Goal: Use online tool/utility: Utilize a website feature to perform a specific function

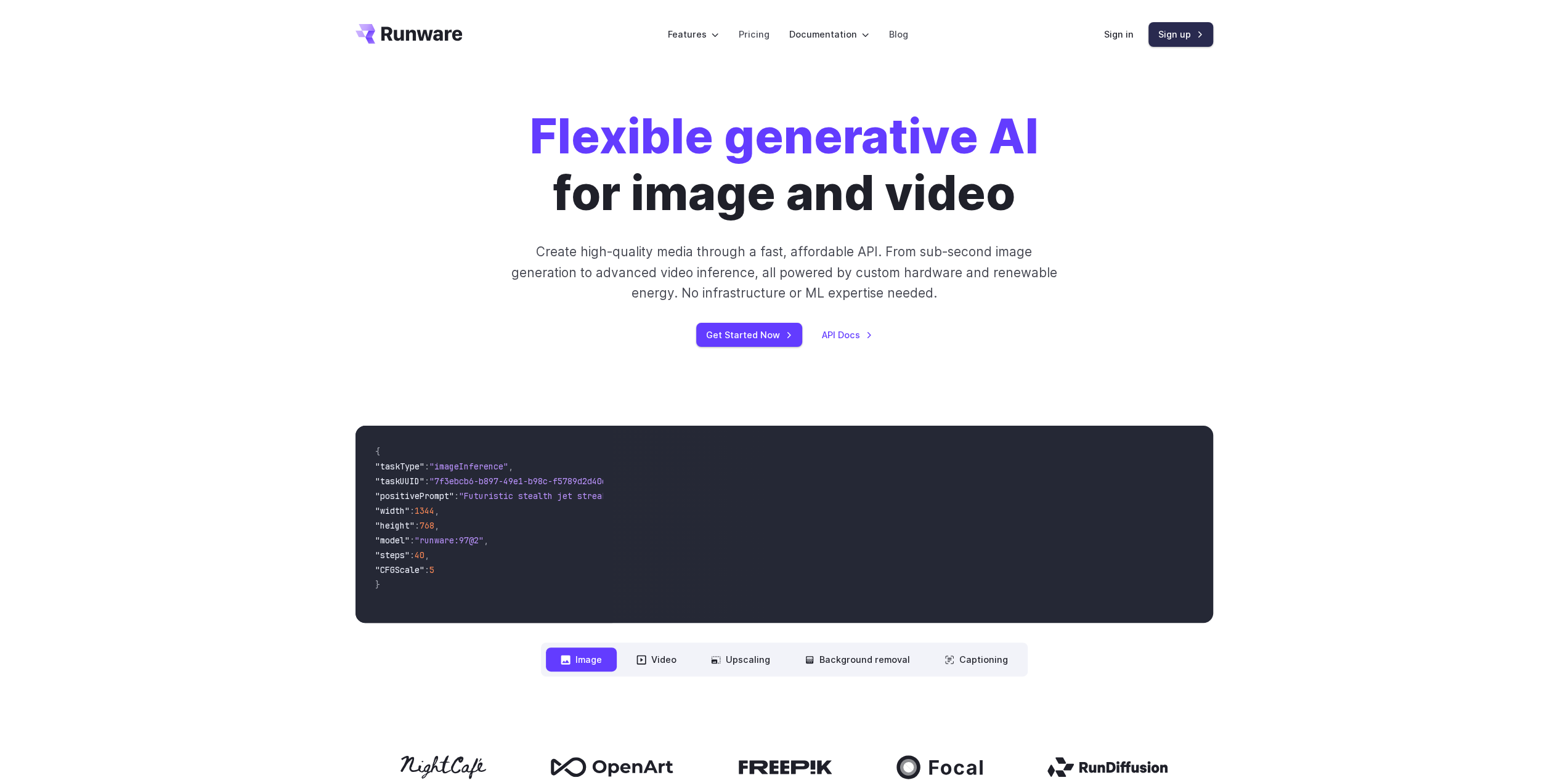
click at [1179, 38] on link "Sign up" at bounding box center [1180, 34] width 65 height 24
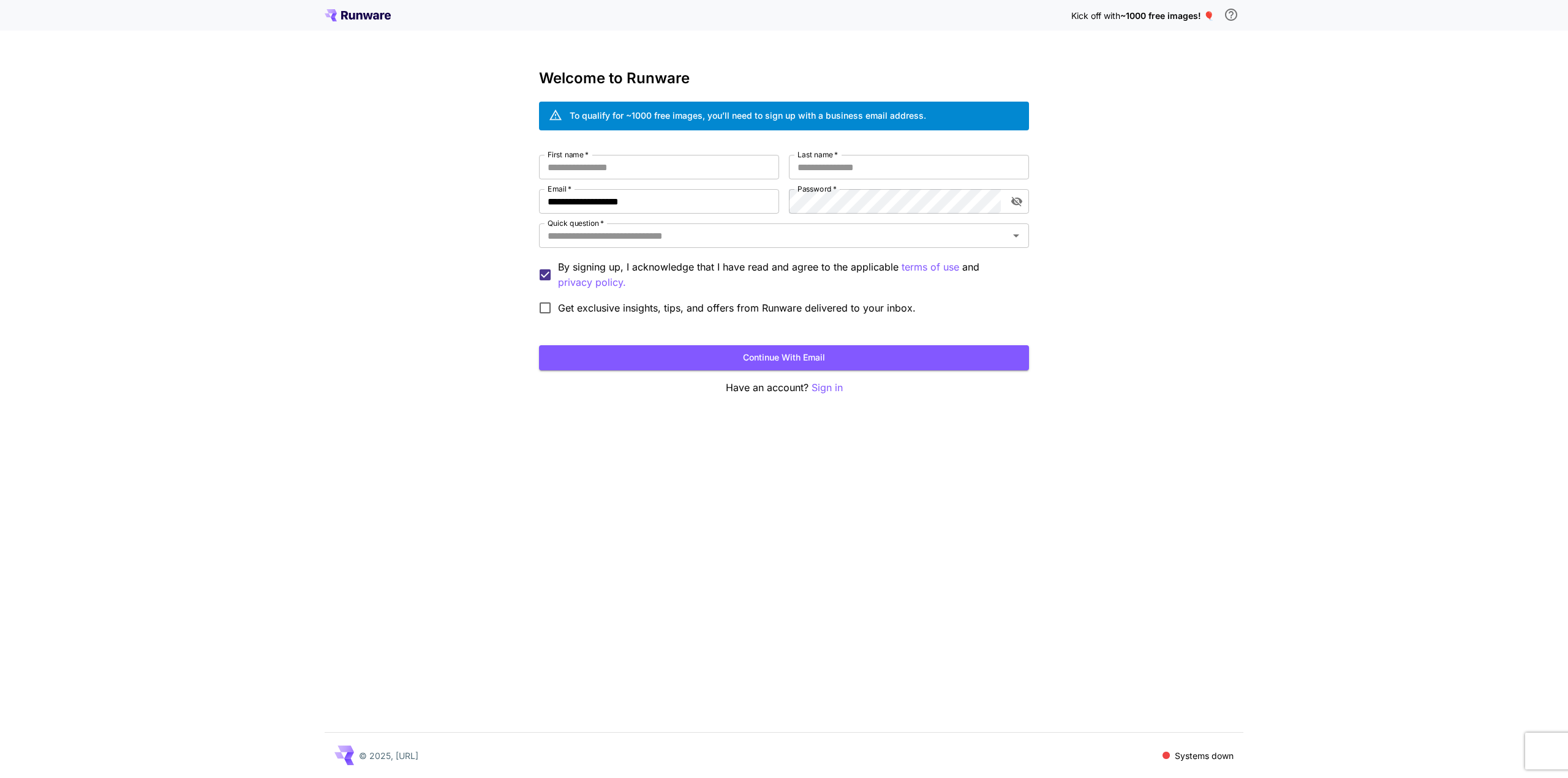
click at [360, 12] on icon at bounding box center [358, 15] width 66 height 12
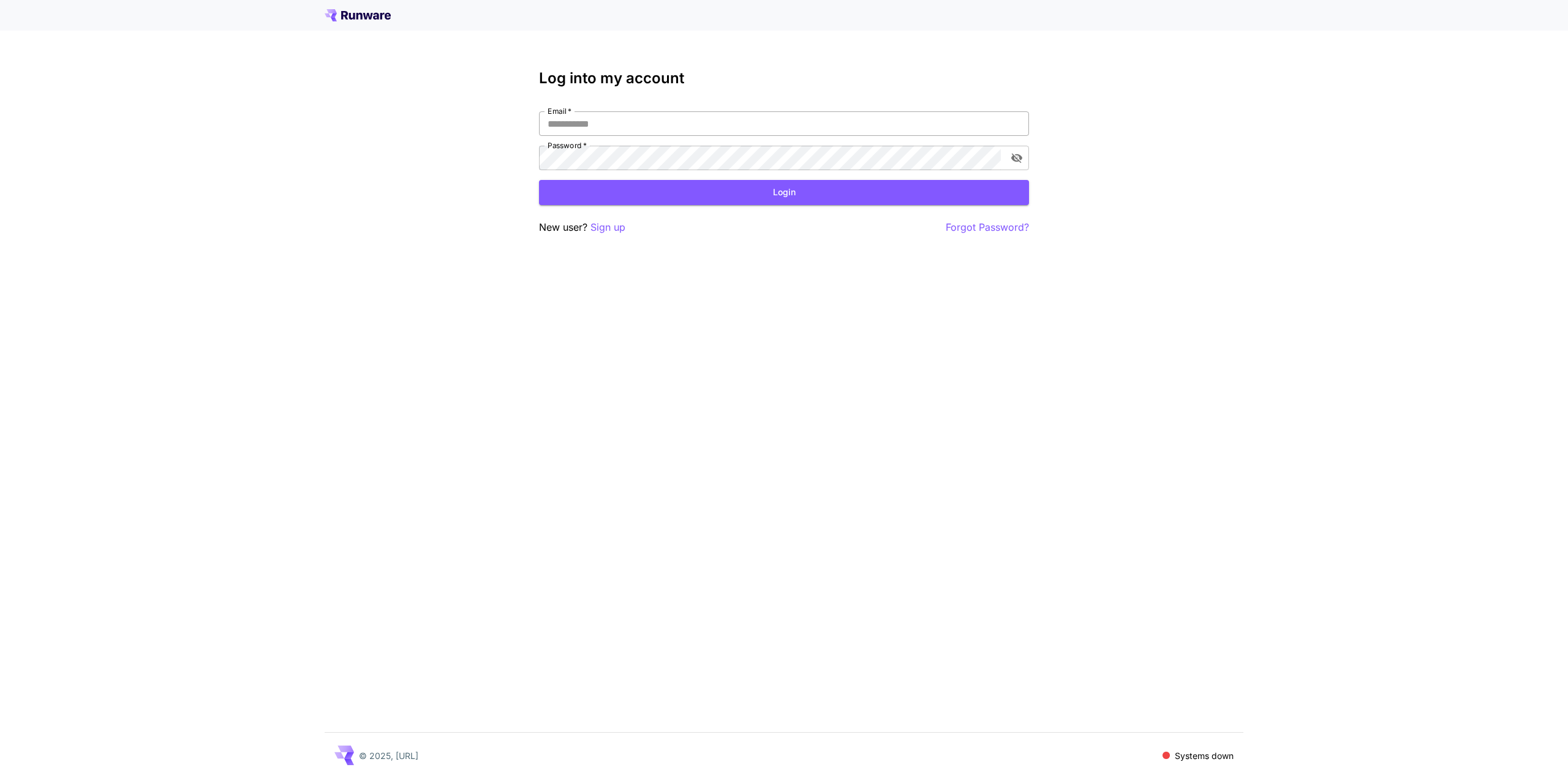
type input "**********"
click at [363, 10] on icon at bounding box center [358, 15] width 66 height 12
click at [613, 197] on button "Login" at bounding box center [784, 193] width 490 height 25
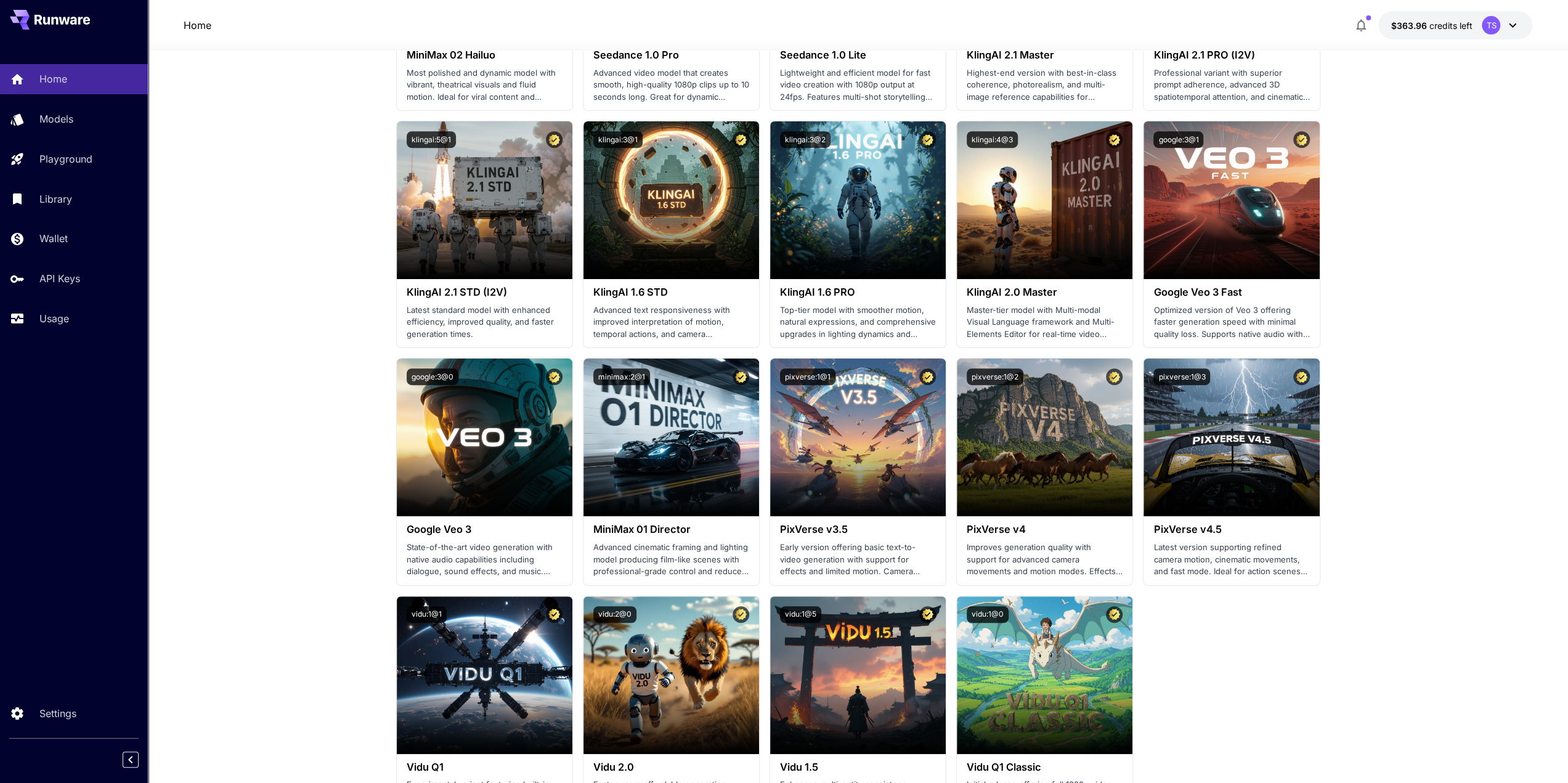
scroll to position [1161, 0]
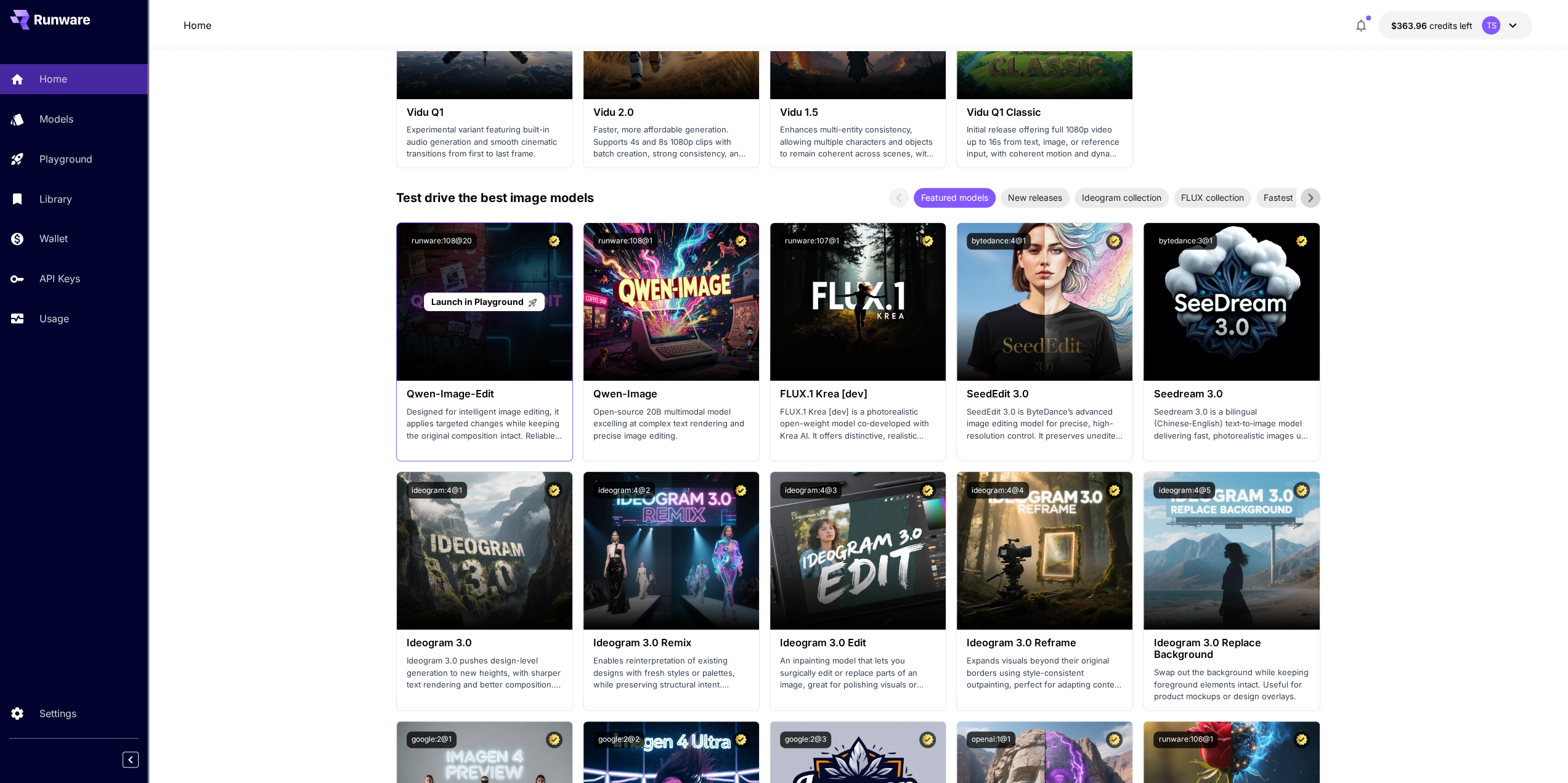
click at [440, 308] on div "Launch in Playground" at bounding box center [484, 302] width 120 height 19
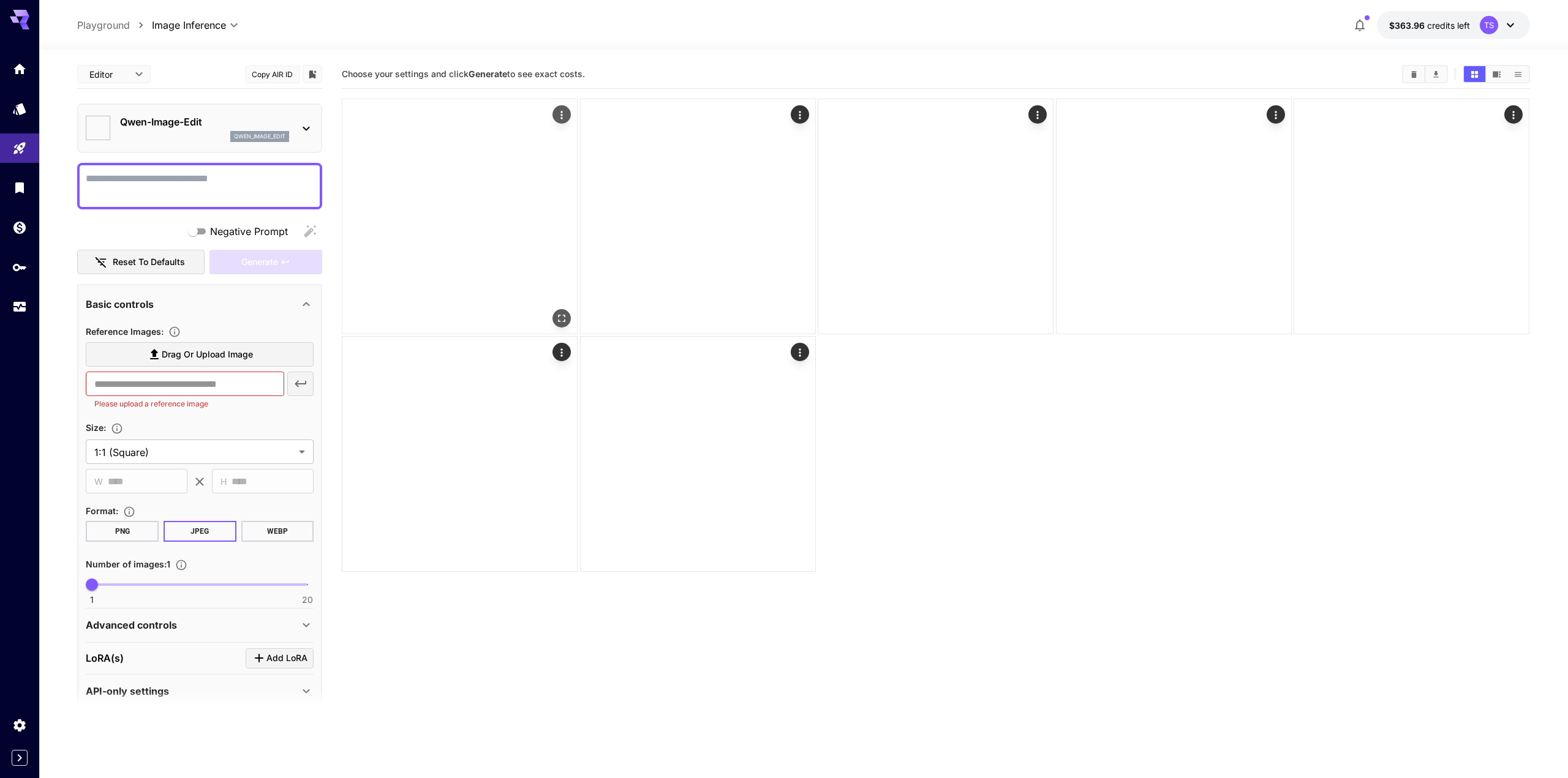
type input "*****"
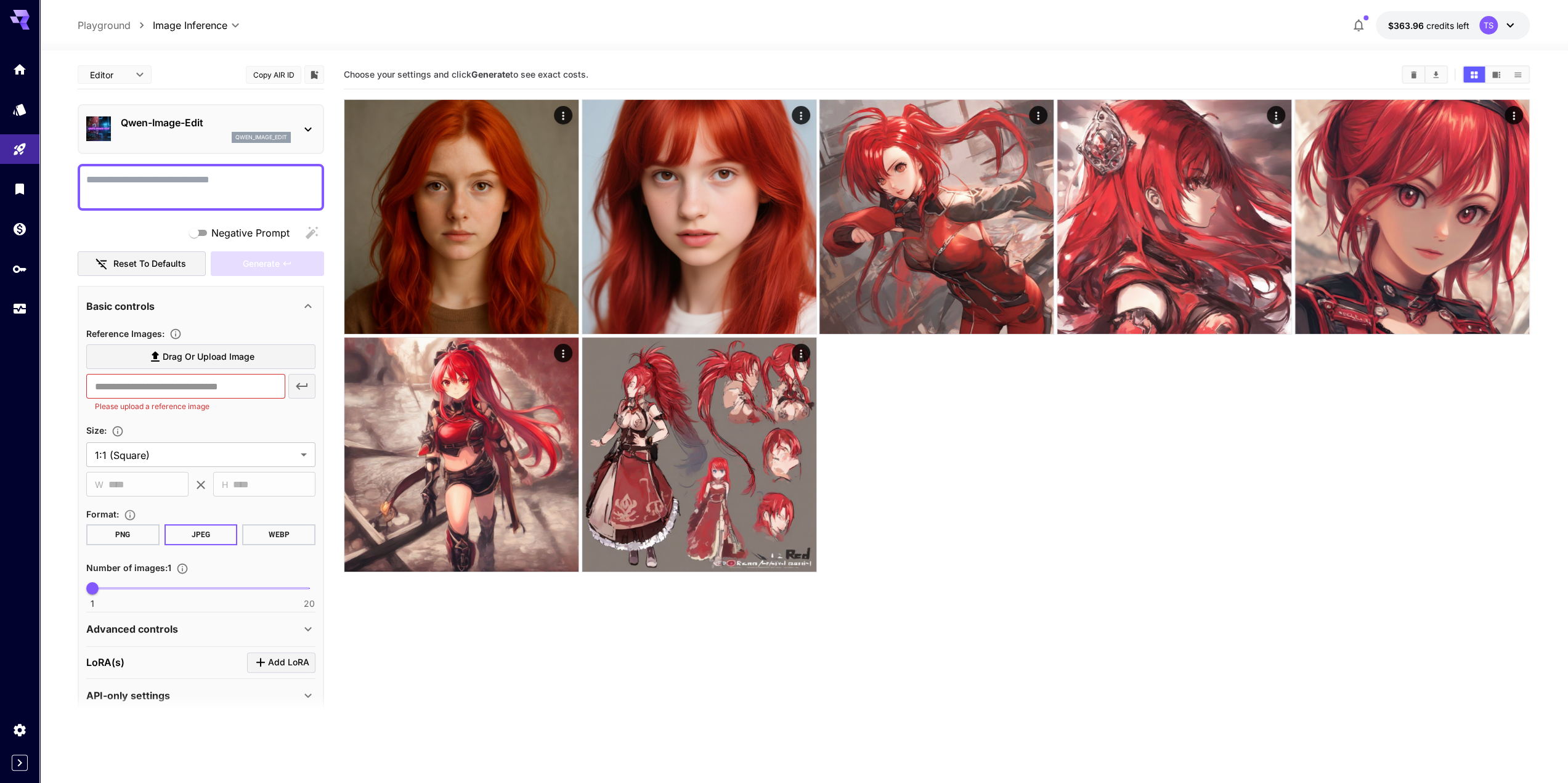
click at [272, 367] on label "Drag or upload image" at bounding box center [201, 357] width 229 height 25
click at [0, 0] on input "Drag or upload image" at bounding box center [0, 0] width 0 height 0
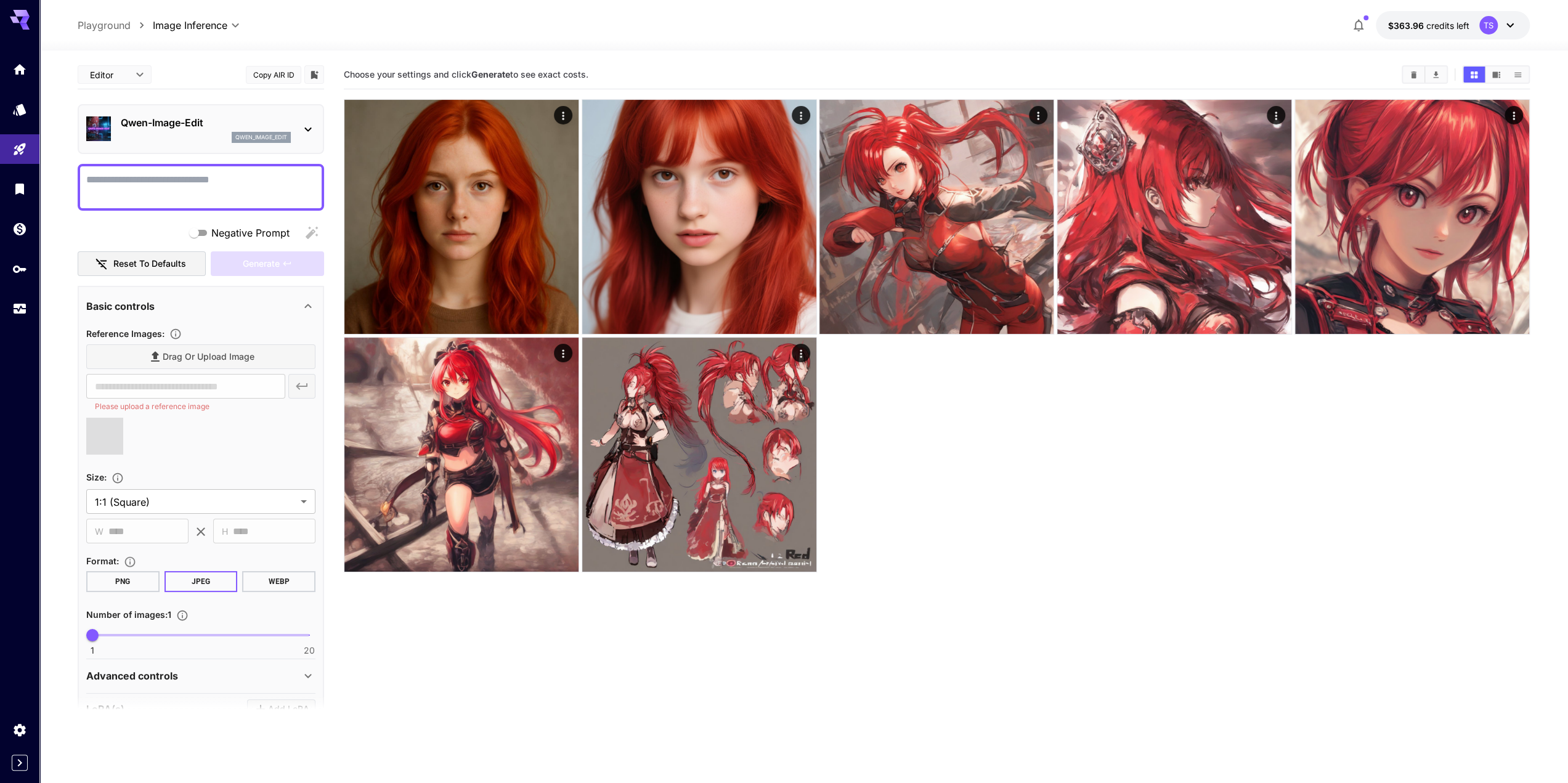
type input "**********"
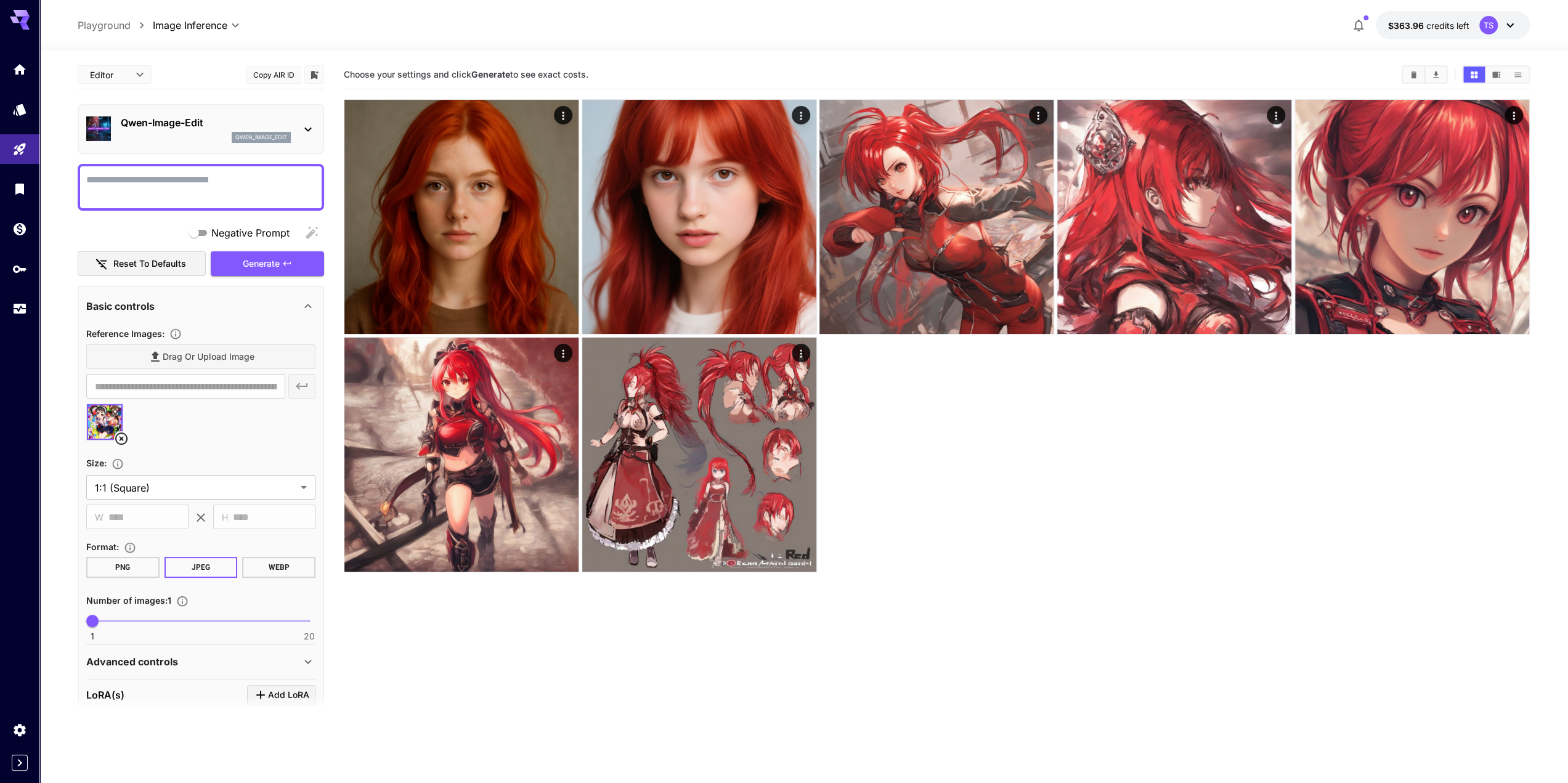
click at [99, 432] on img at bounding box center [105, 422] width 36 height 36
click at [116, 408] on icon at bounding box center [115, 412] width 7 height 7
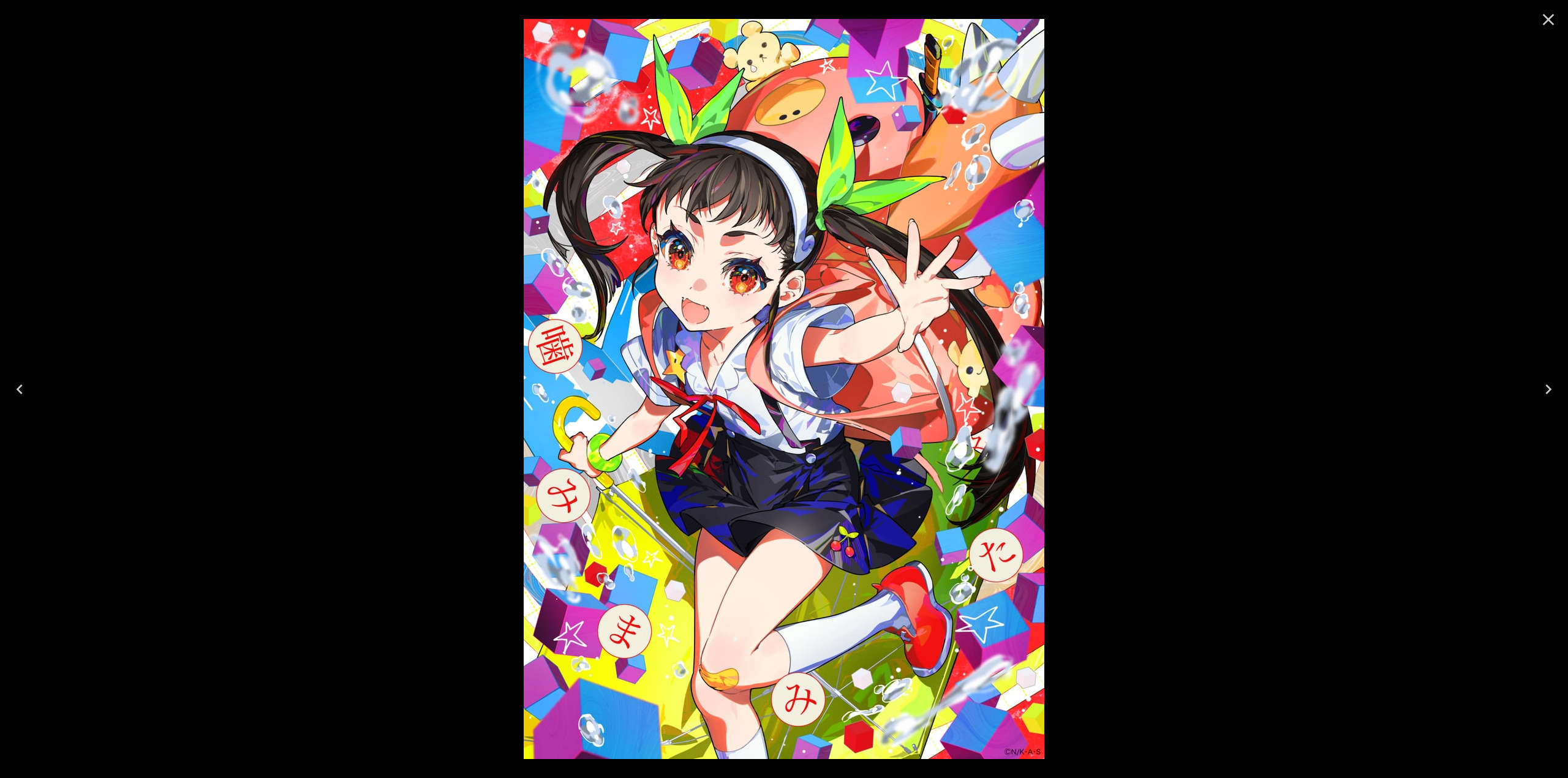
click at [1552, 26] on icon "Close" at bounding box center [1548, 20] width 20 height 20
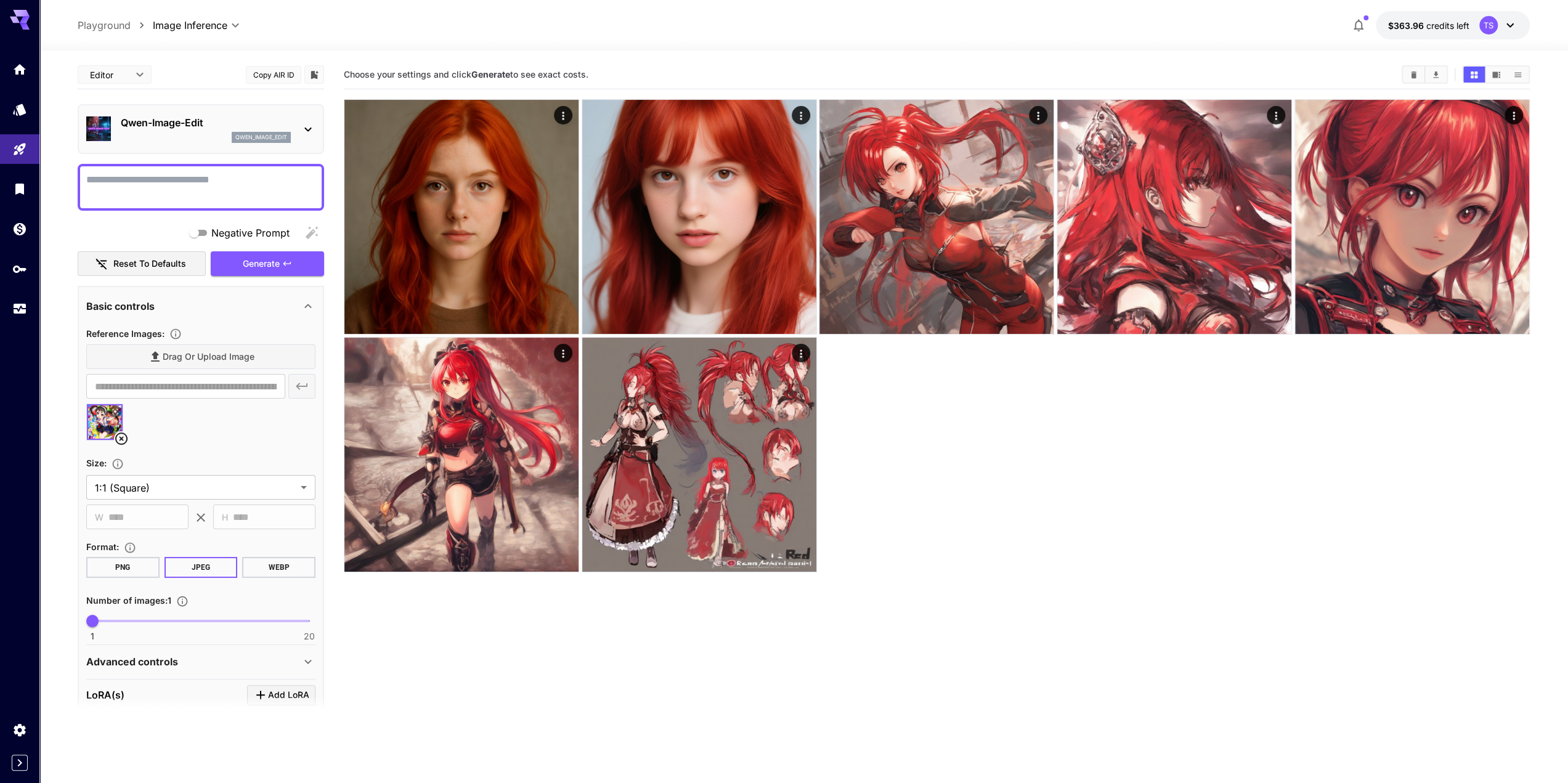
click at [165, 176] on textarea "Negative Prompt" at bounding box center [201, 188] width 229 height 30
paste textarea "**********"
type textarea "**********"
click at [256, 262] on span "Generate" at bounding box center [261, 263] width 37 height 15
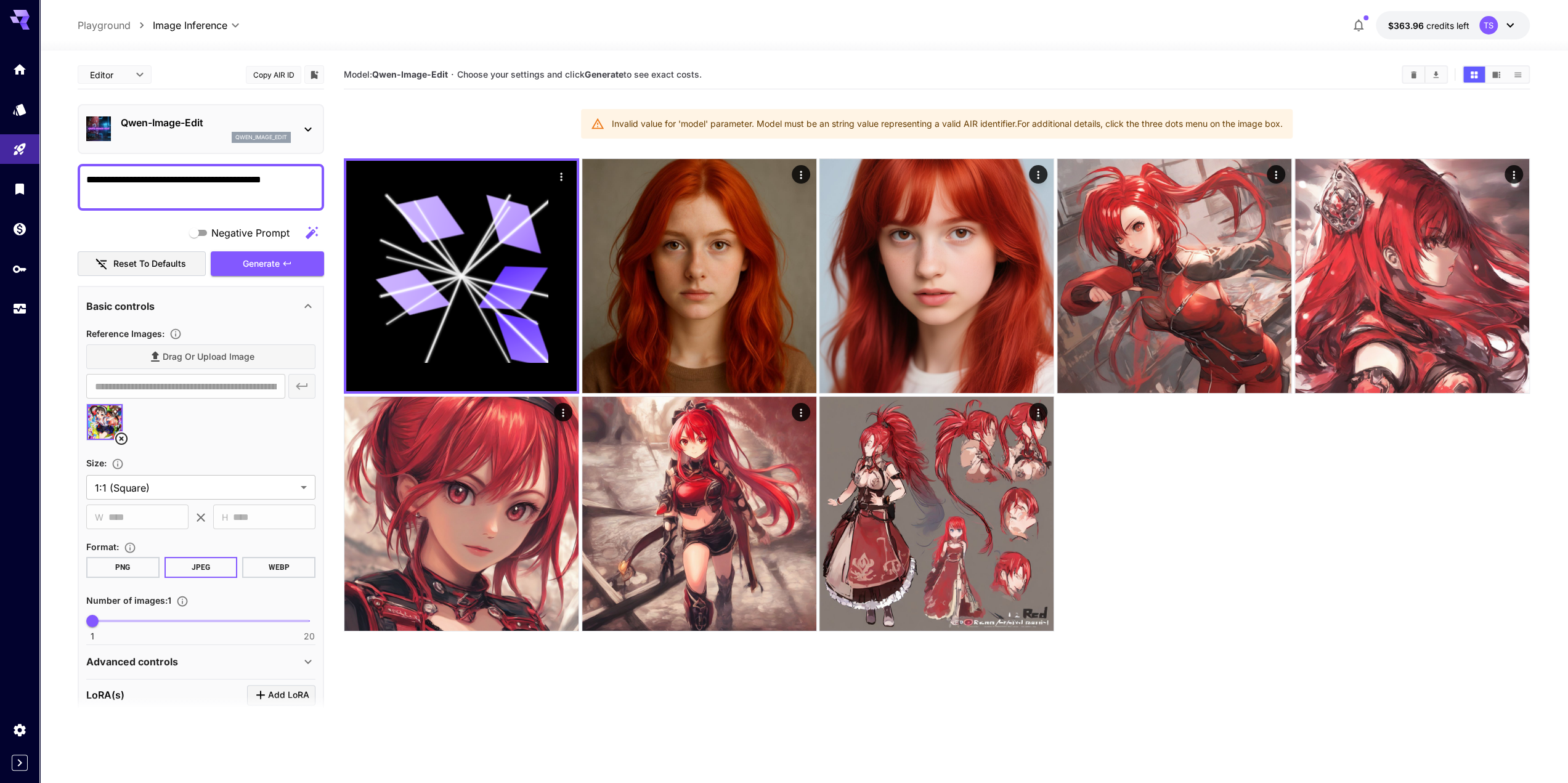
click at [695, 123] on div "Invalid value for 'model' parameter. Model must be an string value representing…" at bounding box center [947, 124] width 671 height 22
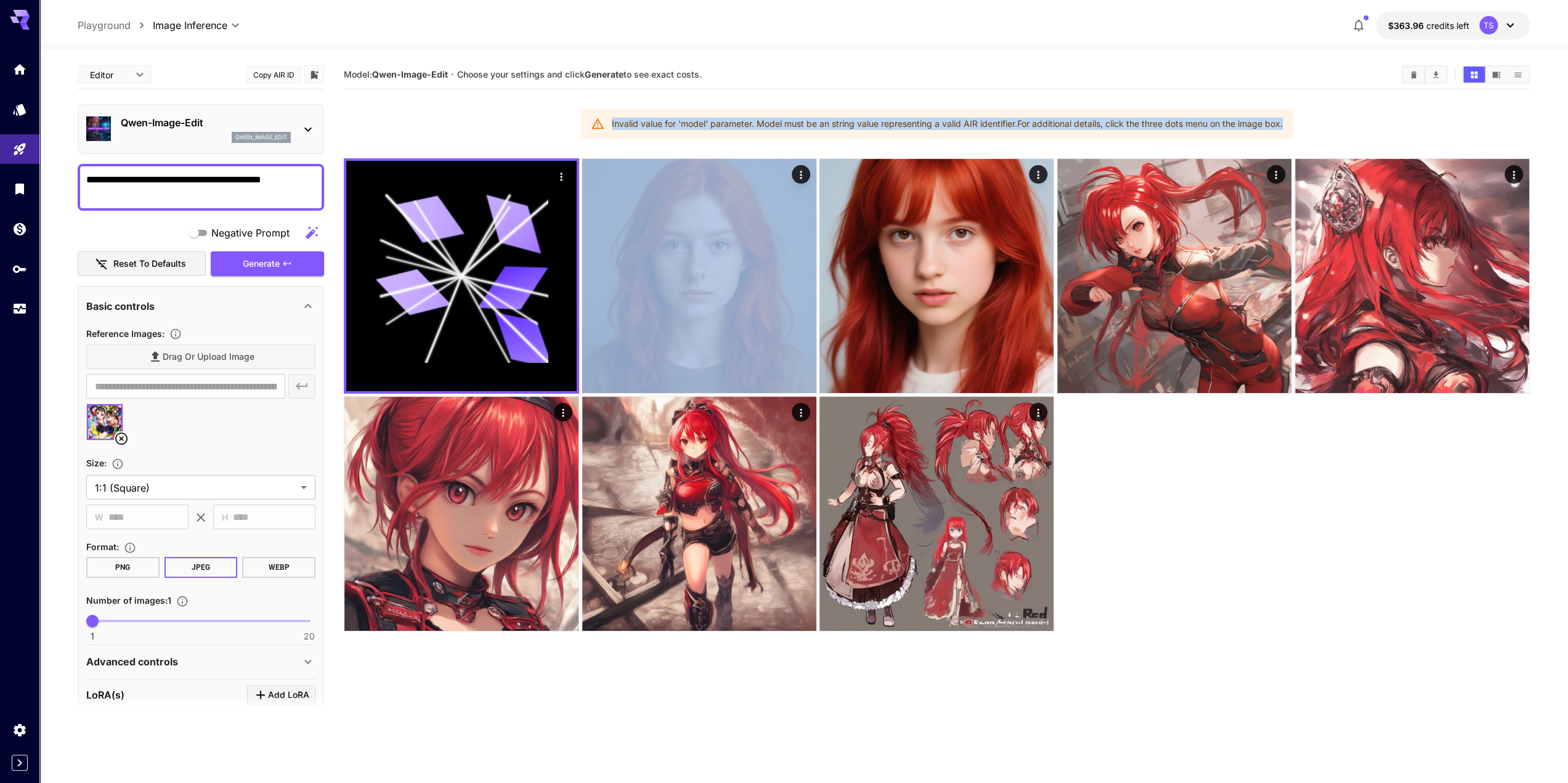
click at [695, 123] on div "Invalid value for 'model' parameter. Model must be an string value representing…" at bounding box center [947, 124] width 671 height 22
copy section "Invalid value for 'model' parameter. Model must be an string value representing…"
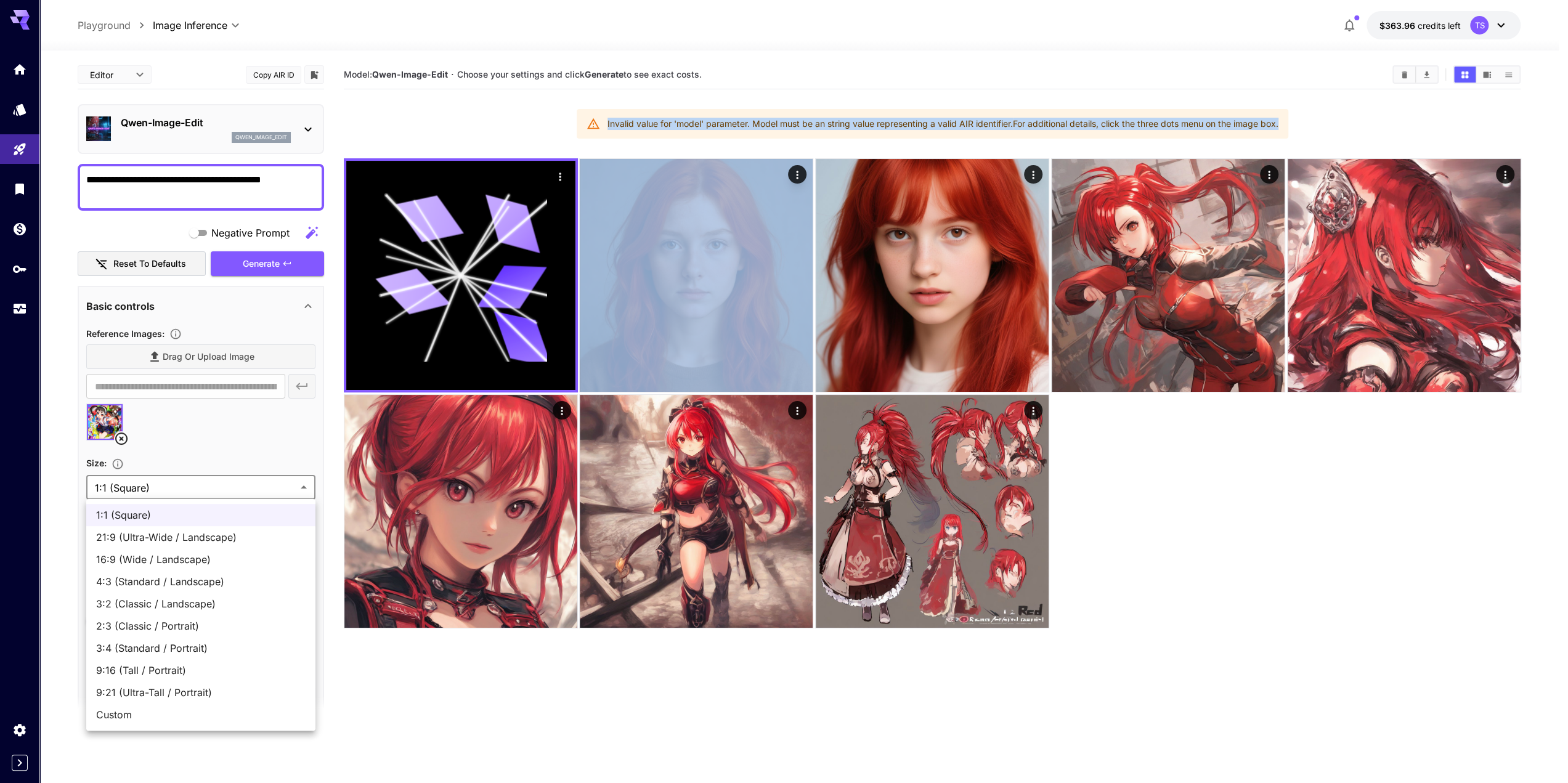
click at [195, 486] on body "**********" at bounding box center [784, 440] width 1568 height 880
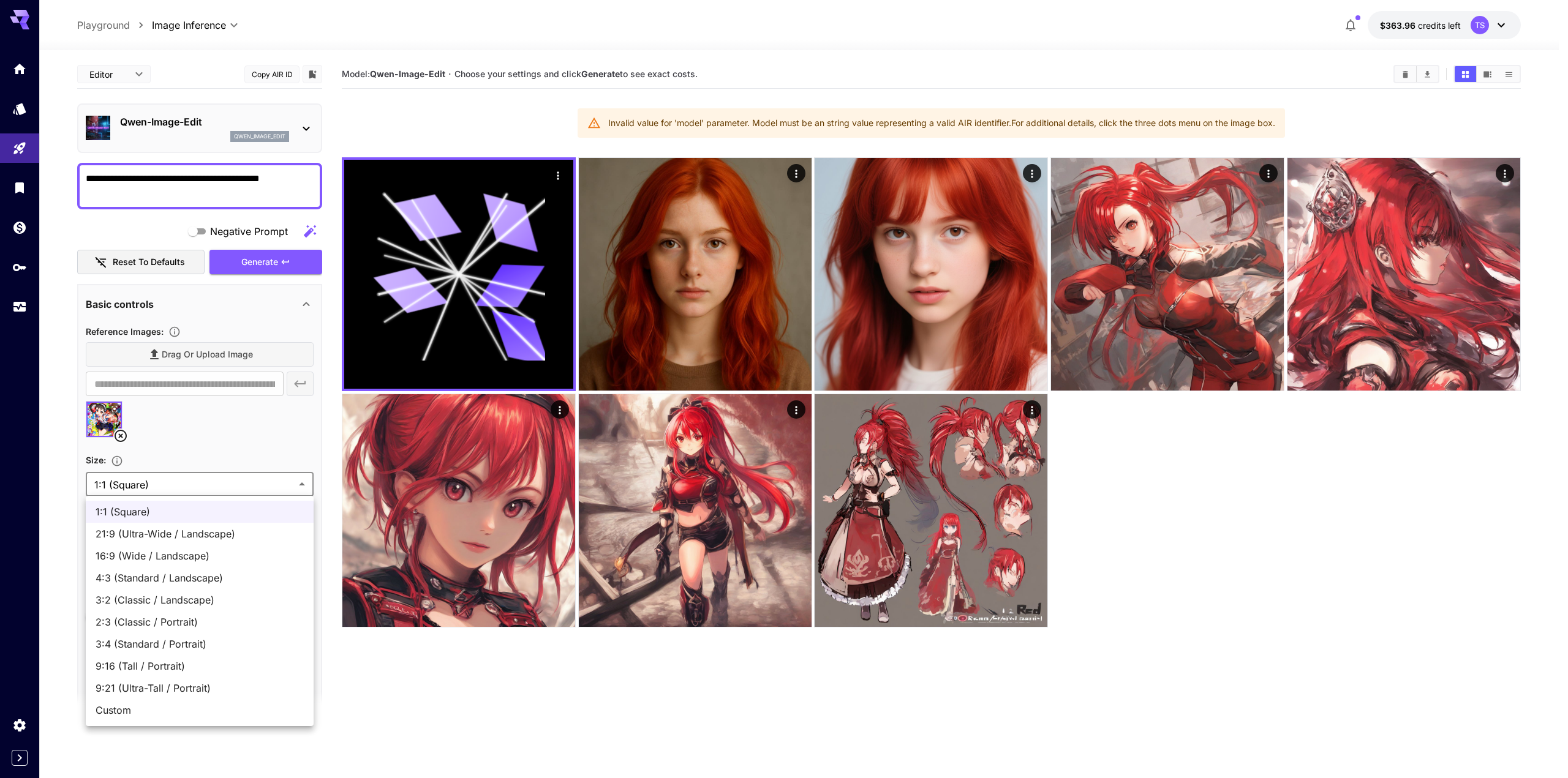
click at [709, 121] on div at bounding box center [784, 389] width 1568 height 778
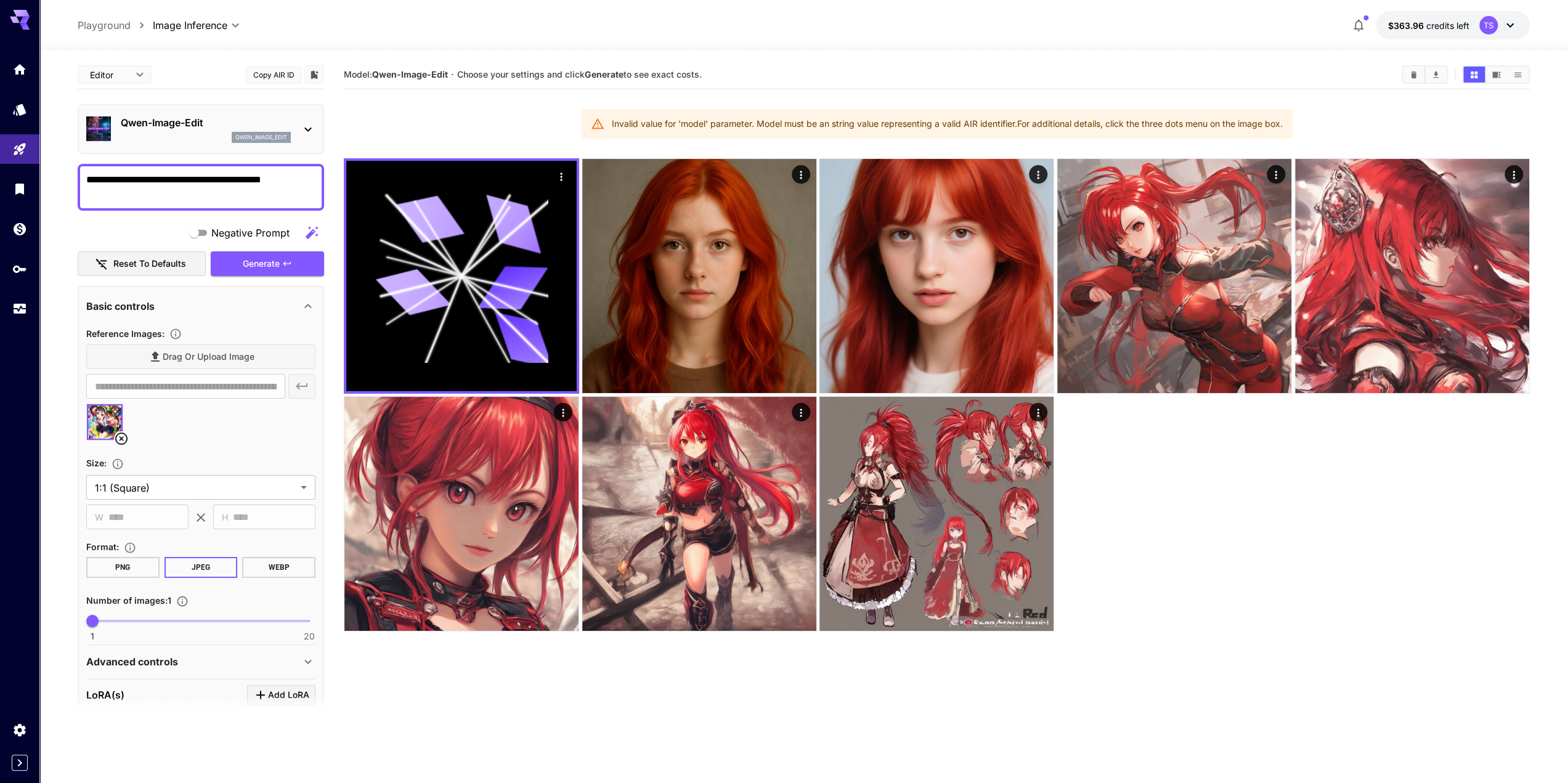
click at [713, 122] on div at bounding box center [784, 391] width 1568 height 783
click at [713, 122] on div "1:1 (Square) 21:9 (Ultra-Wide / Landscape) 16:9 (Wide / Landscape) 4:3 (Standar…" at bounding box center [784, 391] width 1568 height 783
click at [736, 124] on div "Invalid value for 'model' parameter. Model must be an string value representing…" at bounding box center [947, 124] width 671 height 22
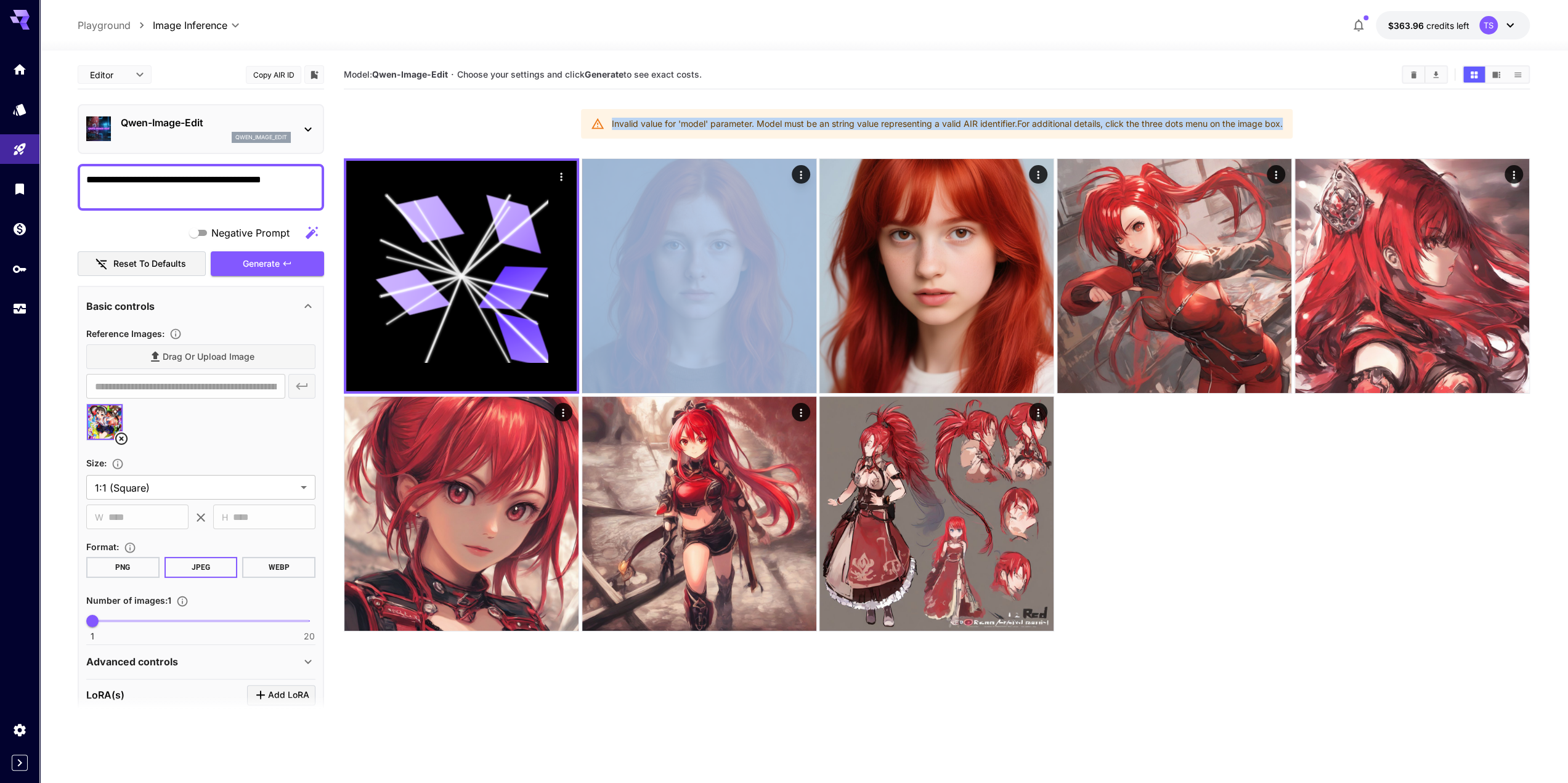
click at [736, 124] on div "Invalid value for 'model' parameter. Model must be an string value representing…" at bounding box center [947, 124] width 671 height 22
copy section "Invalid value for 'model' parameter. Model must be an string value representing…"
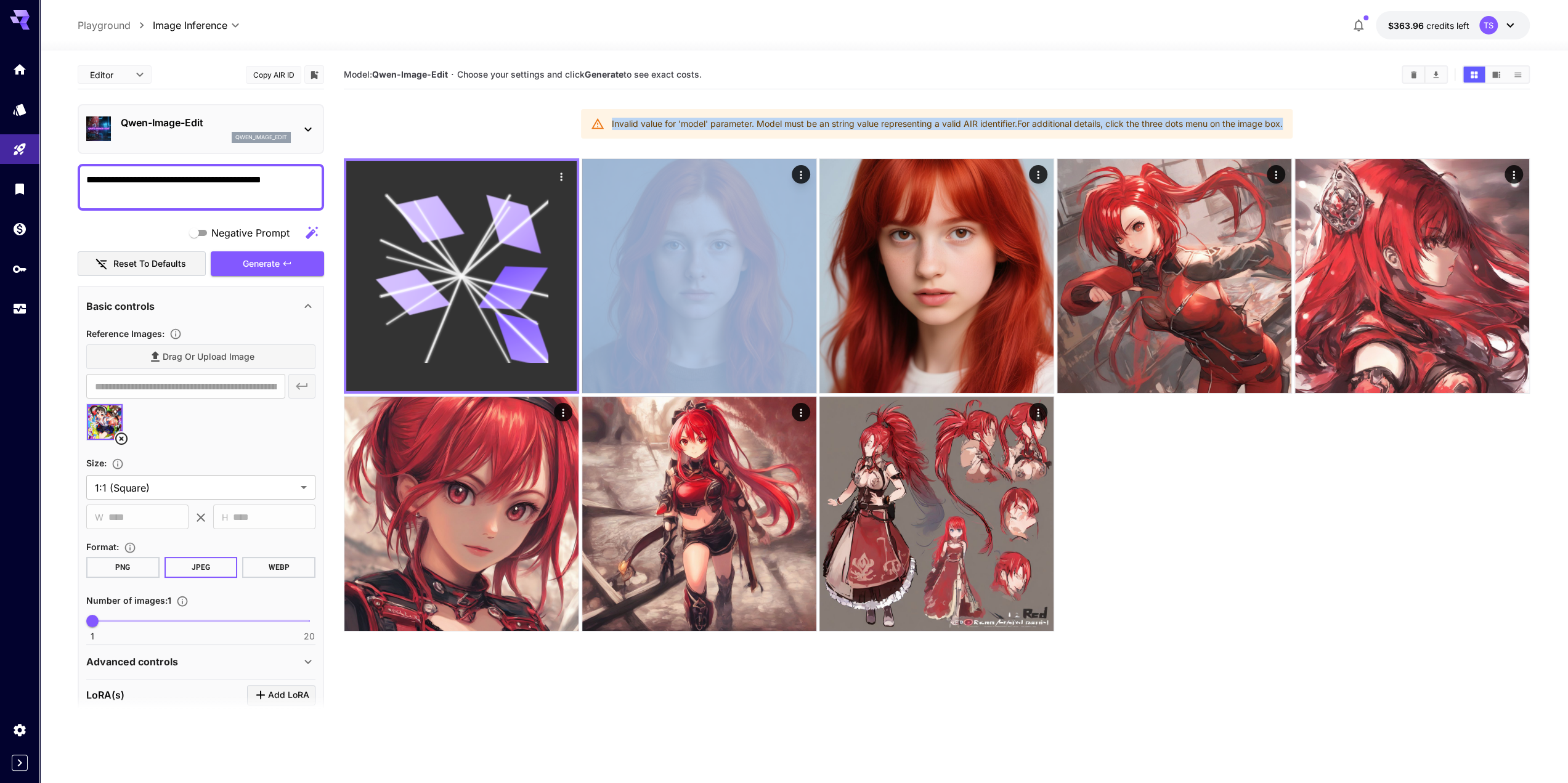
click at [564, 177] on icon "Actions" at bounding box center [562, 177] width 12 height 12
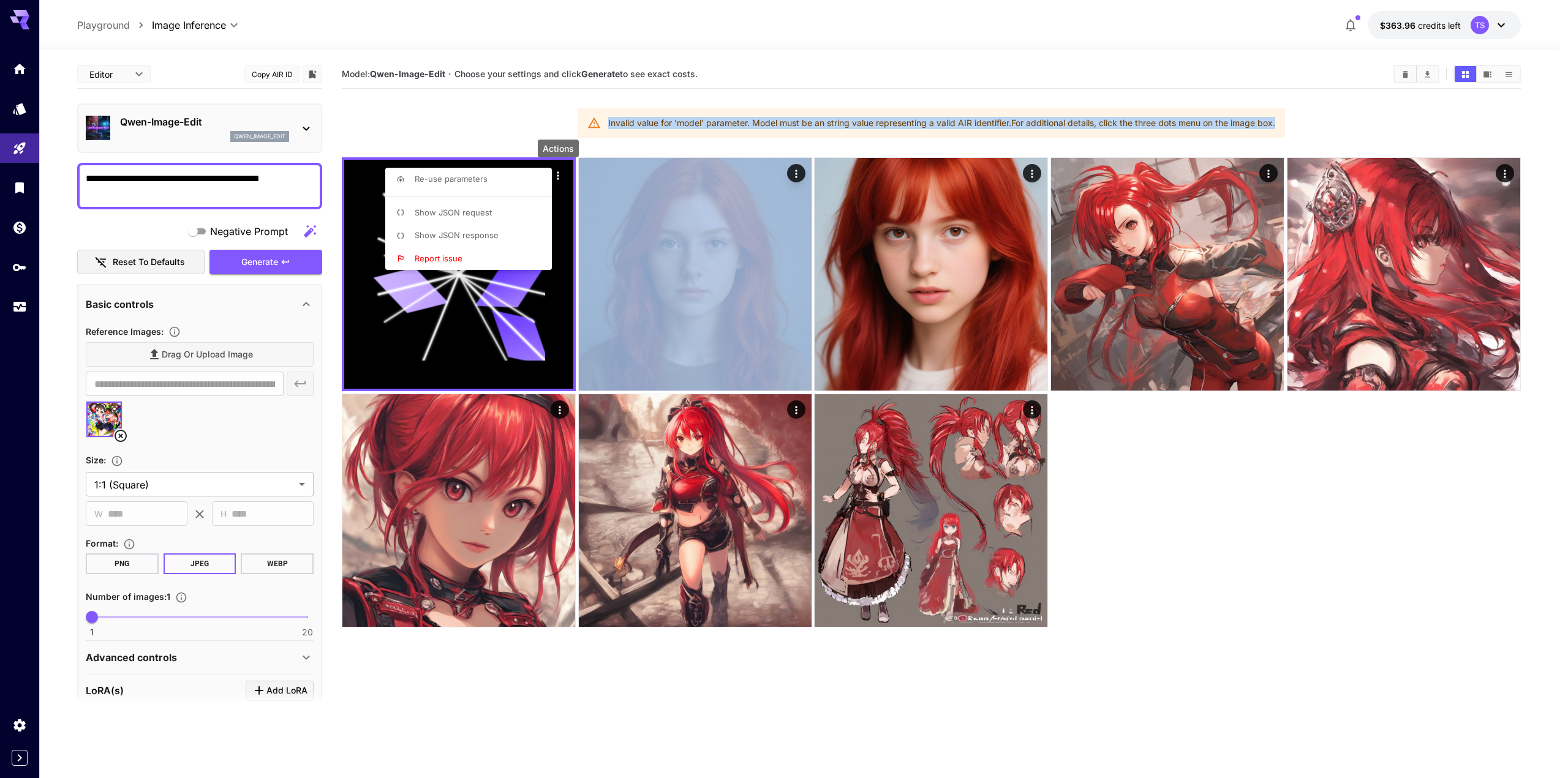
click at [474, 207] on p "Show JSON request" at bounding box center [453, 213] width 77 height 12
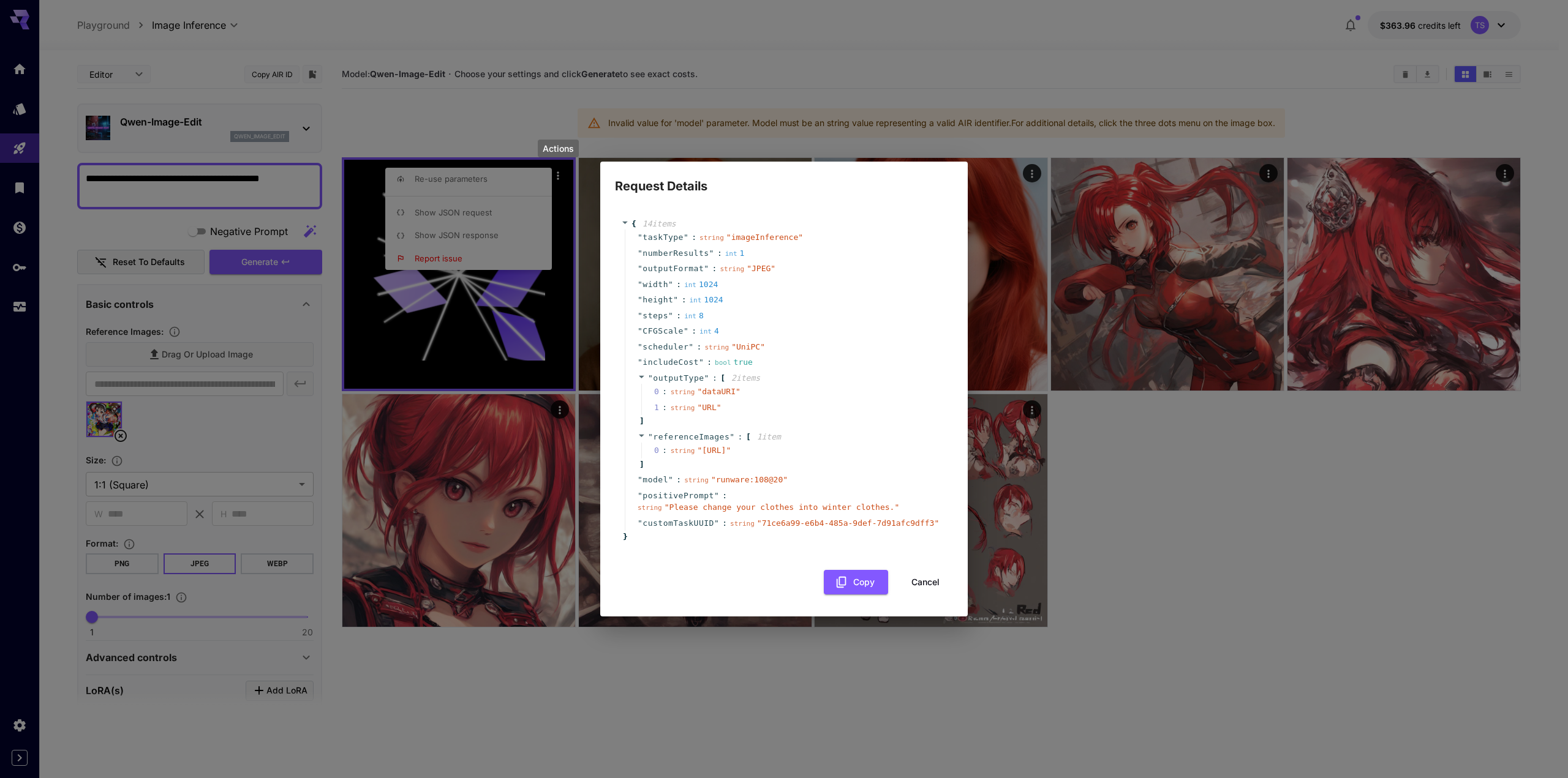
click at [463, 217] on div "Request Details { 14 item s " taskType " : string " imageInference " " numberRe…" at bounding box center [784, 389] width 1568 height 778
click at [937, 585] on button "Cancel" at bounding box center [926, 582] width 55 height 25
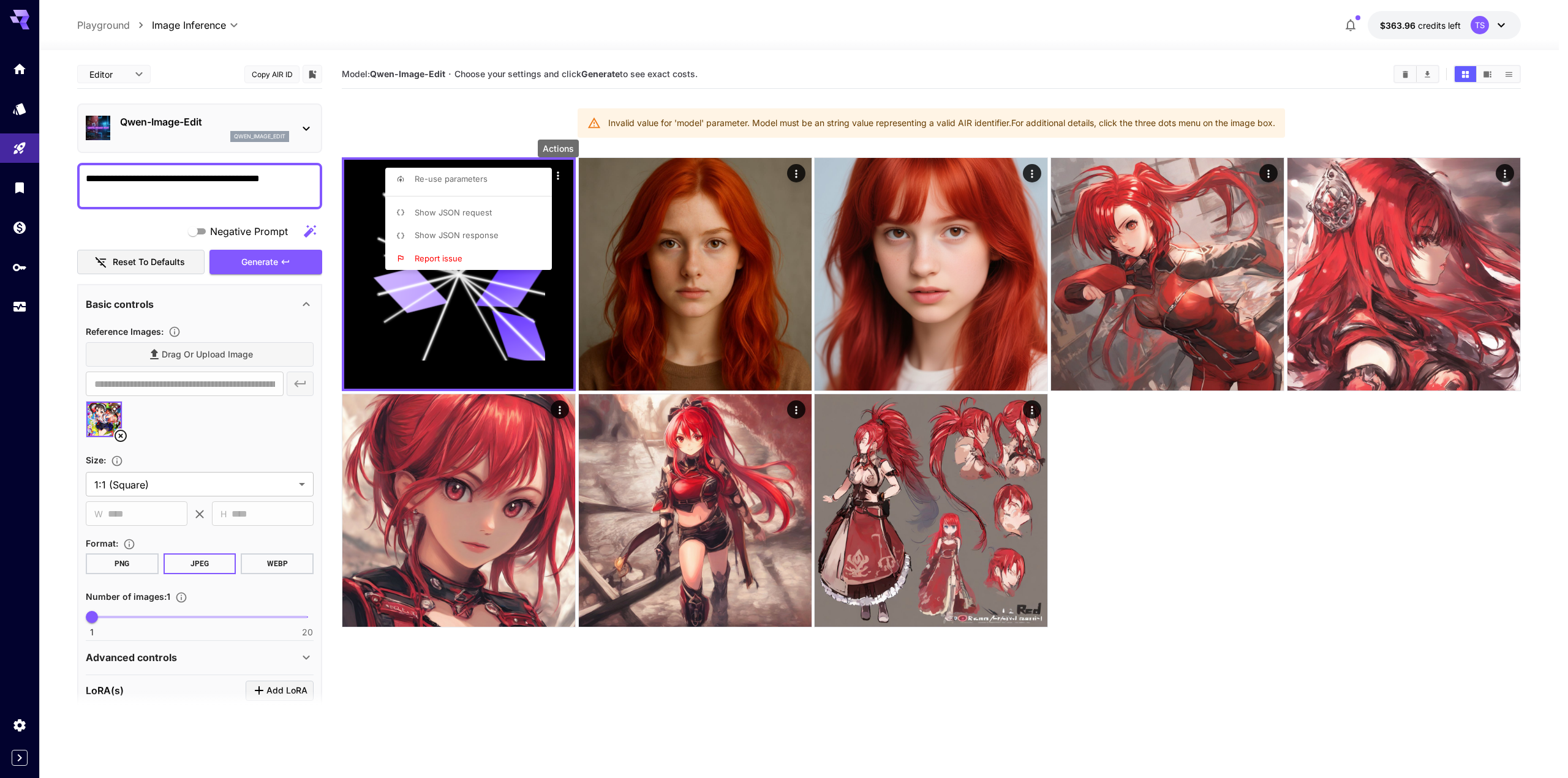
click at [261, 258] on div at bounding box center [784, 389] width 1568 height 778
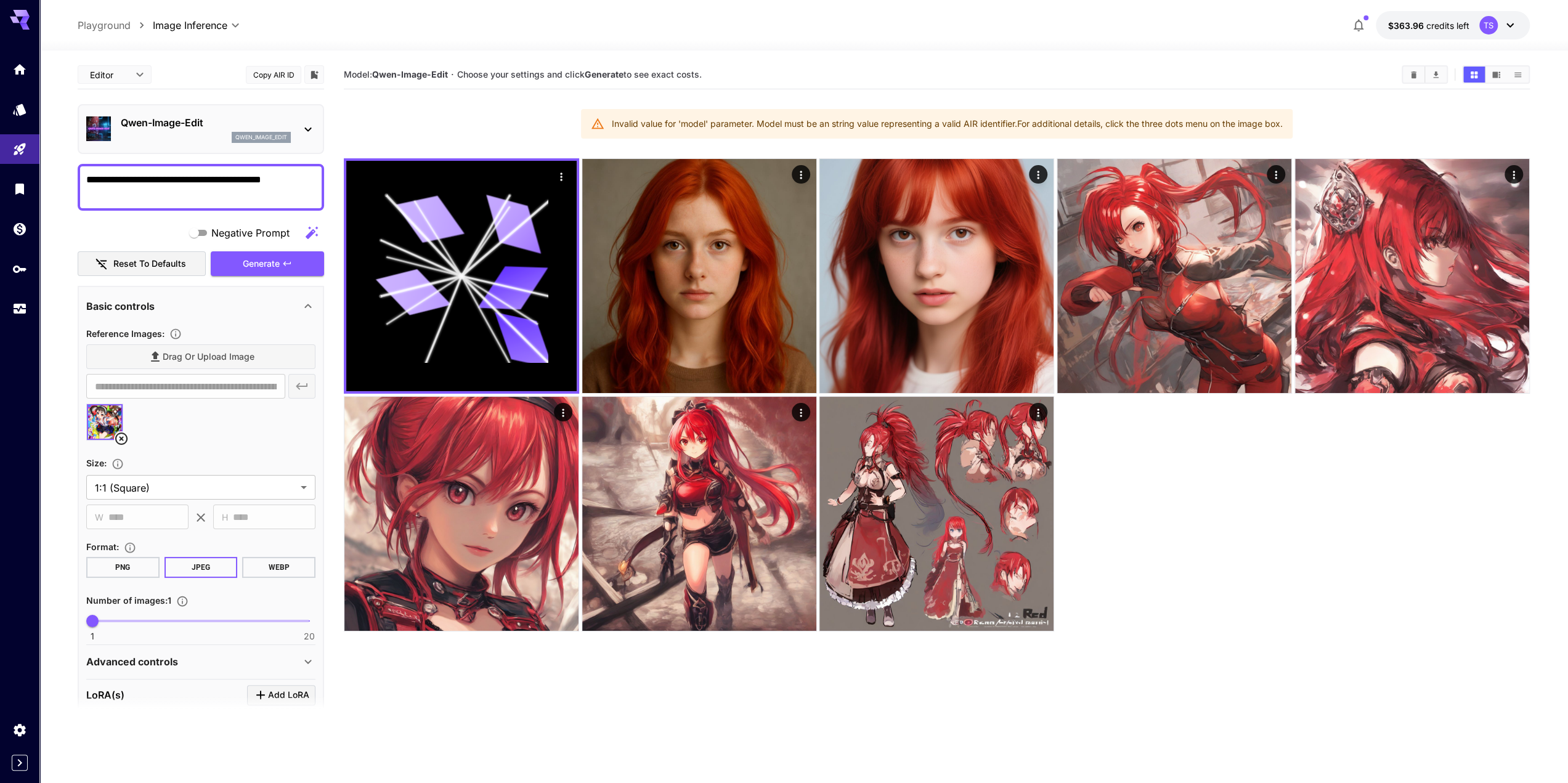
click at [262, 260] on span "Generate" at bounding box center [261, 263] width 37 height 15
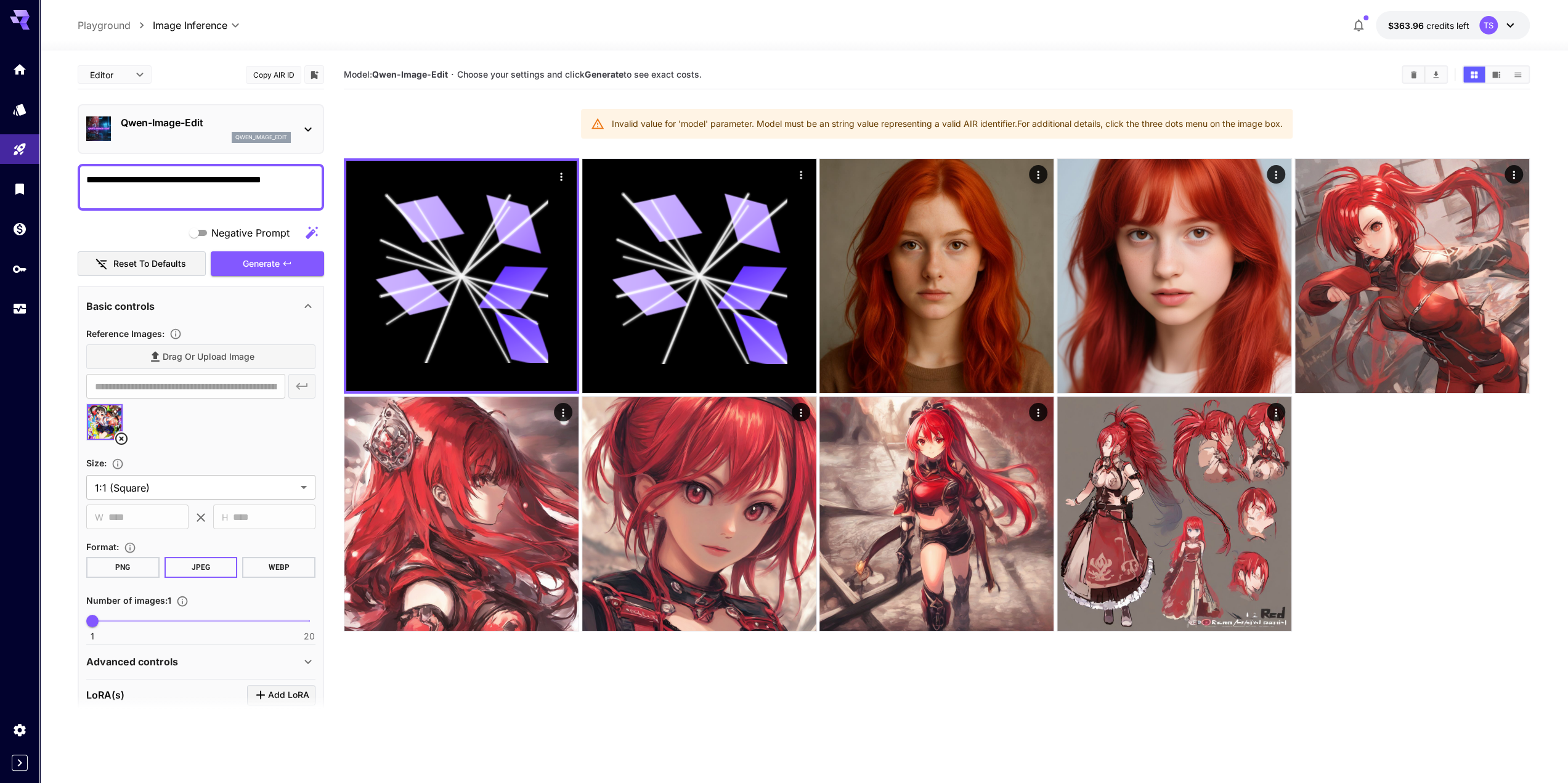
click at [255, 181] on textarea "**********" at bounding box center [201, 188] width 229 height 30
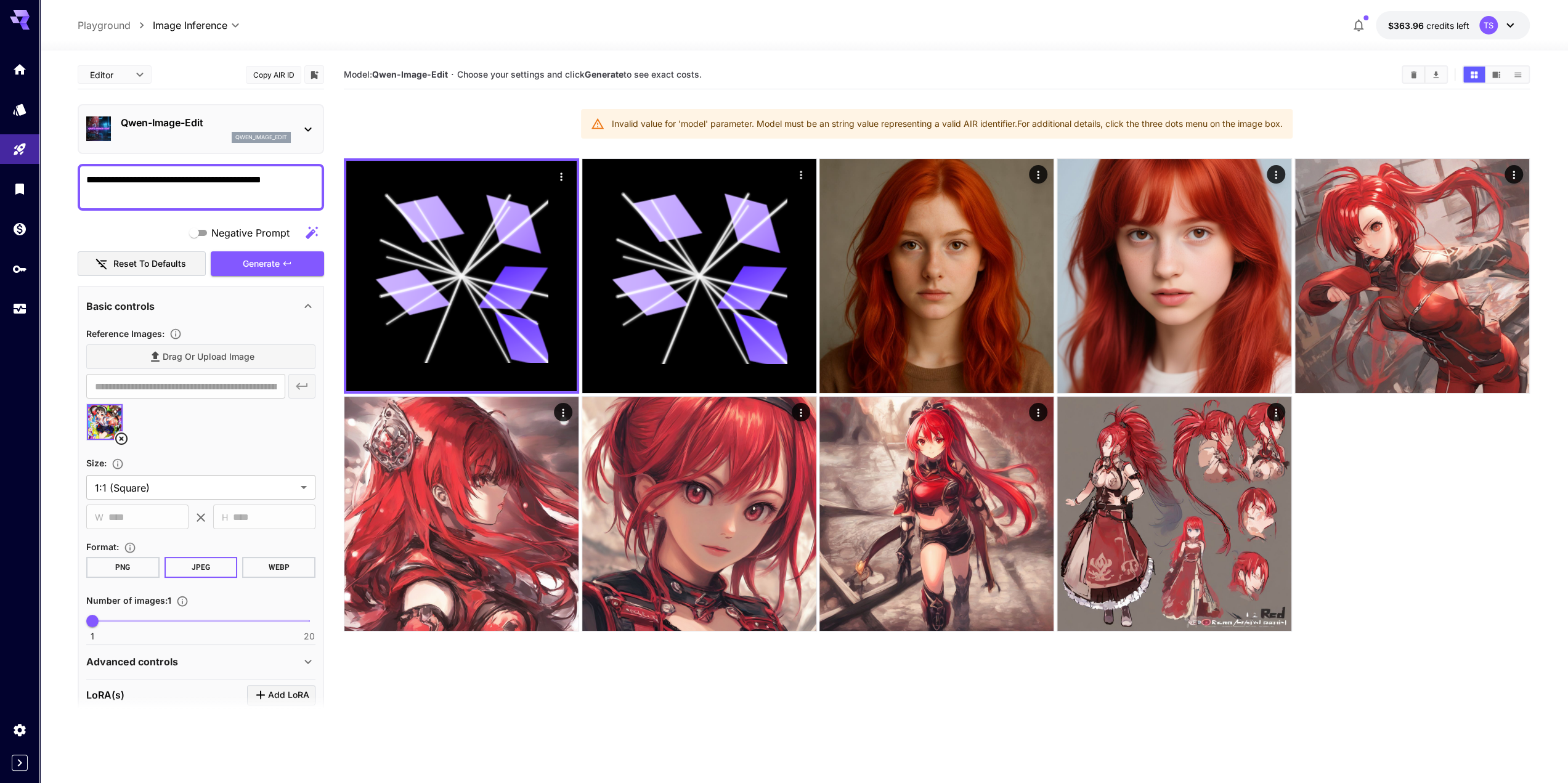
click at [255, 181] on textarea "**********" at bounding box center [201, 188] width 229 height 30
click at [225, 201] on textarea "**********" at bounding box center [201, 188] width 229 height 30
click at [180, 263] on button "Reset to defaults" at bounding box center [142, 263] width 128 height 25
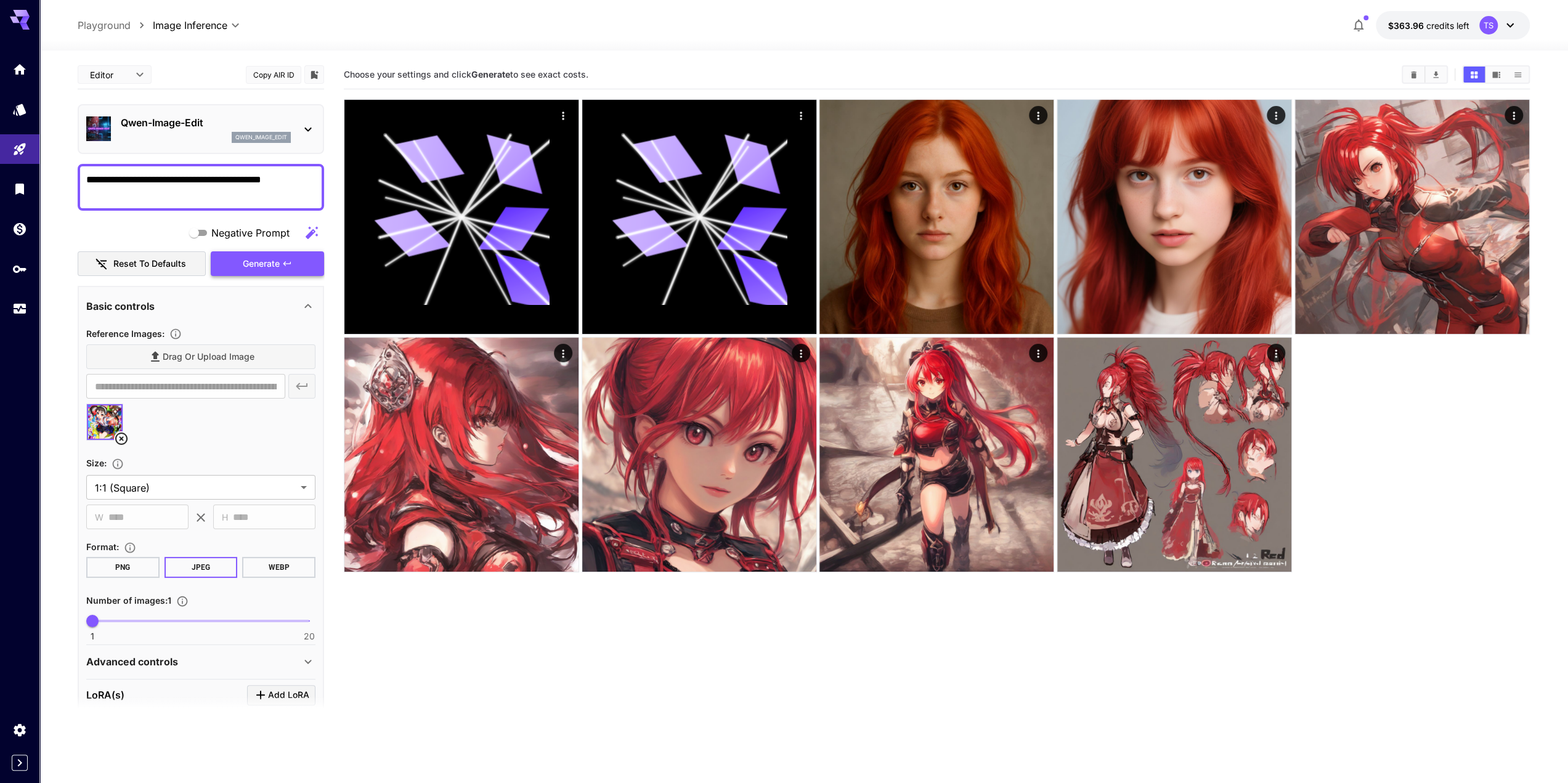
click at [244, 267] on span "Generate" at bounding box center [261, 263] width 37 height 15
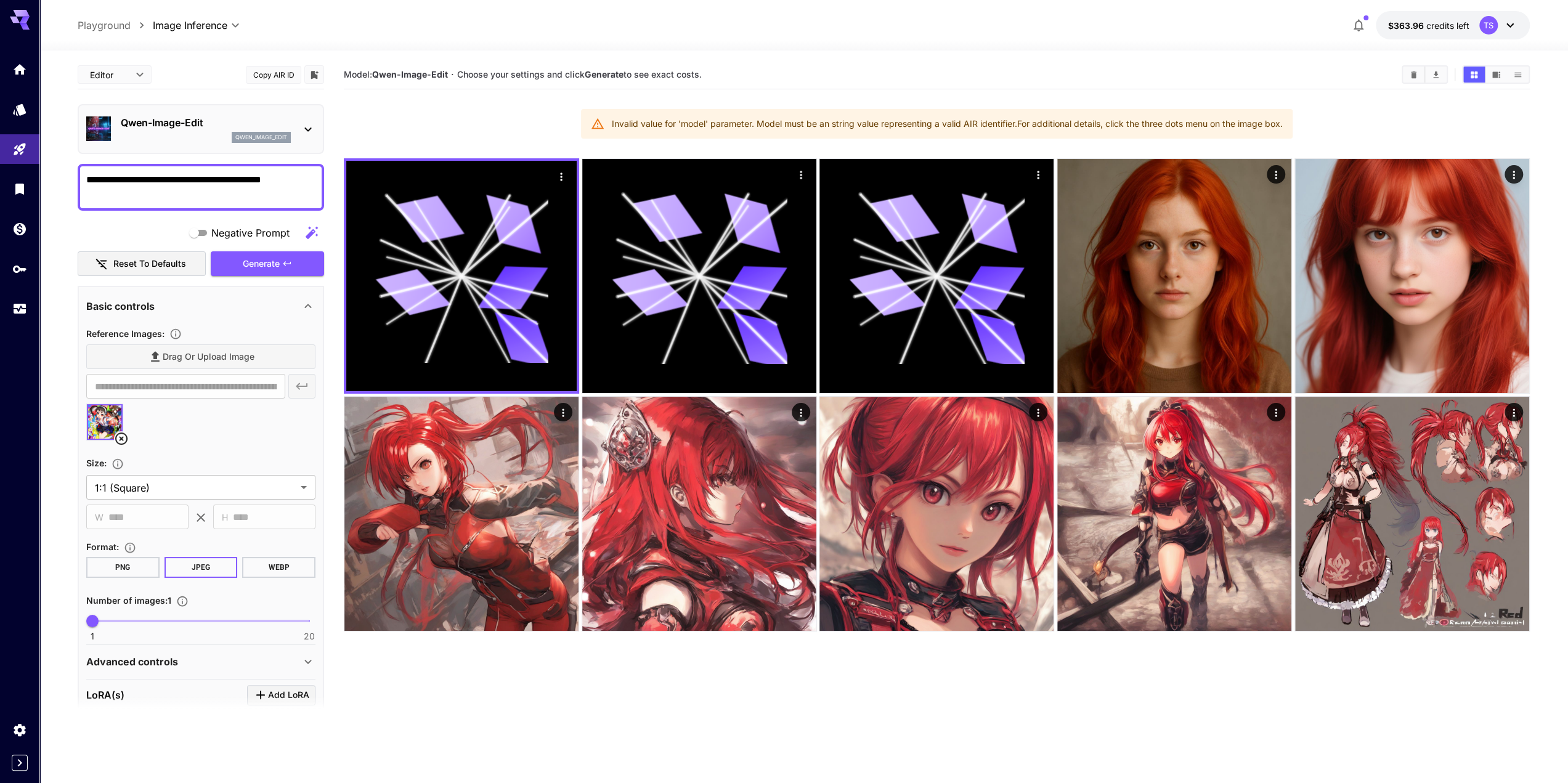
click at [116, 564] on button "PNG" at bounding box center [123, 568] width 73 height 21
click at [188, 579] on div "**********" at bounding box center [201, 483] width 229 height 315
click at [193, 571] on button "JPEG" at bounding box center [201, 568] width 73 height 21
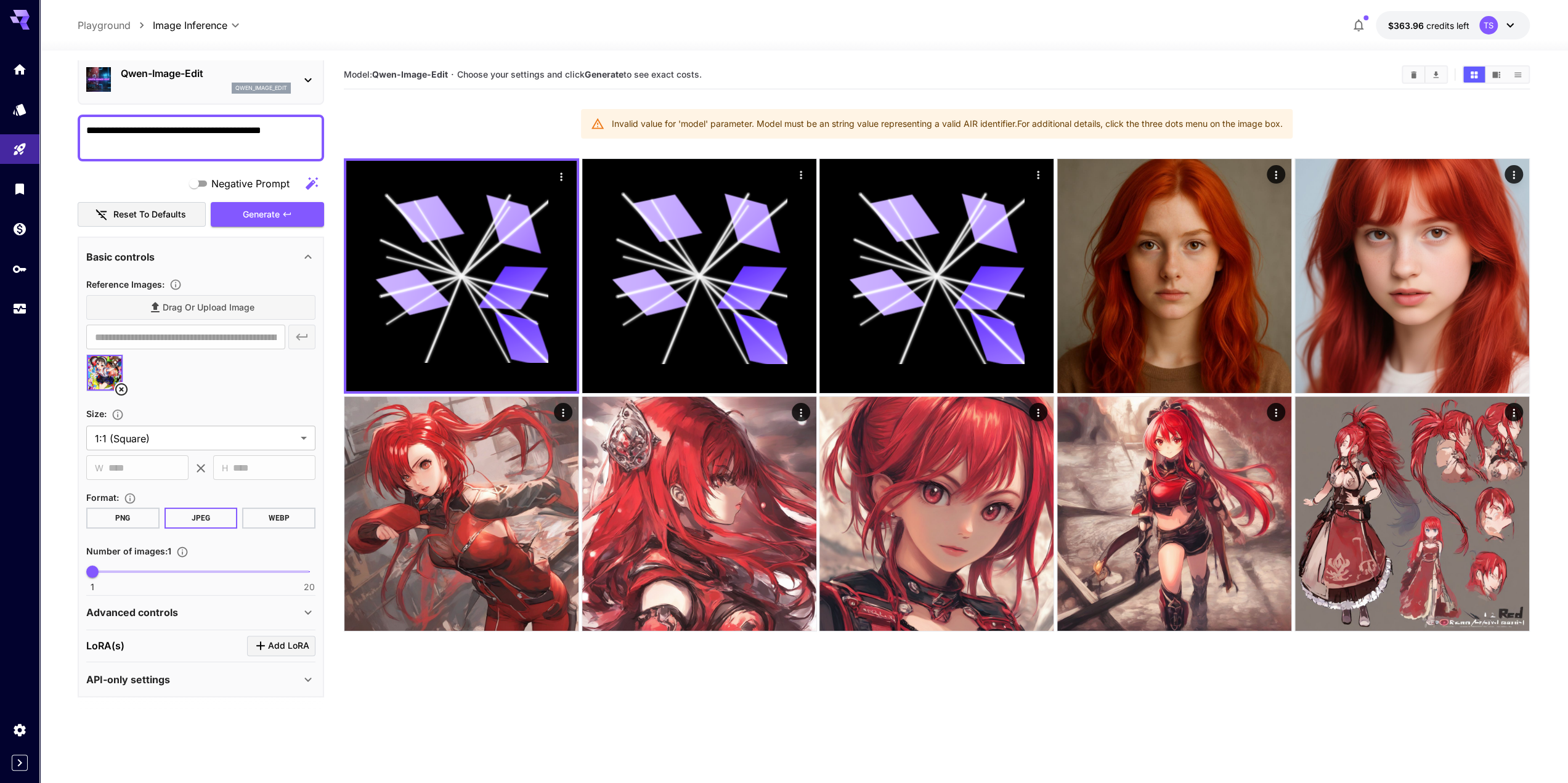
click at [167, 643] on div "[PERSON_NAME](s) Add [PERSON_NAME]" at bounding box center [201, 646] width 229 height 20
click at [206, 612] on div "Advanced controls" at bounding box center [194, 613] width 215 height 15
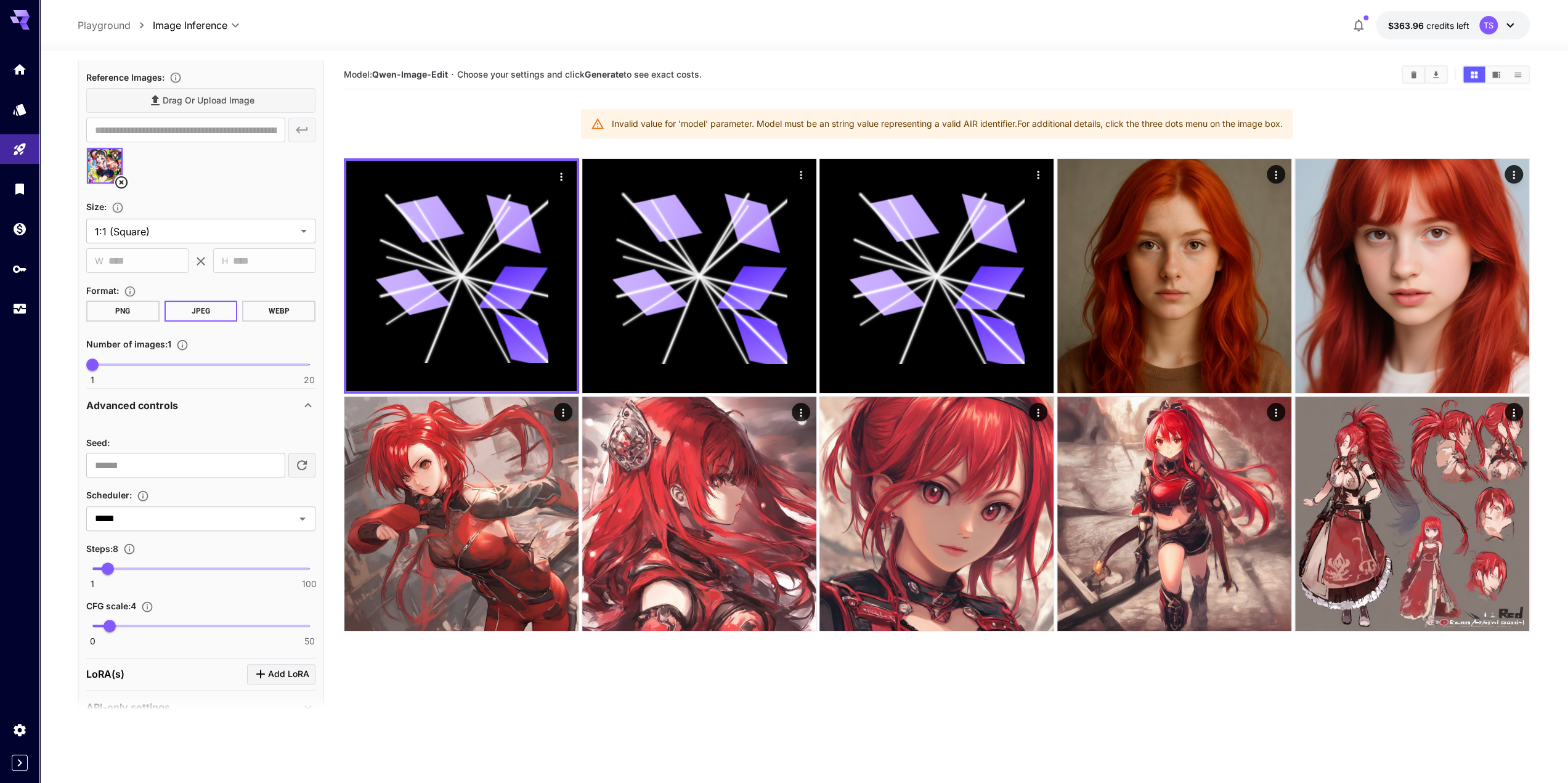
scroll to position [284, 0]
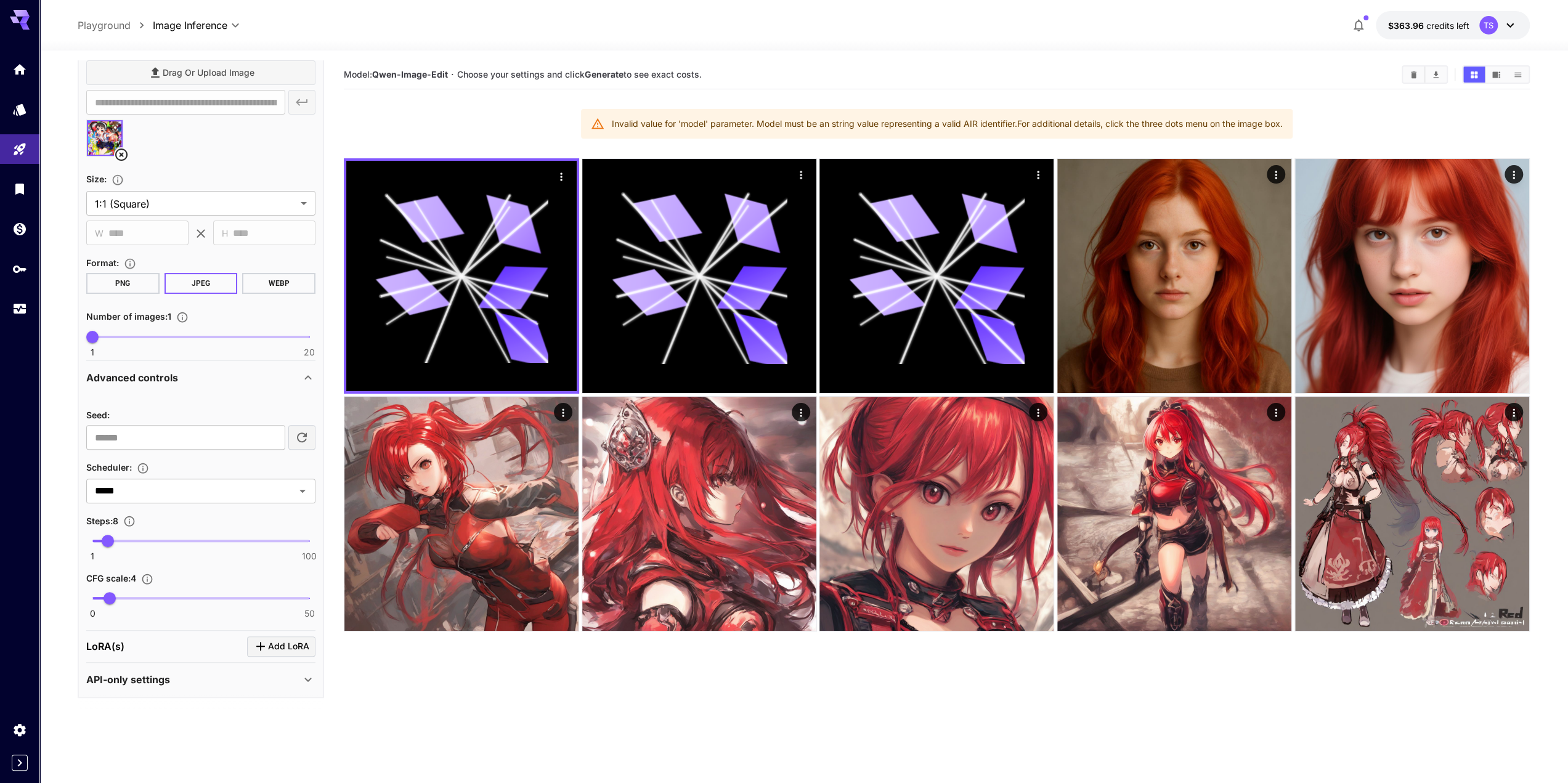
click at [241, 379] on div "Advanced controls" at bounding box center [194, 378] width 215 height 15
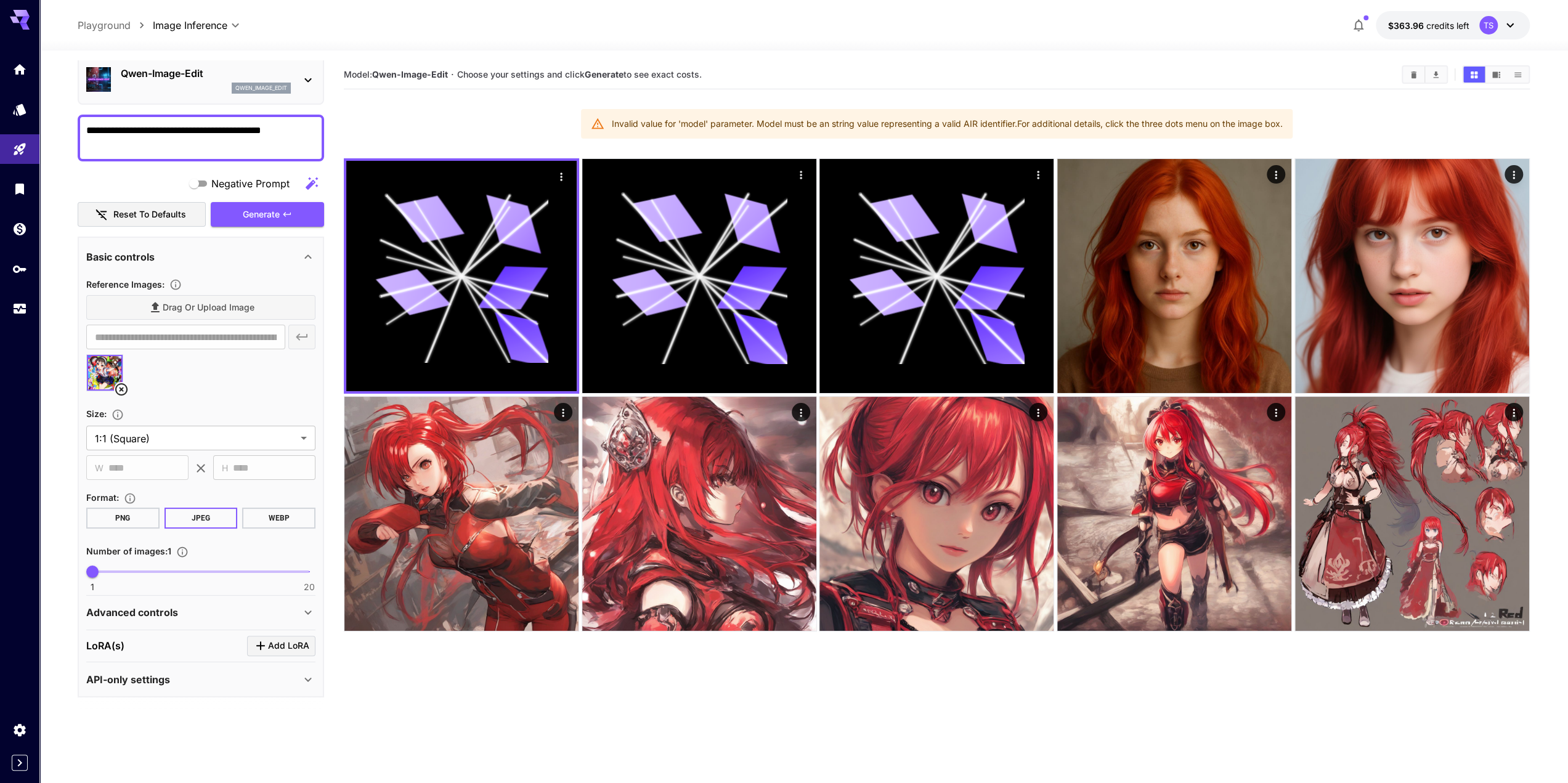
scroll to position [0, 0]
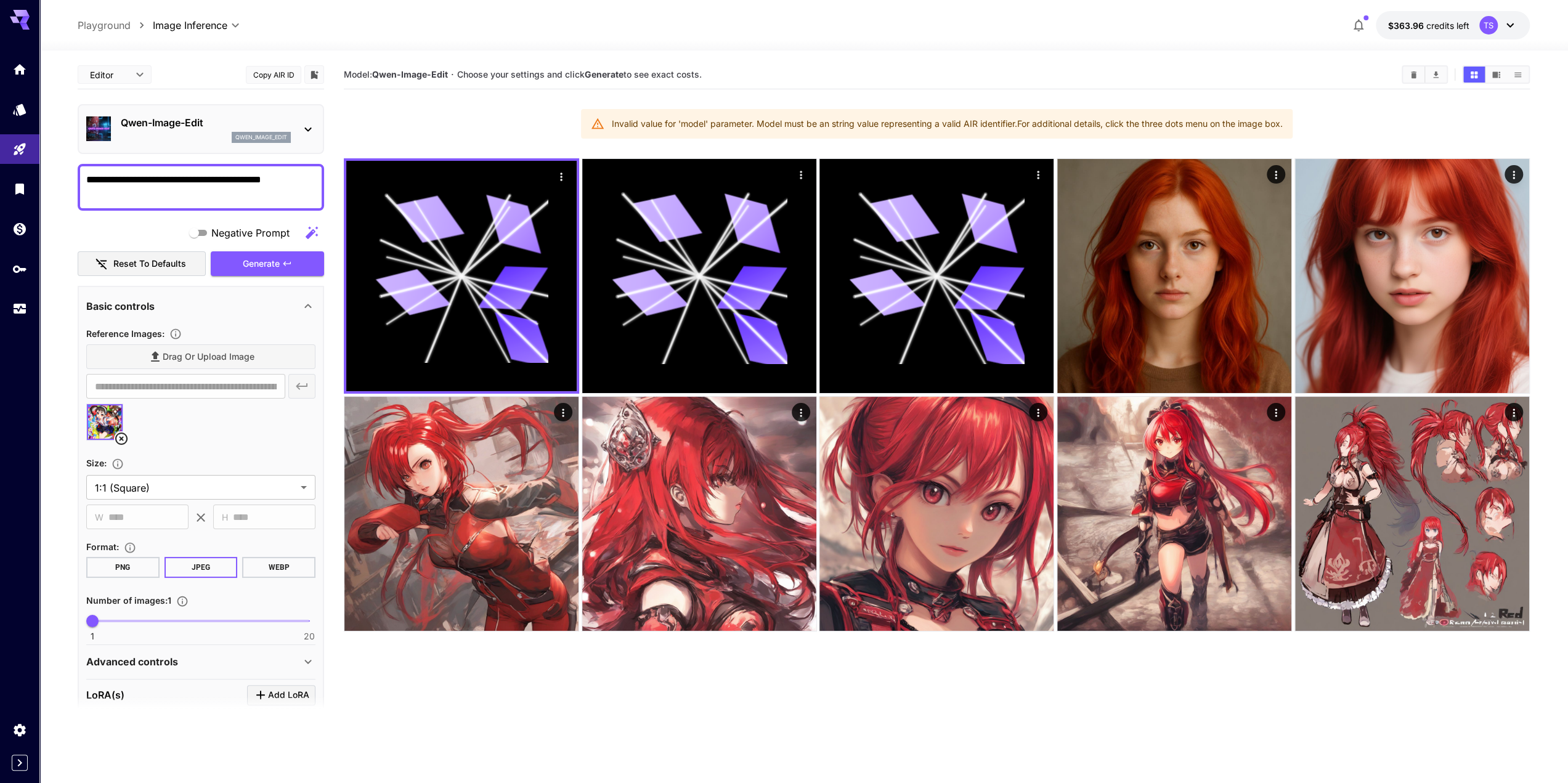
click at [136, 74] on body "**********" at bounding box center [784, 440] width 1568 height 880
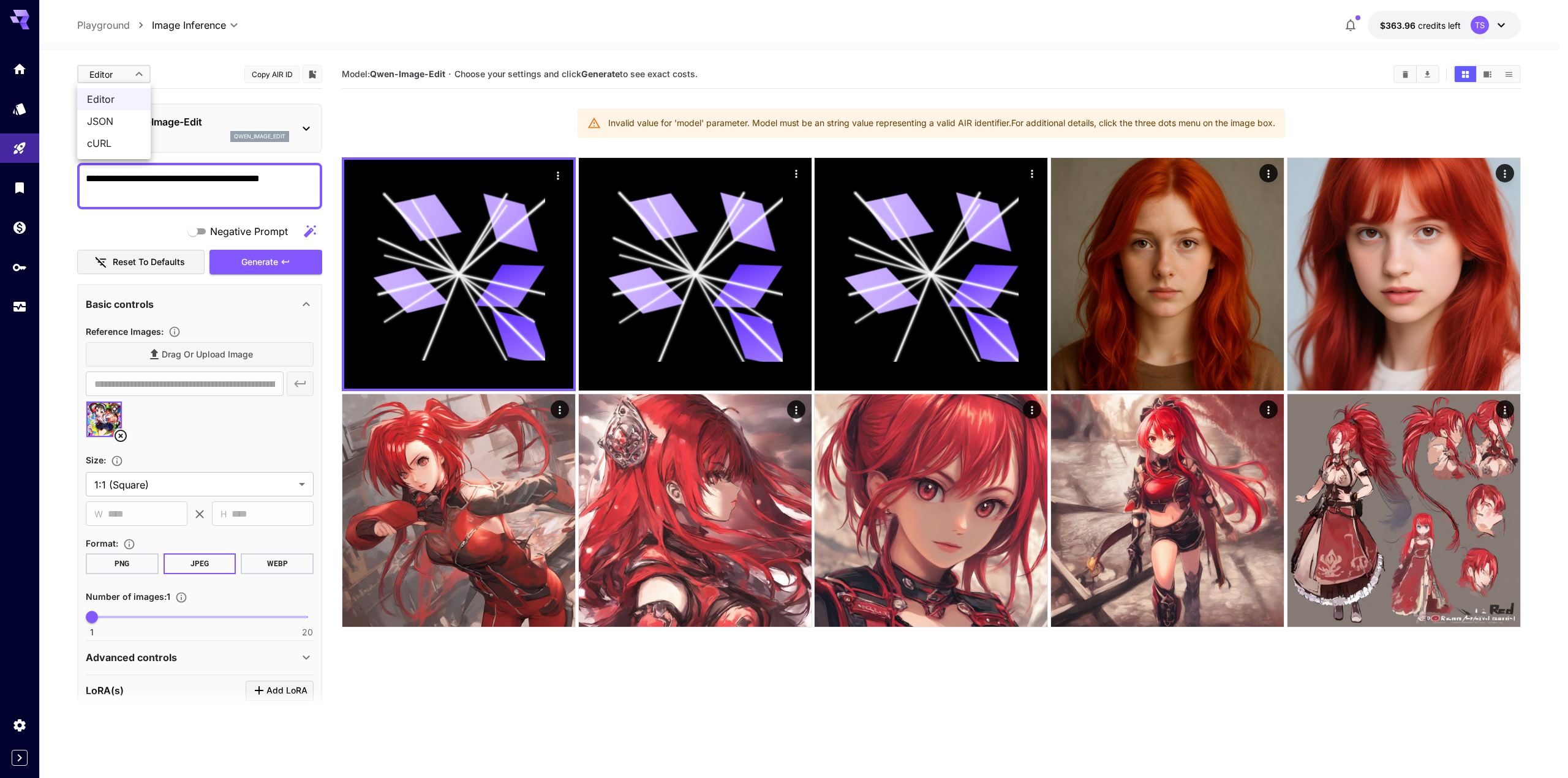
click at [174, 69] on div at bounding box center [784, 389] width 1568 height 778
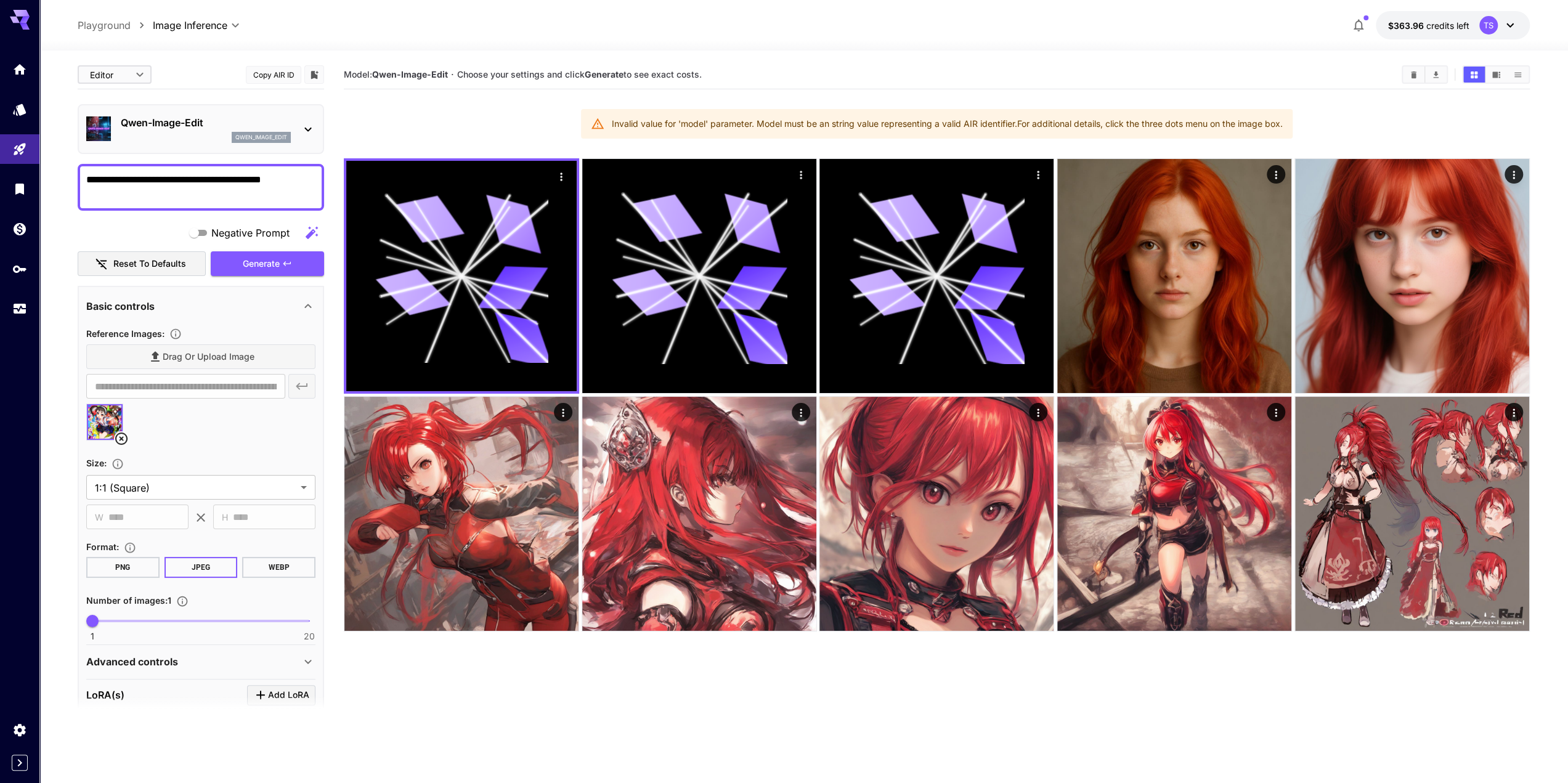
click at [133, 75] on body "**********" at bounding box center [784, 440] width 1568 height 880
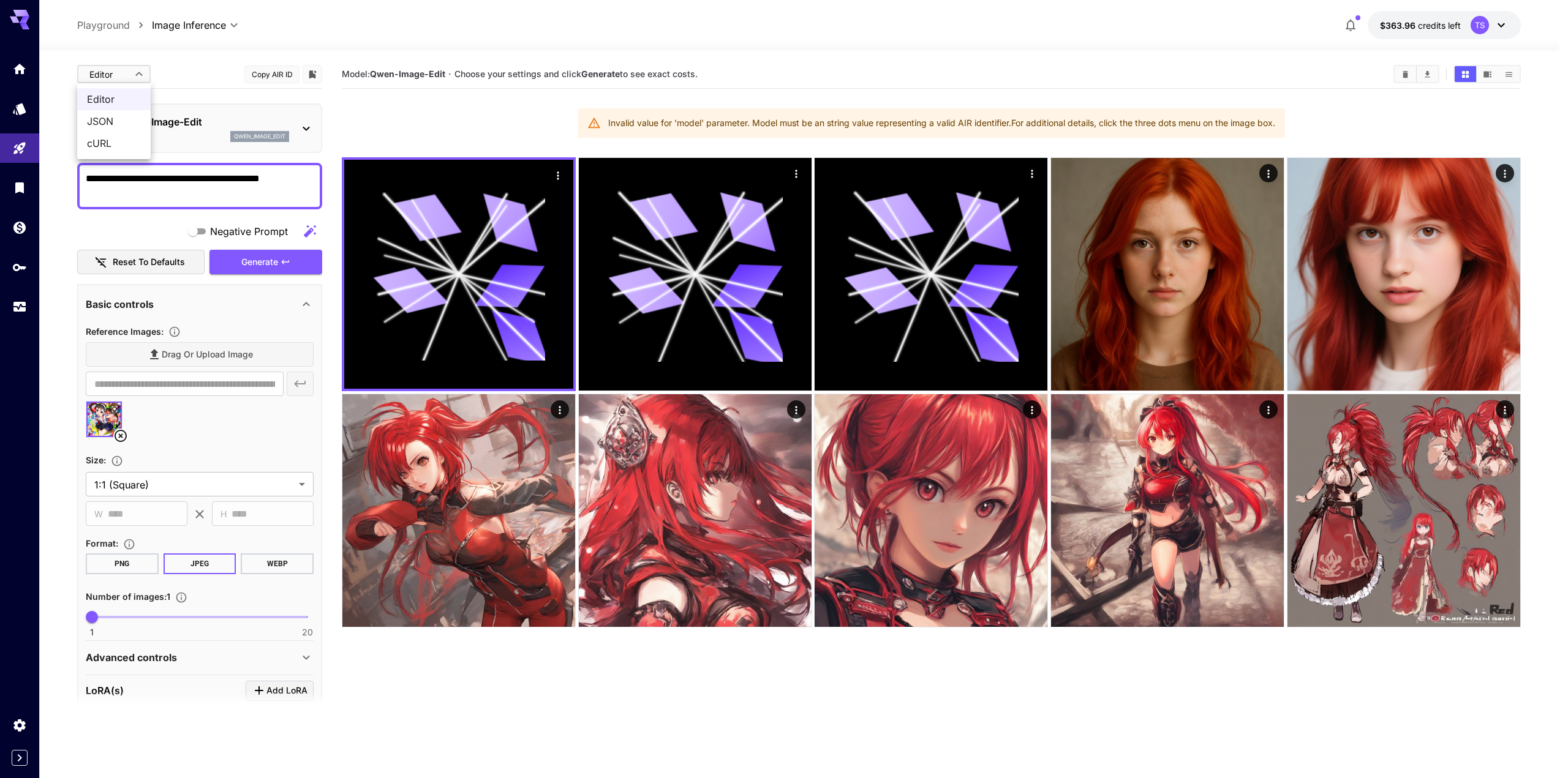
click at [175, 73] on div at bounding box center [784, 389] width 1568 height 778
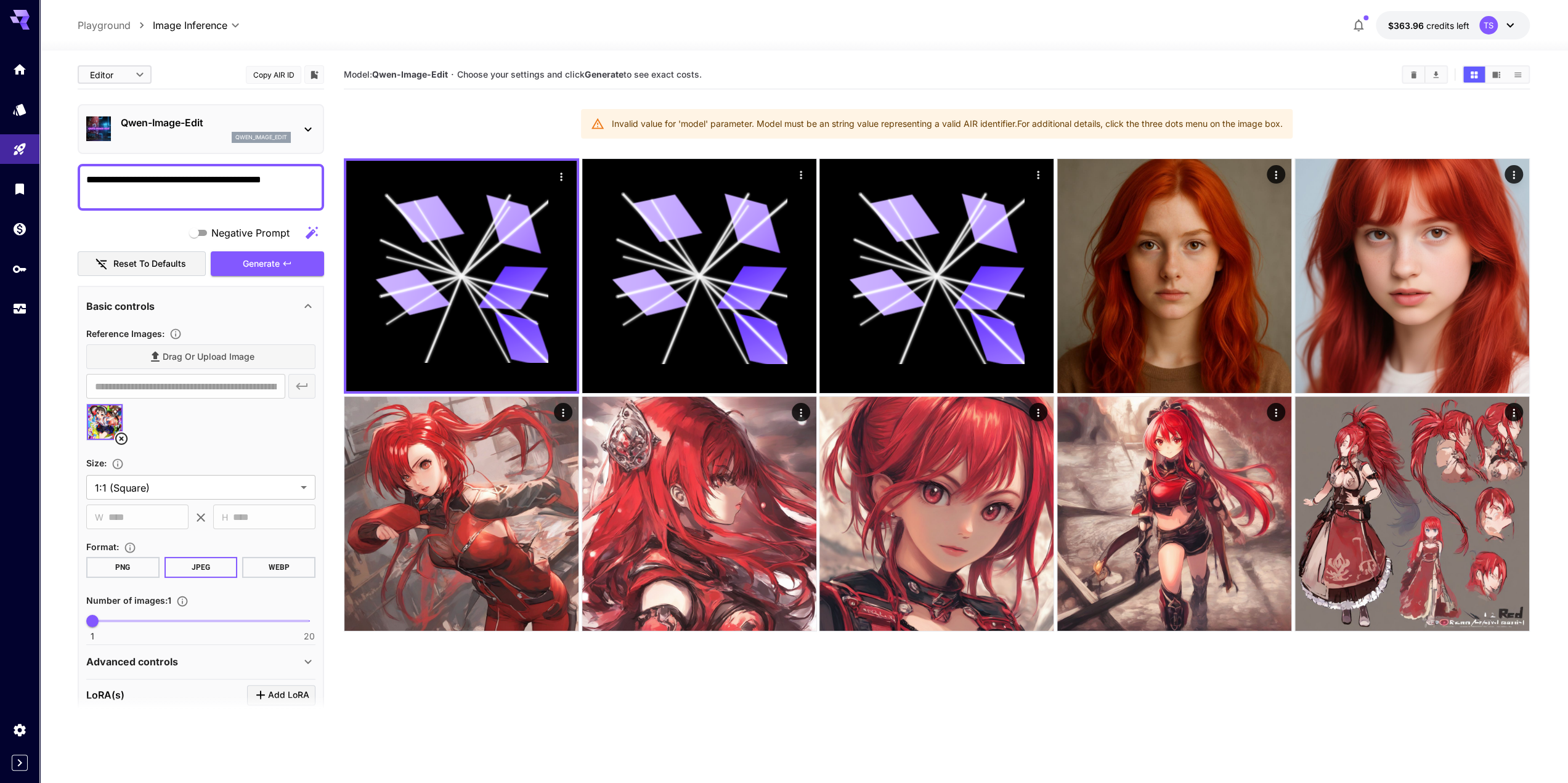
click at [201, 128] on p "Qwen-Image-Edit" at bounding box center [206, 123] width 170 height 15
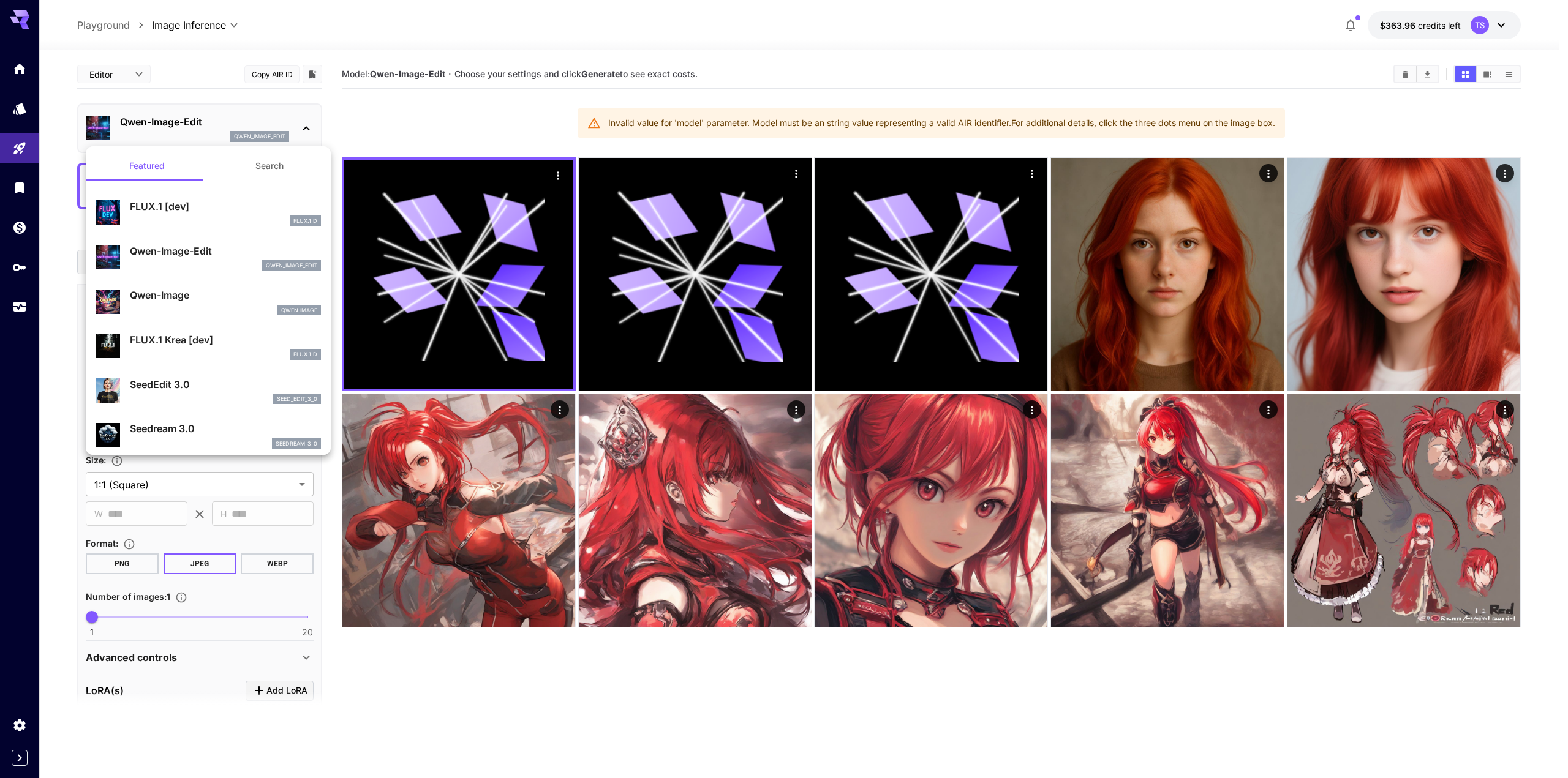
click at [174, 261] on div "qwen_image_edit" at bounding box center [226, 265] width 191 height 11
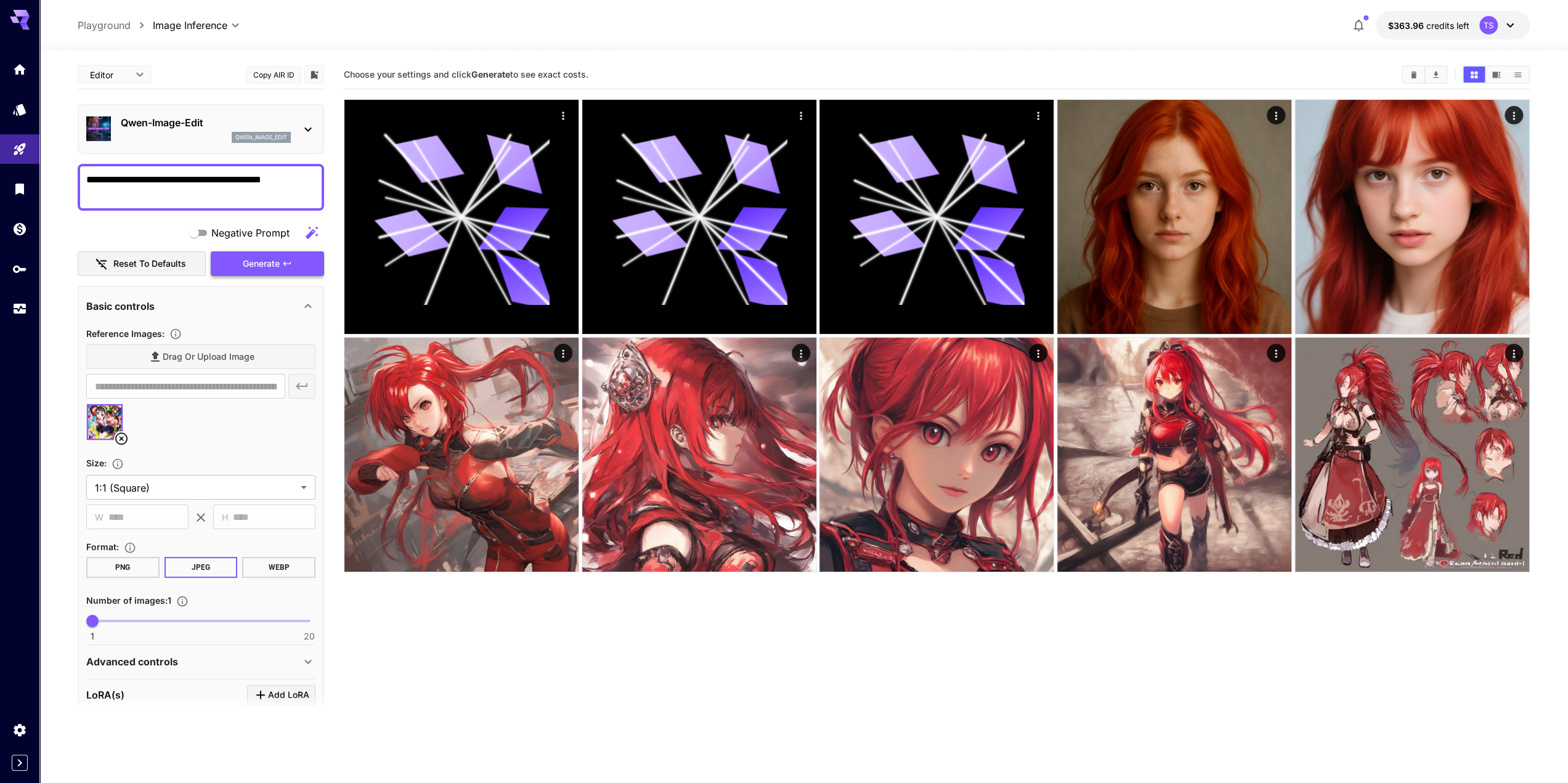
click at [262, 259] on span "Generate" at bounding box center [261, 263] width 37 height 15
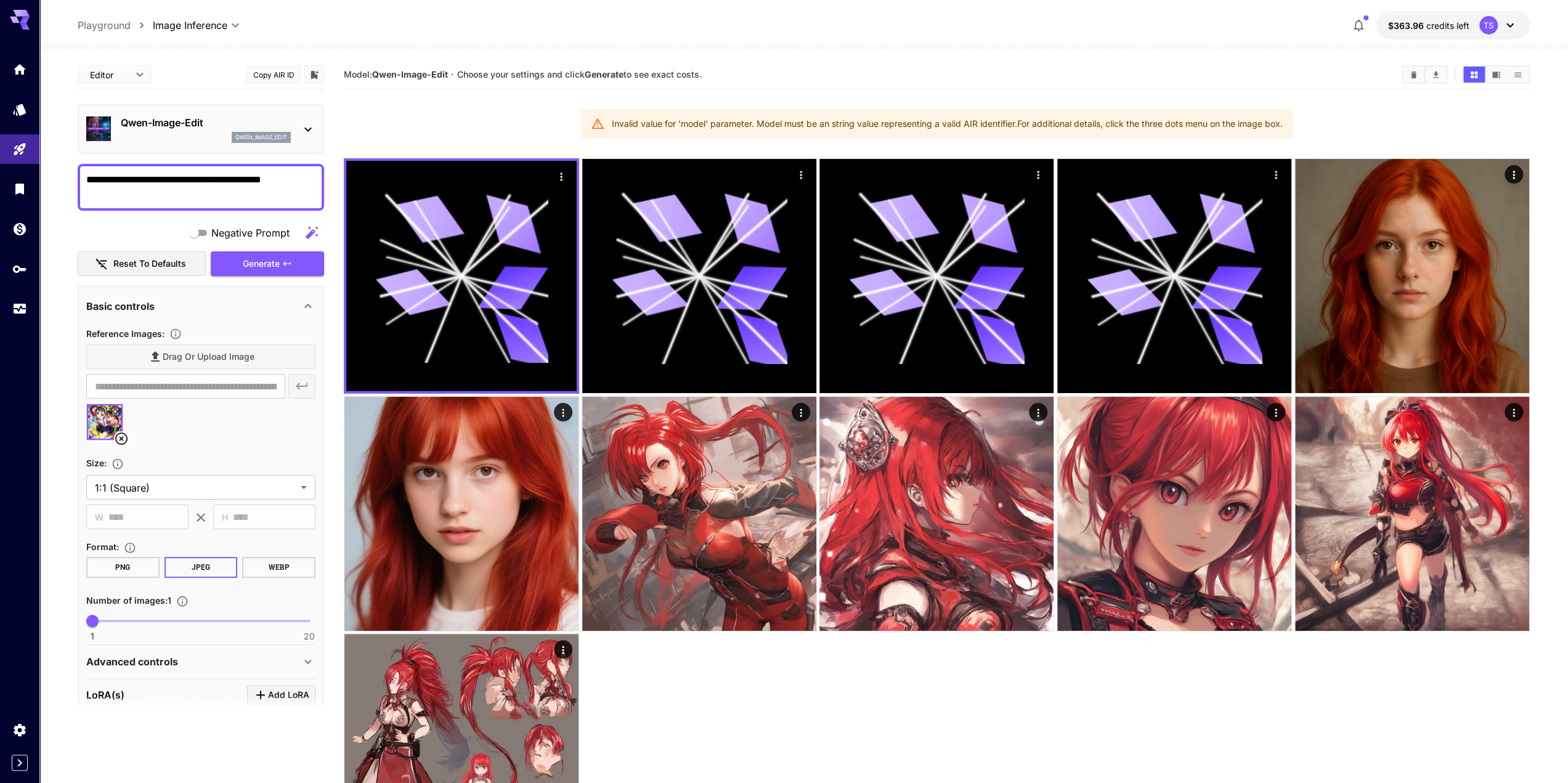
click at [673, 117] on div "Invalid value for 'model' parameter. Model must be an string value representing…" at bounding box center [947, 124] width 671 height 22
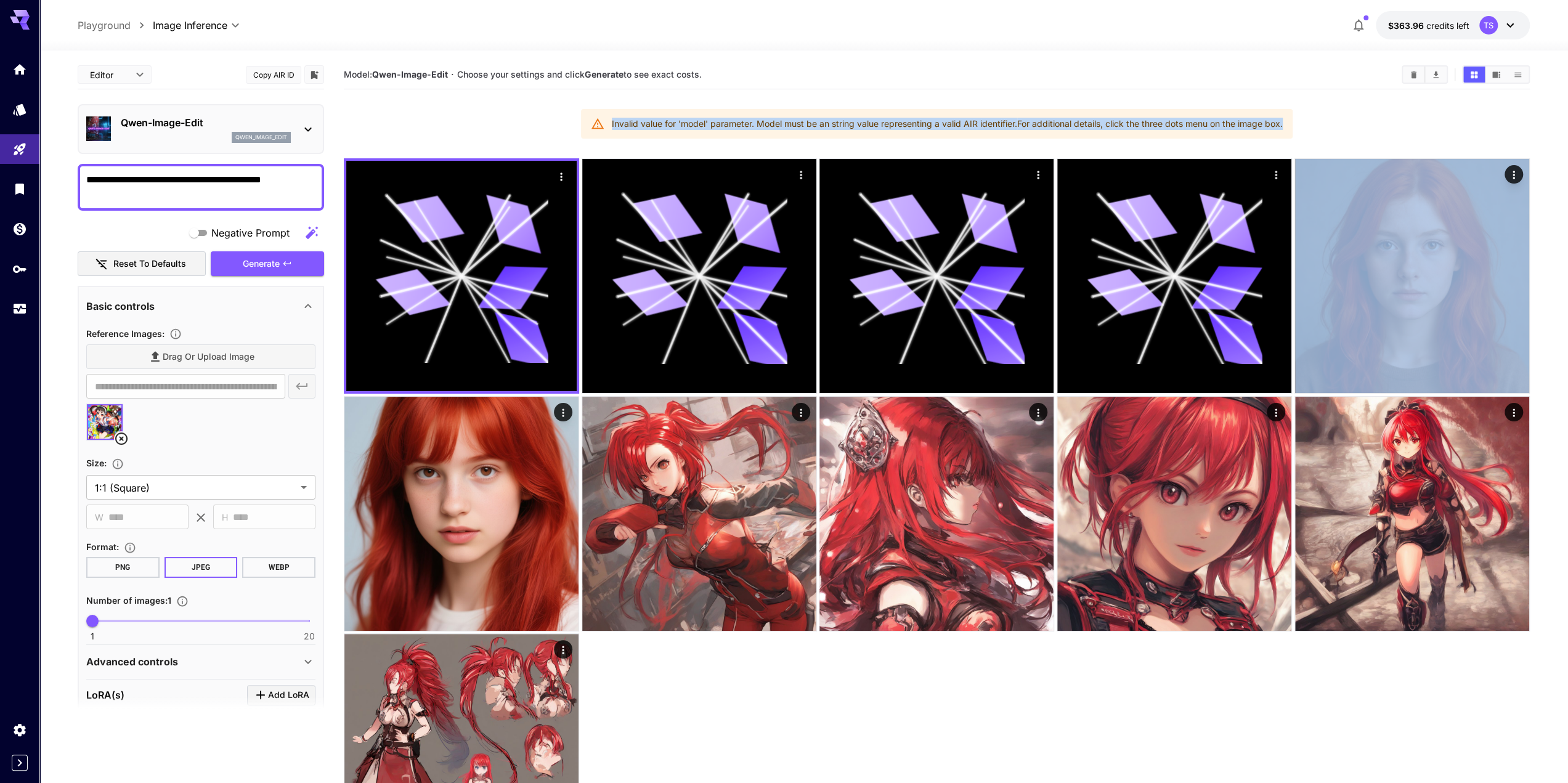
click at [673, 117] on div "Invalid value for 'model' parameter. Model must be an string value representing…" at bounding box center [947, 124] width 671 height 22
copy section "Invalid value for 'model' parameter. Model must be an string value representing…"
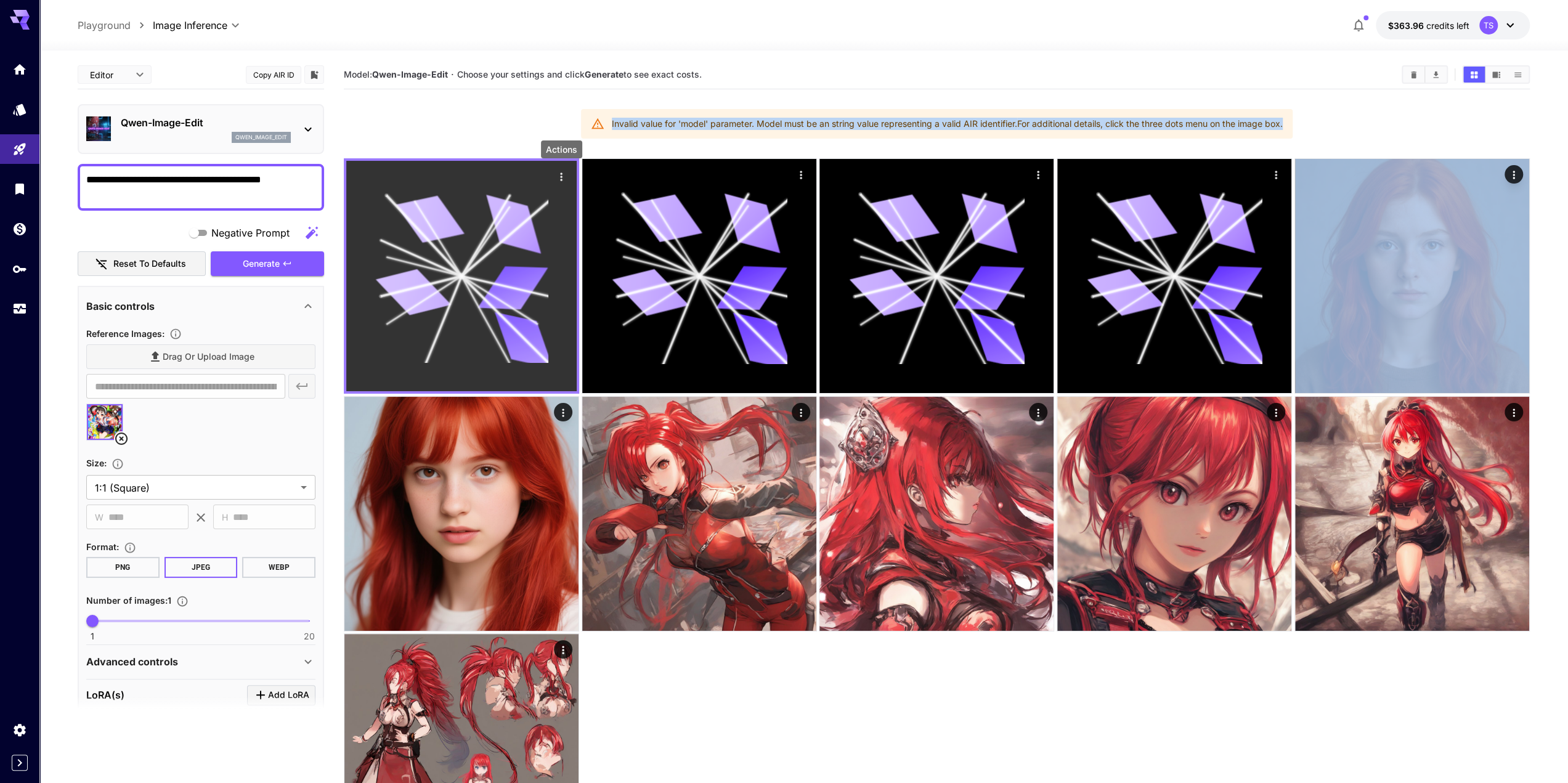
click at [559, 180] on icon "Actions" at bounding box center [562, 177] width 12 height 12
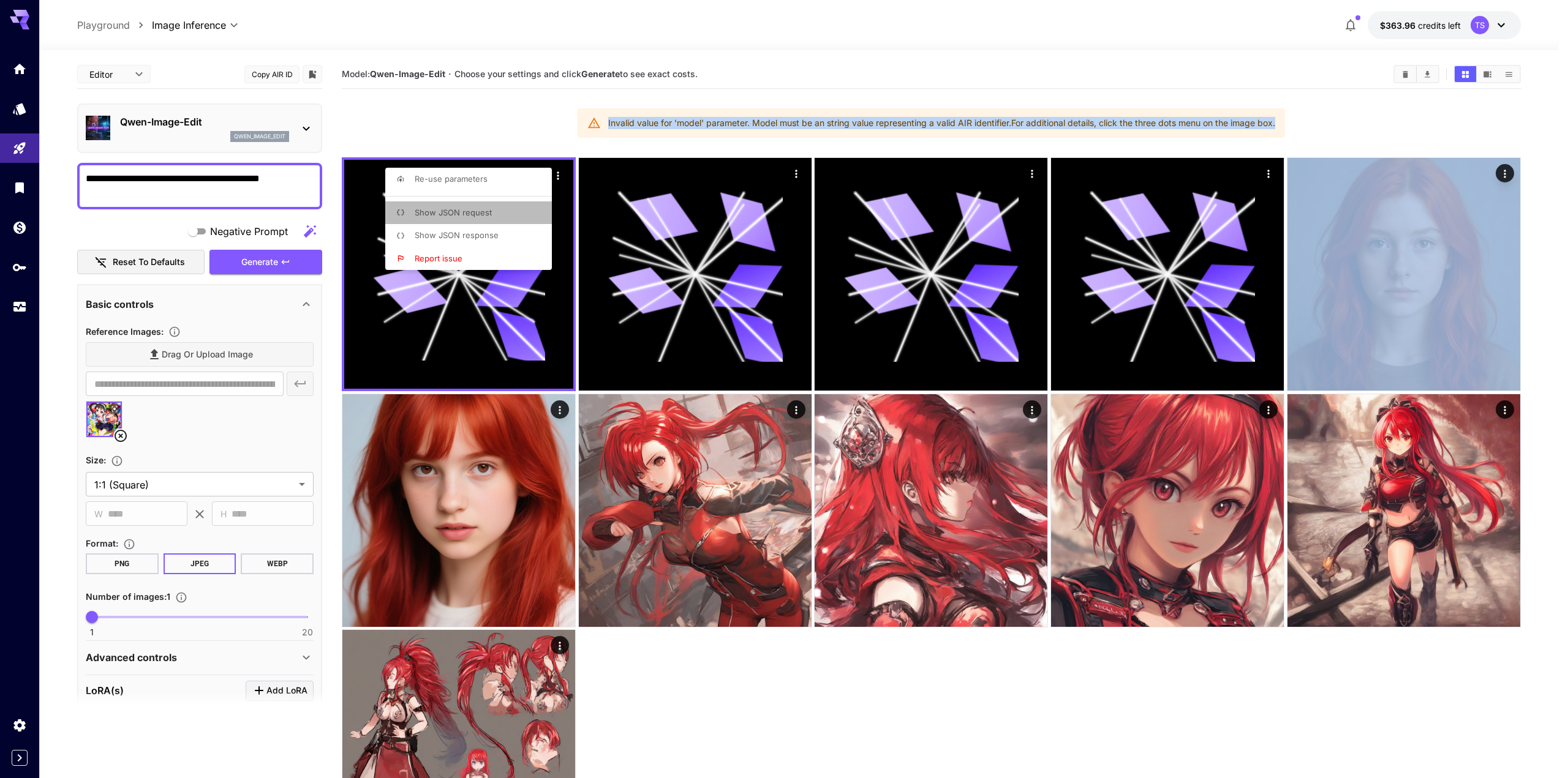
click at [501, 216] on li "Show JSON request" at bounding box center [472, 213] width 174 height 23
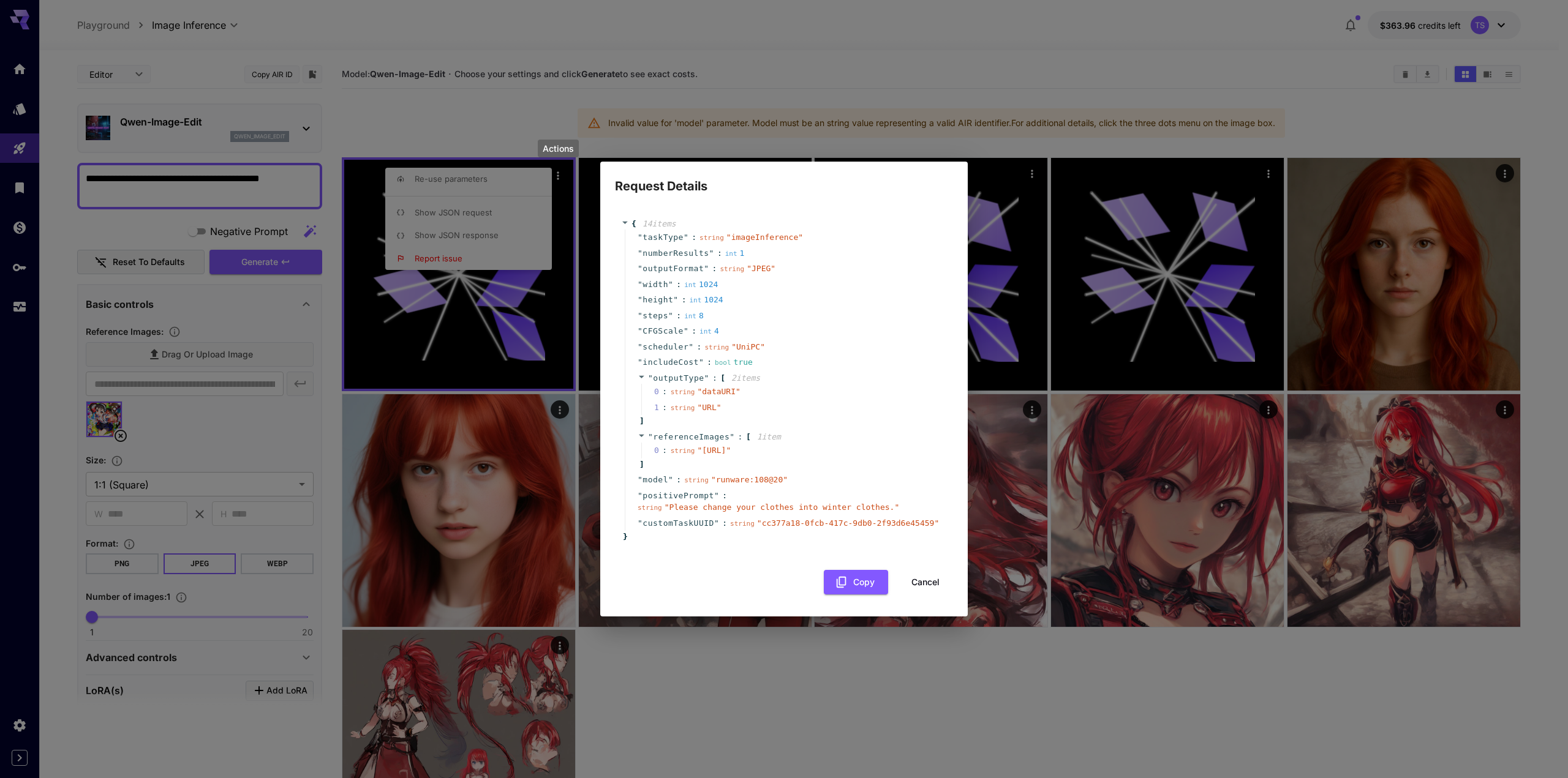
click at [502, 214] on div "Request Details { 14 item s " taskType " : string " imageInference " " numberRe…" at bounding box center [784, 389] width 1568 height 778
click at [918, 590] on button "Cancel" at bounding box center [926, 582] width 55 height 25
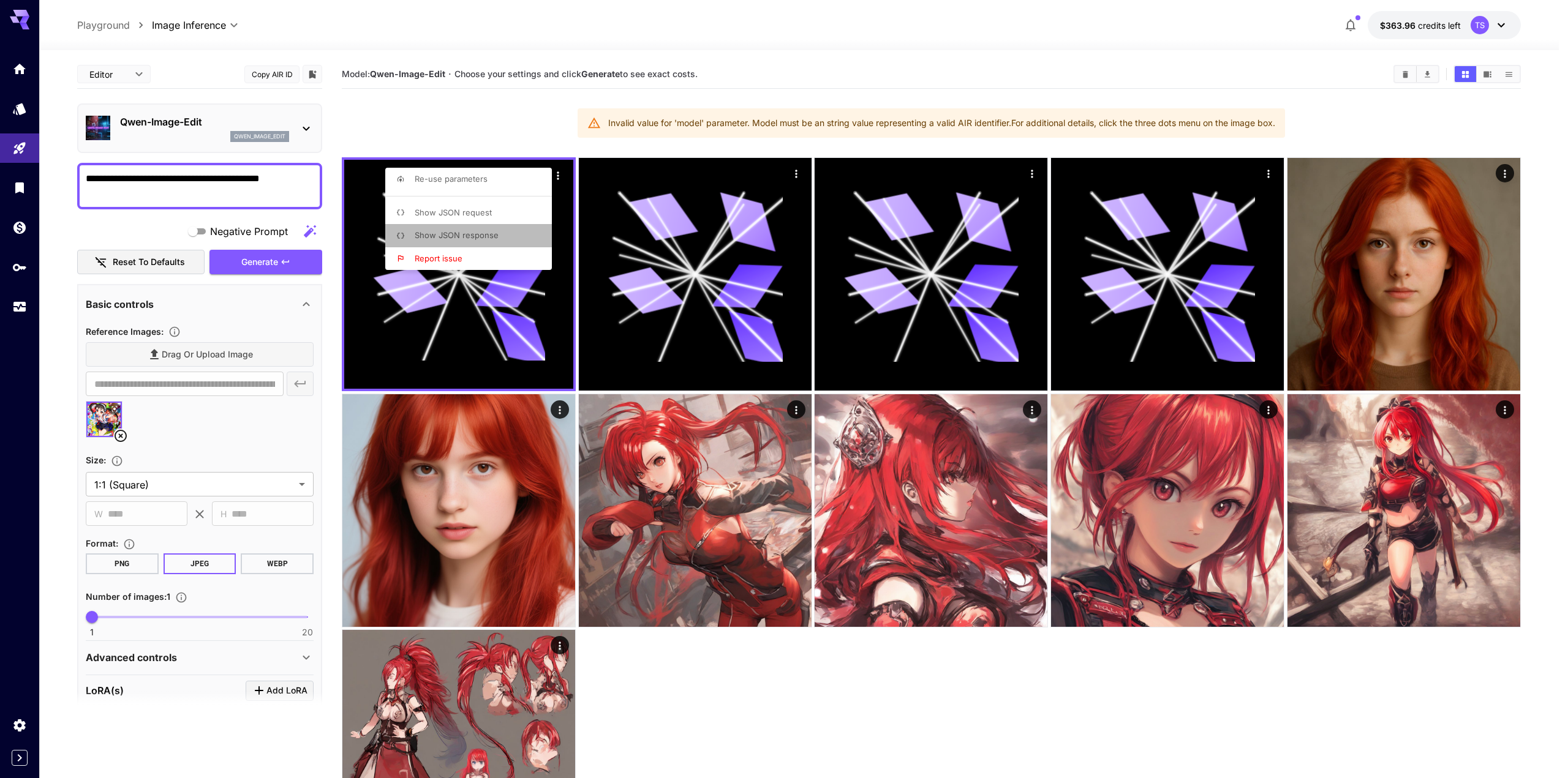
click at [502, 242] on li "Show JSON response" at bounding box center [472, 235] width 174 height 23
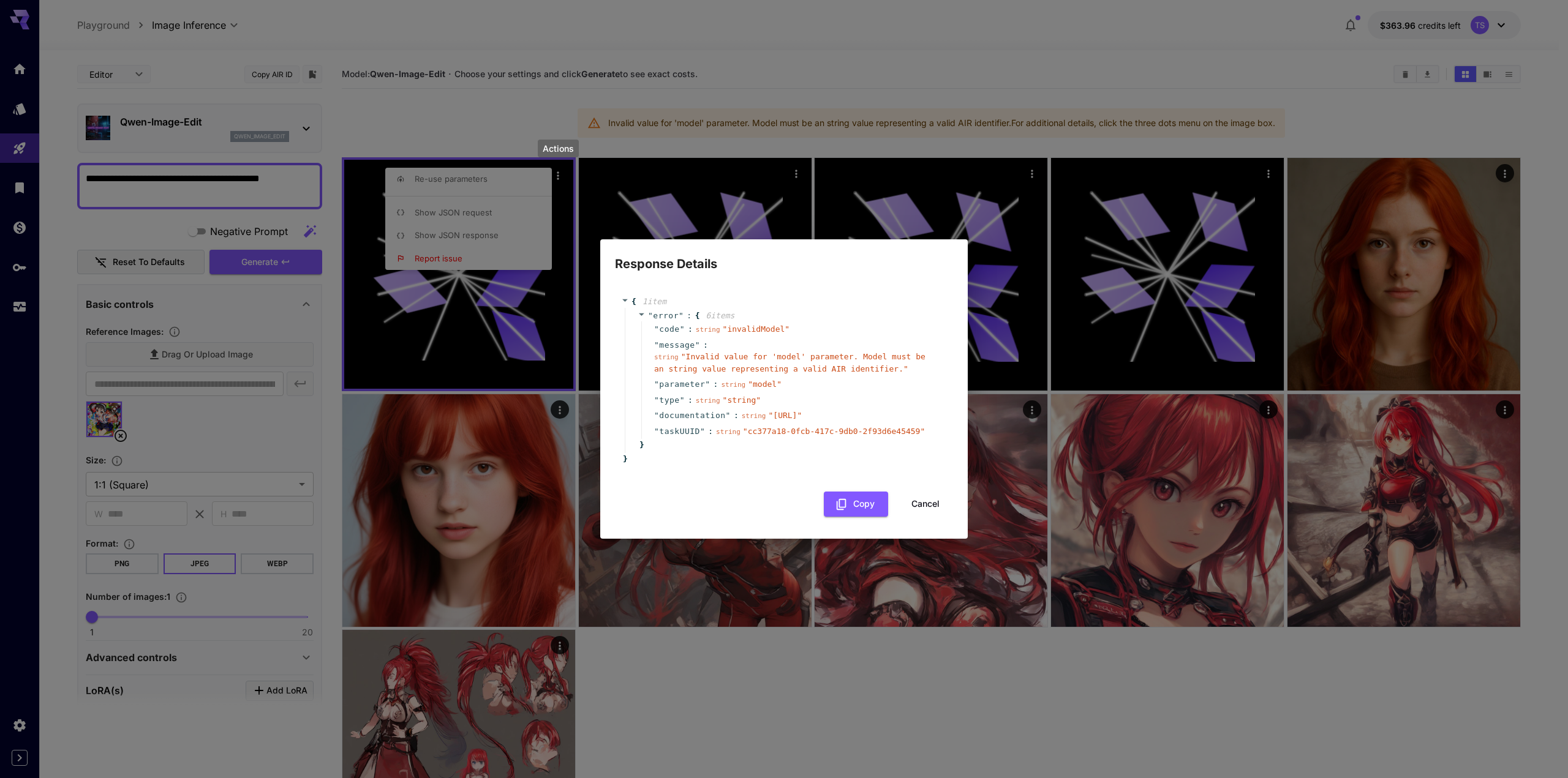
click at [905, 513] on button "Cancel" at bounding box center [926, 504] width 55 height 25
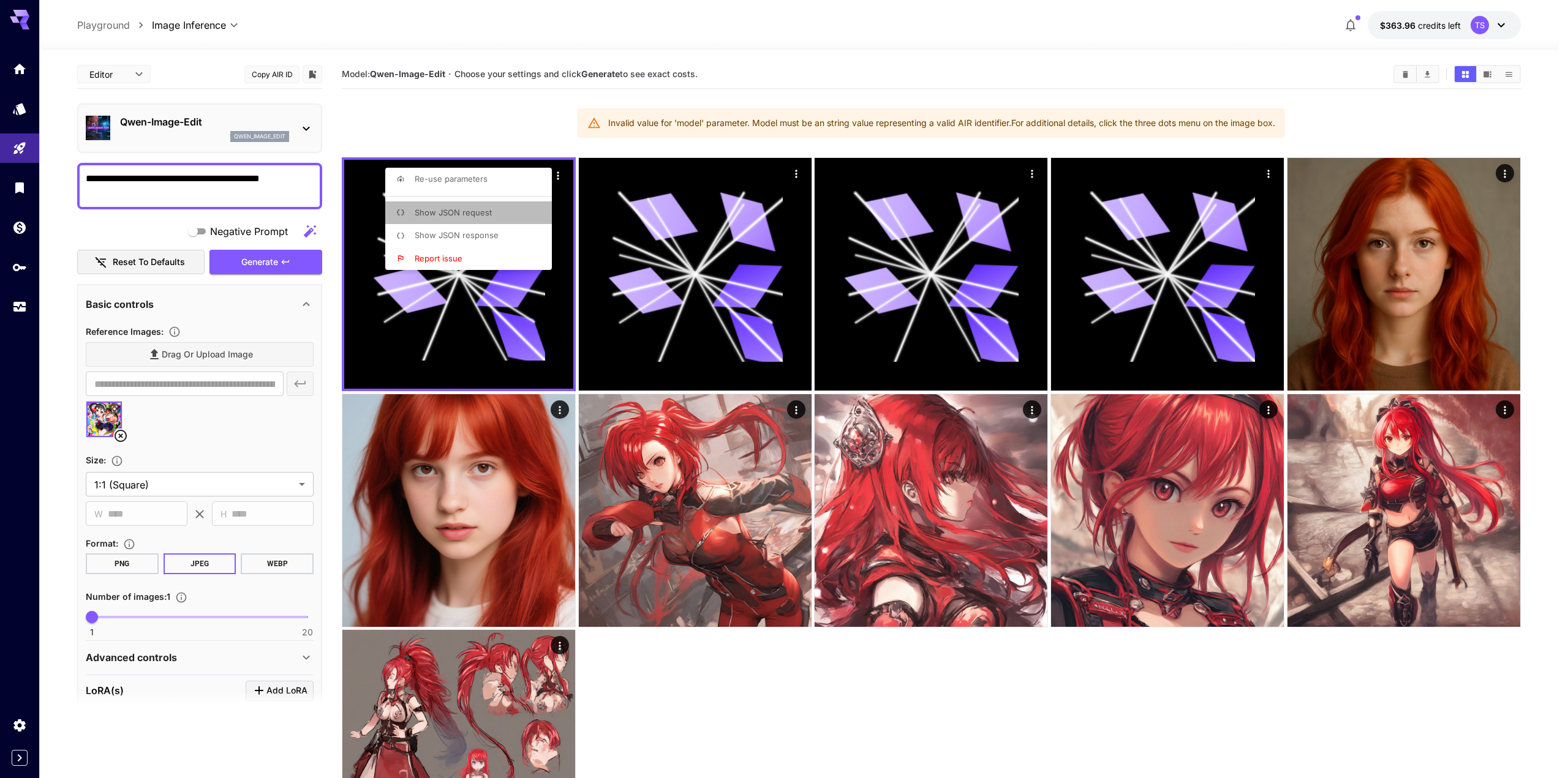
click at [525, 216] on li "Show JSON request" at bounding box center [472, 213] width 174 height 23
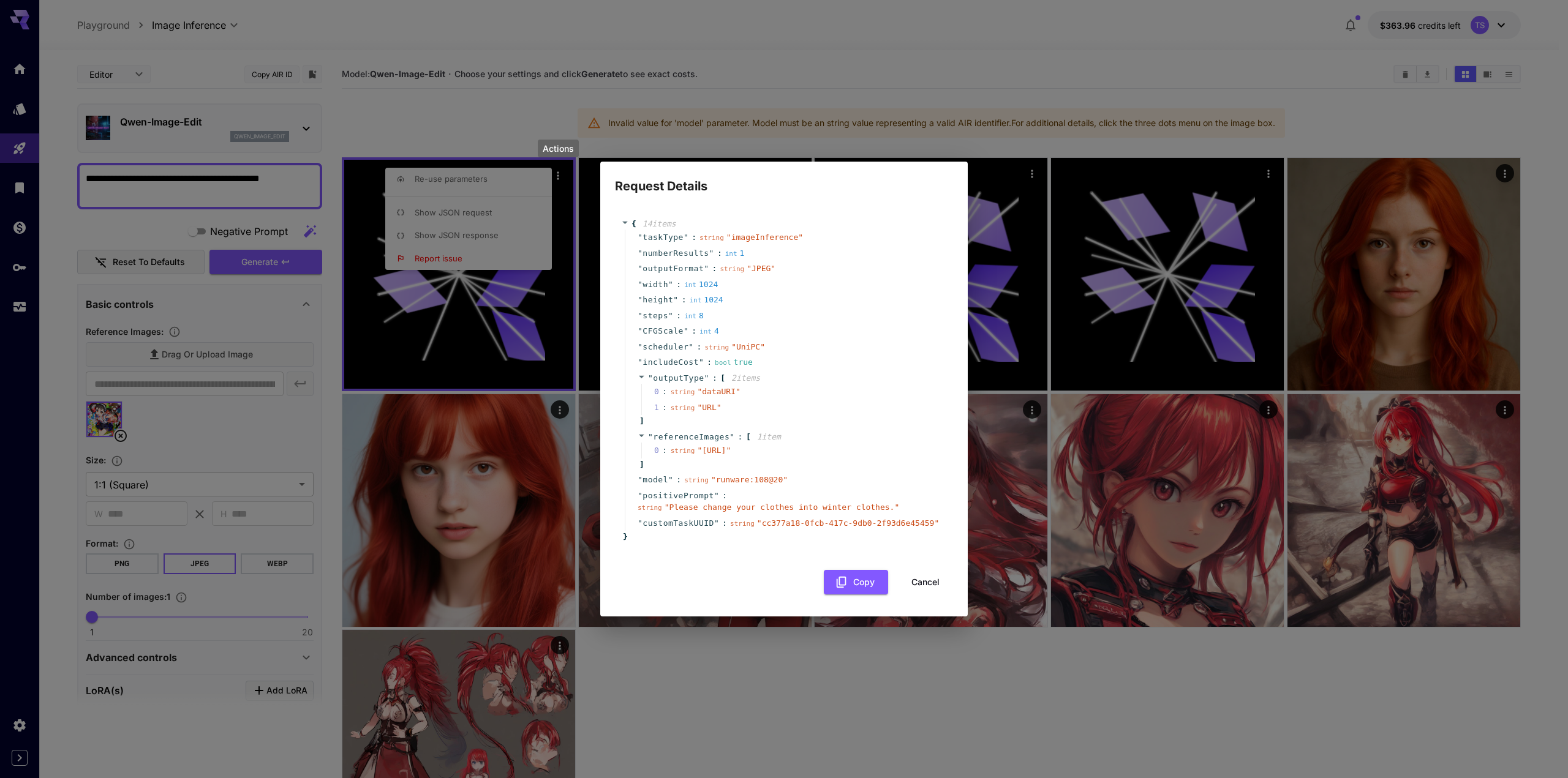
click at [742, 232] on span "" imageInference "" at bounding box center [764, 237] width 77 height 9
click at [747, 358] on div "" includeCost " : bool true" at bounding box center [786, 362] width 322 height 16
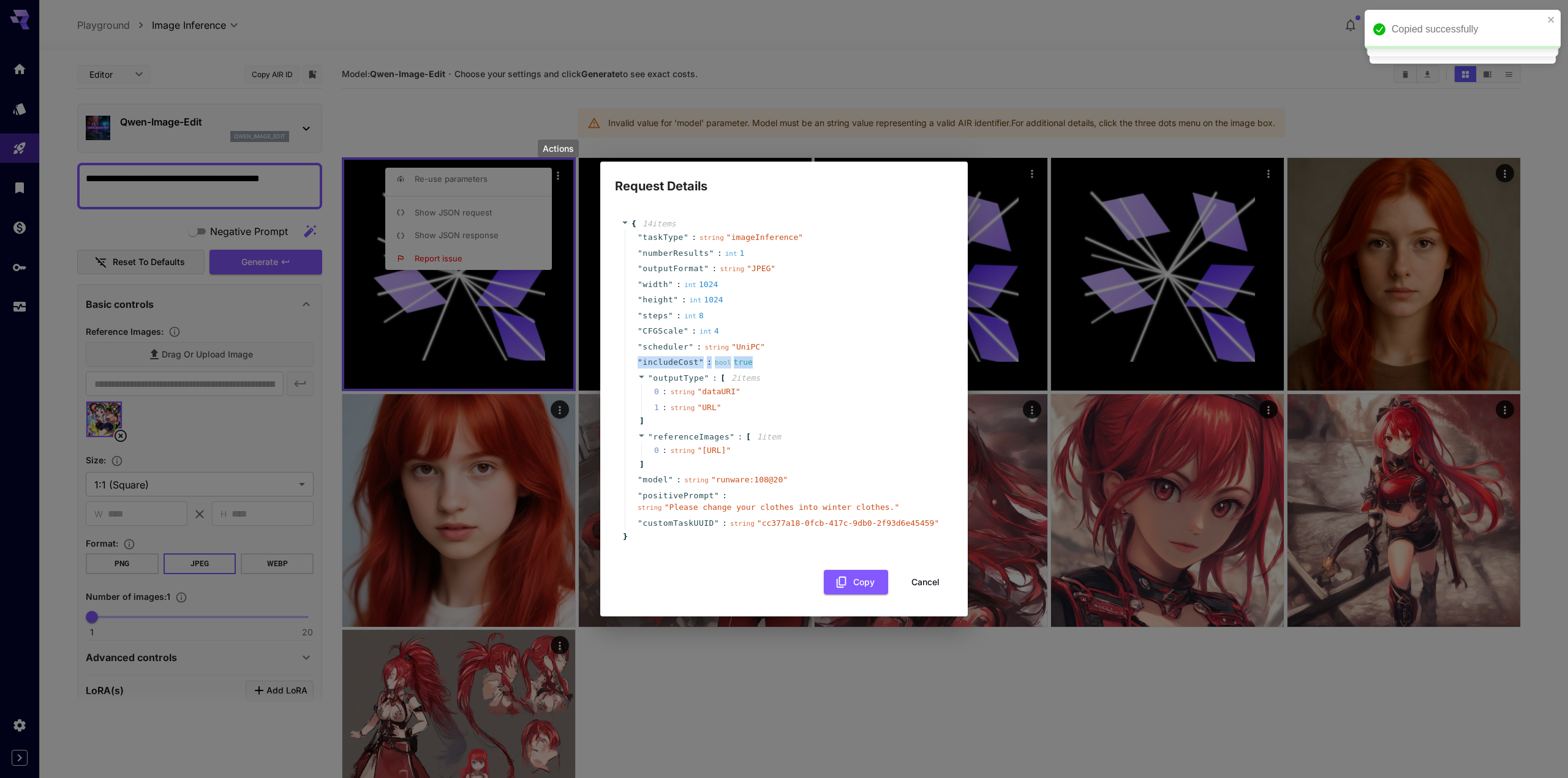
click at [747, 358] on div "" includeCost " : bool true" at bounding box center [786, 362] width 322 height 16
click at [749, 400] on div "1 : string " URL "" at bounding box center [793, 408] width 302 height 16
drag, startPoint x: 705, startPoint y: 498, endPoint x: 760, endPoint y: 501, distance: 55.1
click at [760, 484] on span "" runware:108@20 "" at bounding box center [749, 479] width 77 height 9
copy span "runware:108@20"
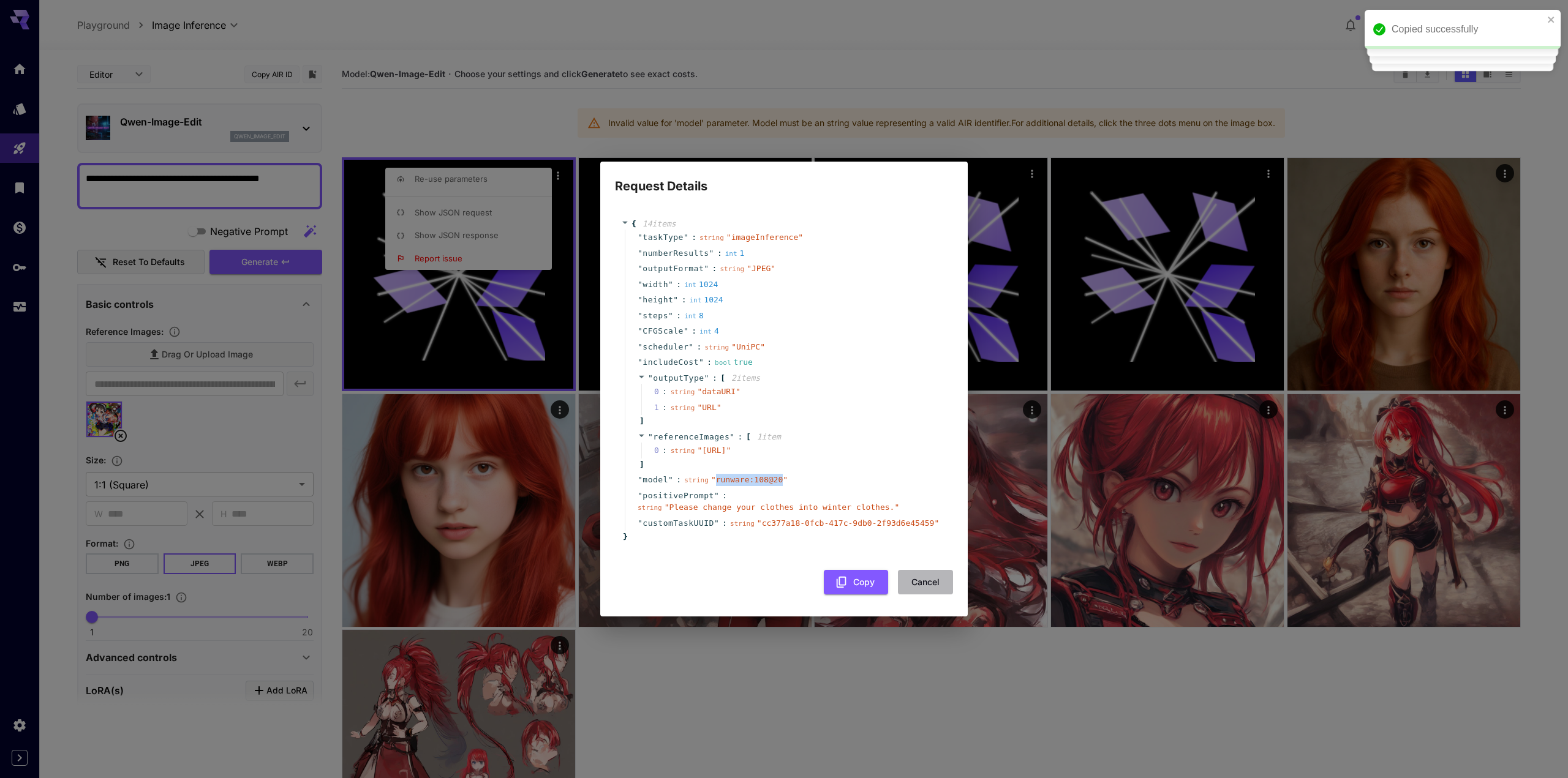
click at [933, 592] on button "Cancel" at bounding box center [926, 582] width 55 height 25
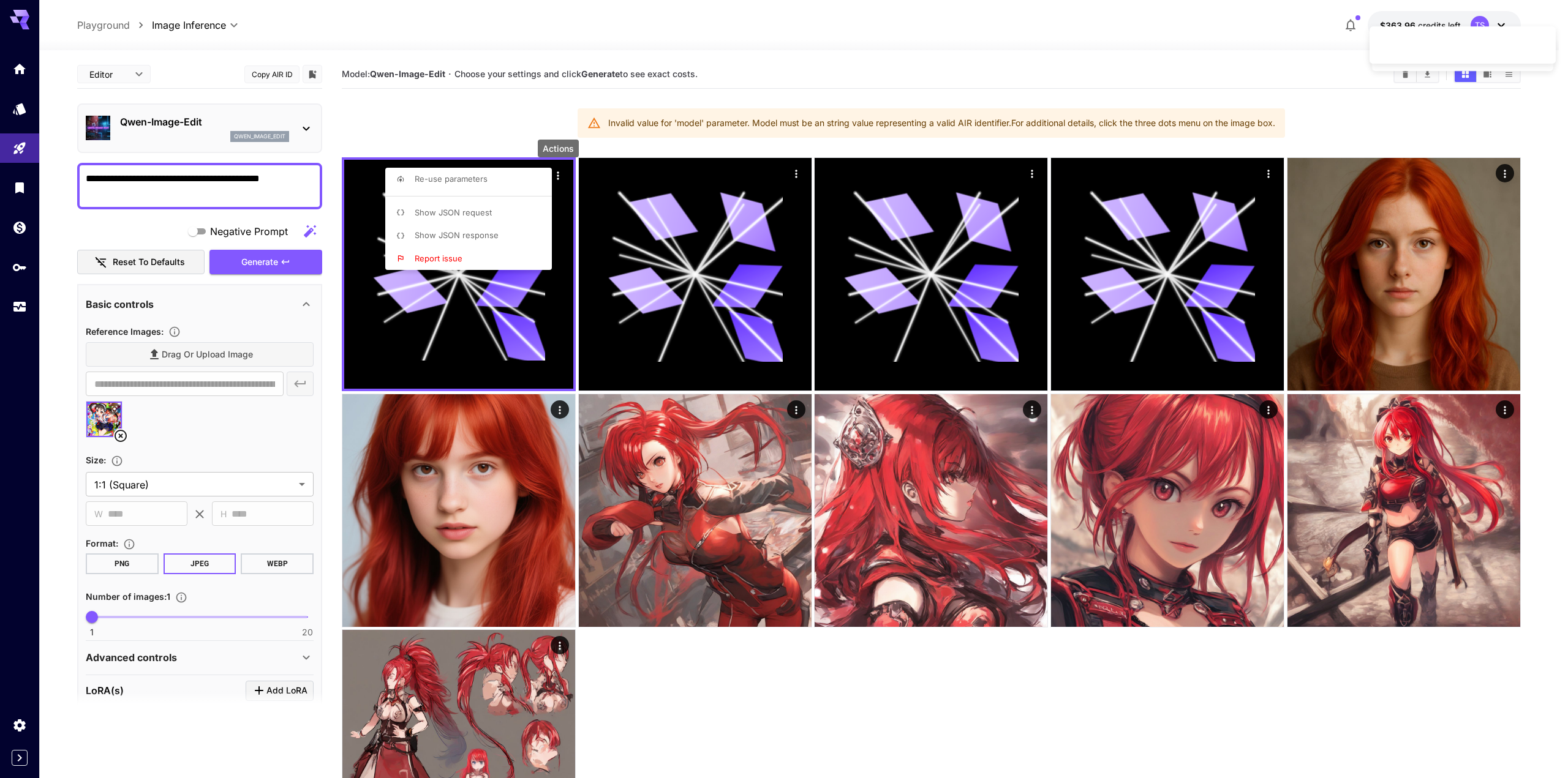
click at [454, 109] on div at bounding box center [784, 389] width 1568 height 778
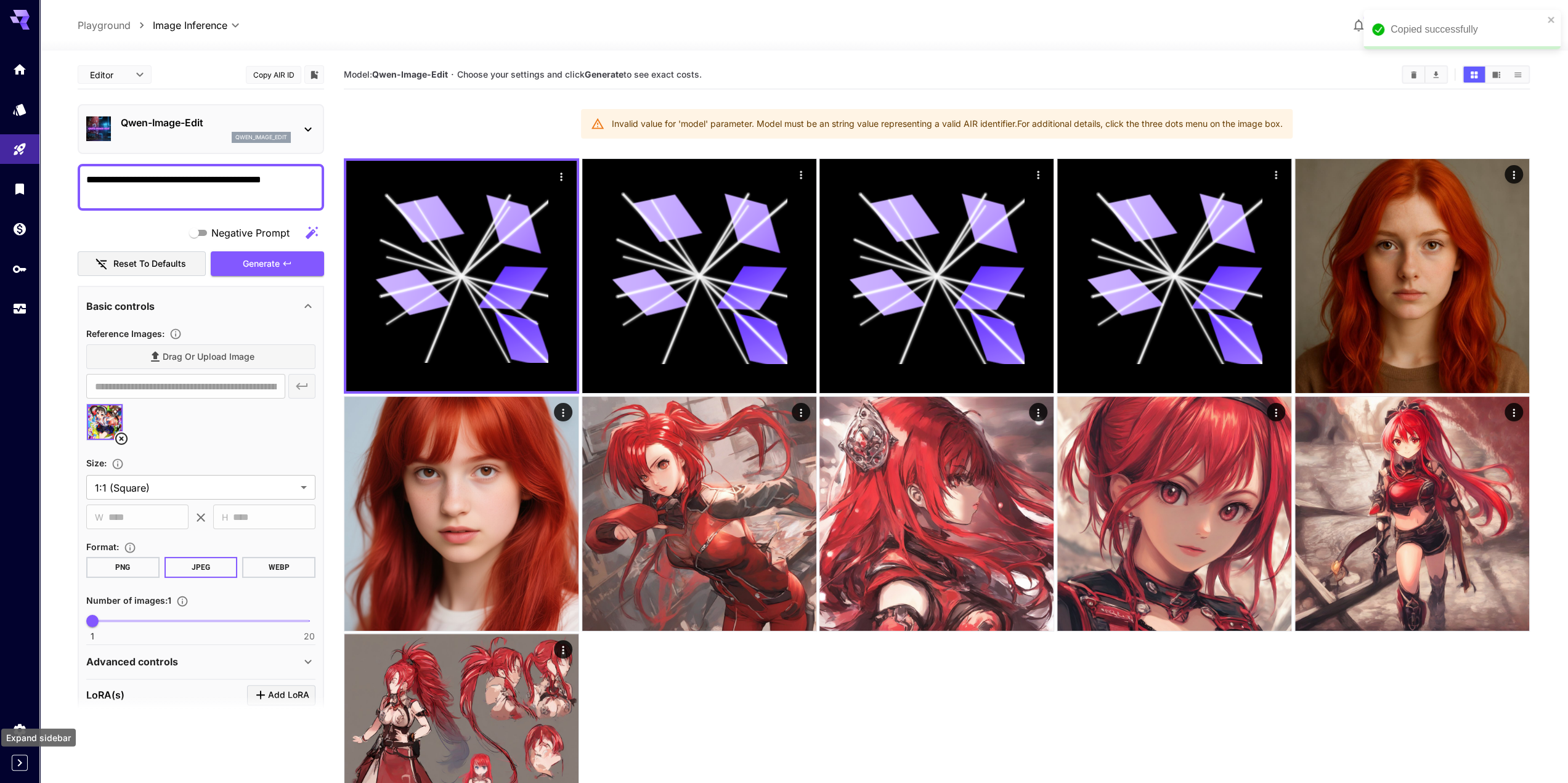
click at [20, 766] on icon "Expand sidebar" at bounding box center [20, 763] width 15 height 15
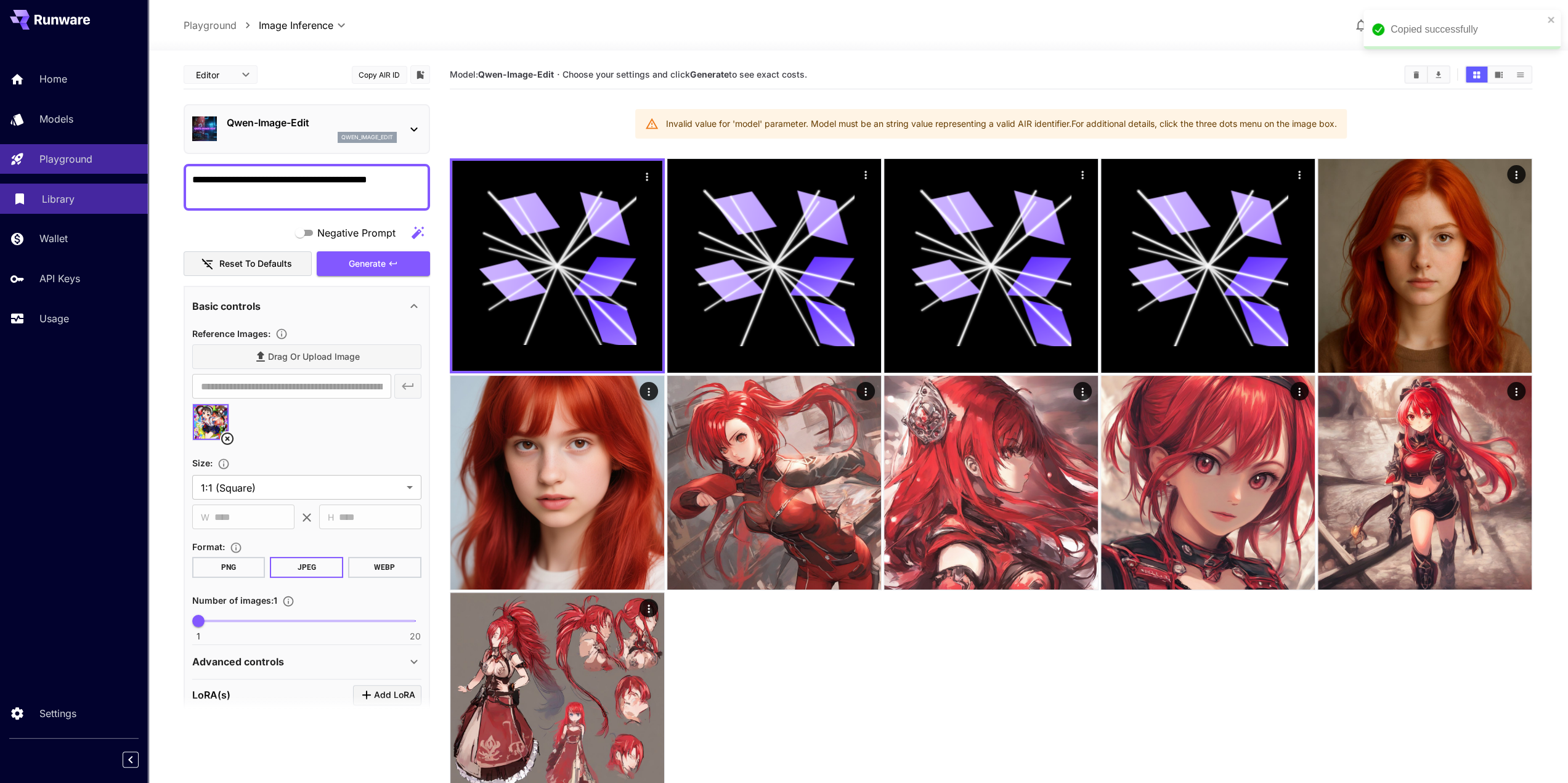
click at [71, 205] on p "Library" at bounding box center [58, 199] width 33 height 15
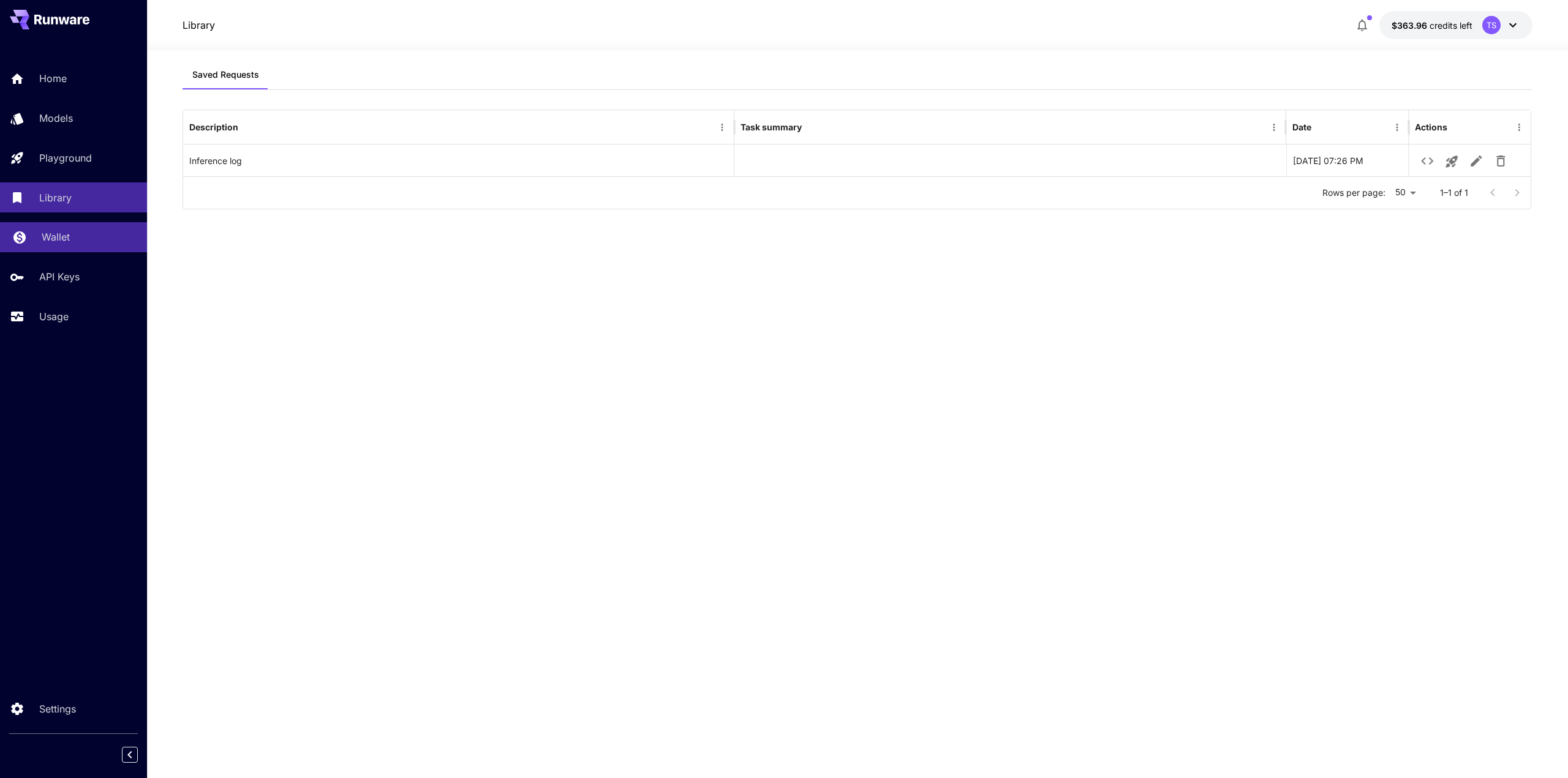
click at [52, 232] on p "Wallet" at bounding box center [56, 237] width 28 height 15
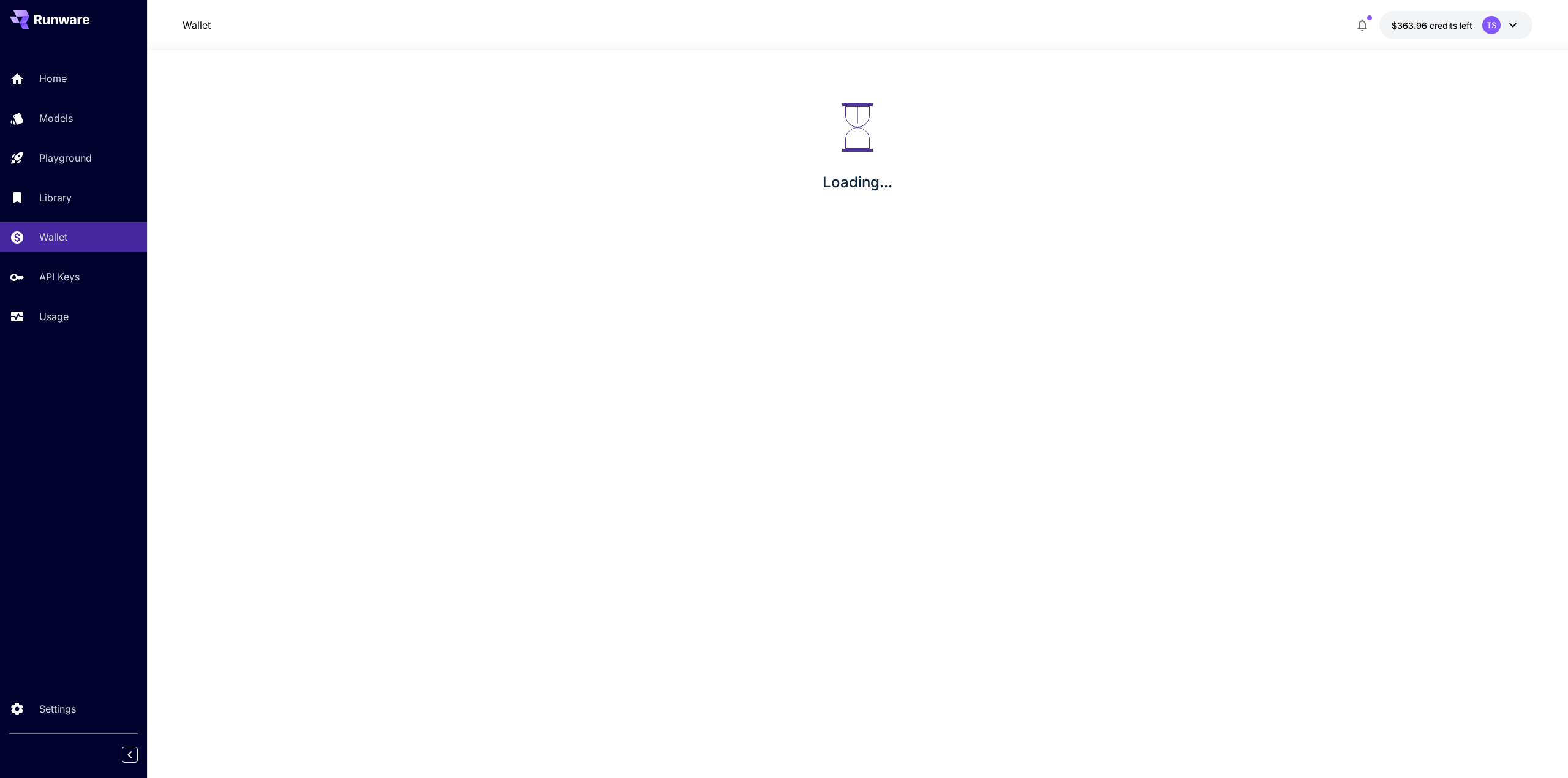
click at [49, 261] on div "Home Models Playground Library Wallet API Keys Usage" at bounding box center [74, 197] width 147 height 267
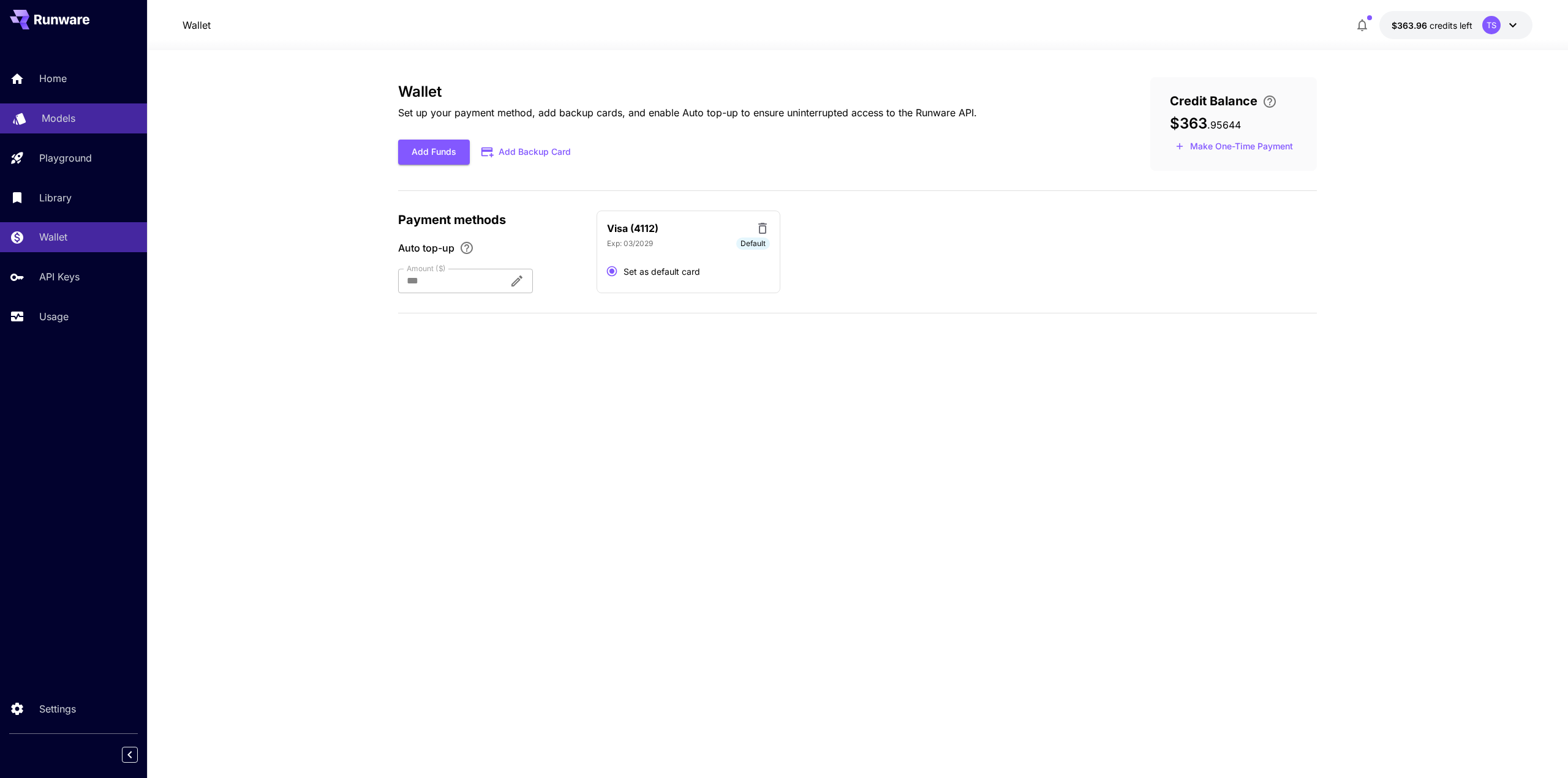
click at [77, 127] on link "Models" at bounding box center [74, 118] width 147 height 30
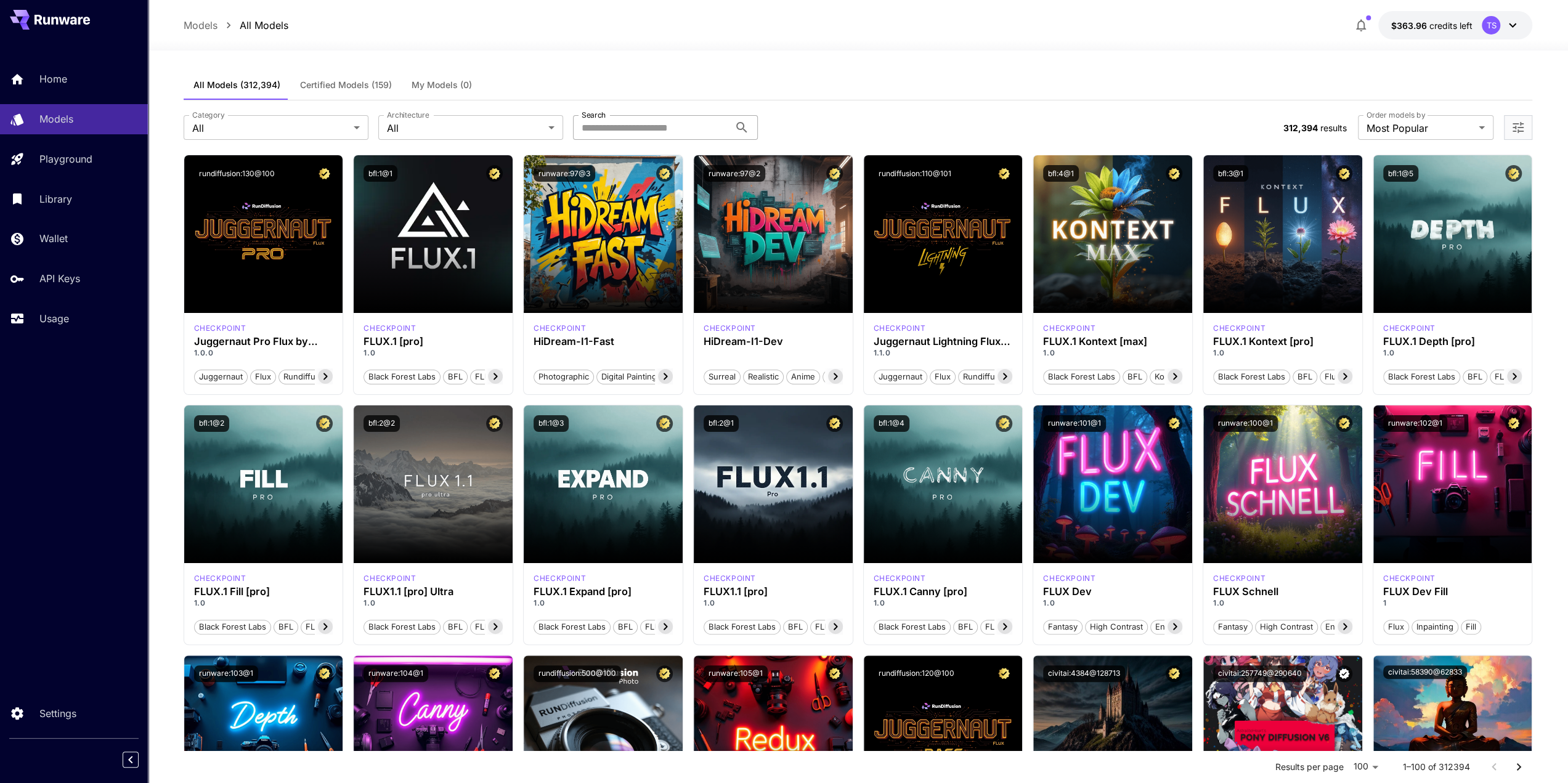
click at [642, 126] on input "Search" at bounding box center [652, 128] width 157 height 25
paste input "**********"
type input "**********"
click at [51, 92] on link "Home" at bounding box center [74, 79] width 148 height 30
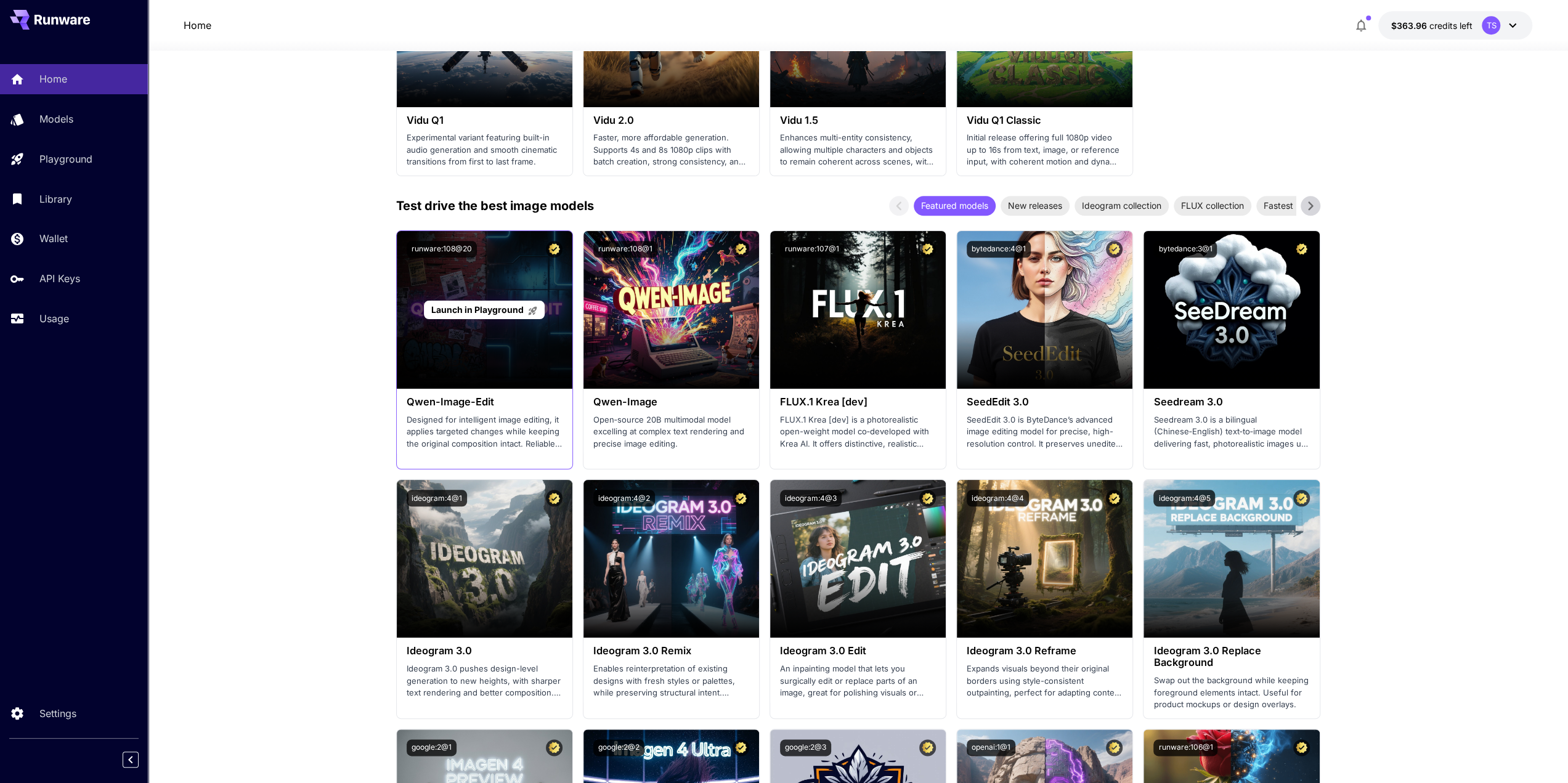
scroll to position [1153, 0]
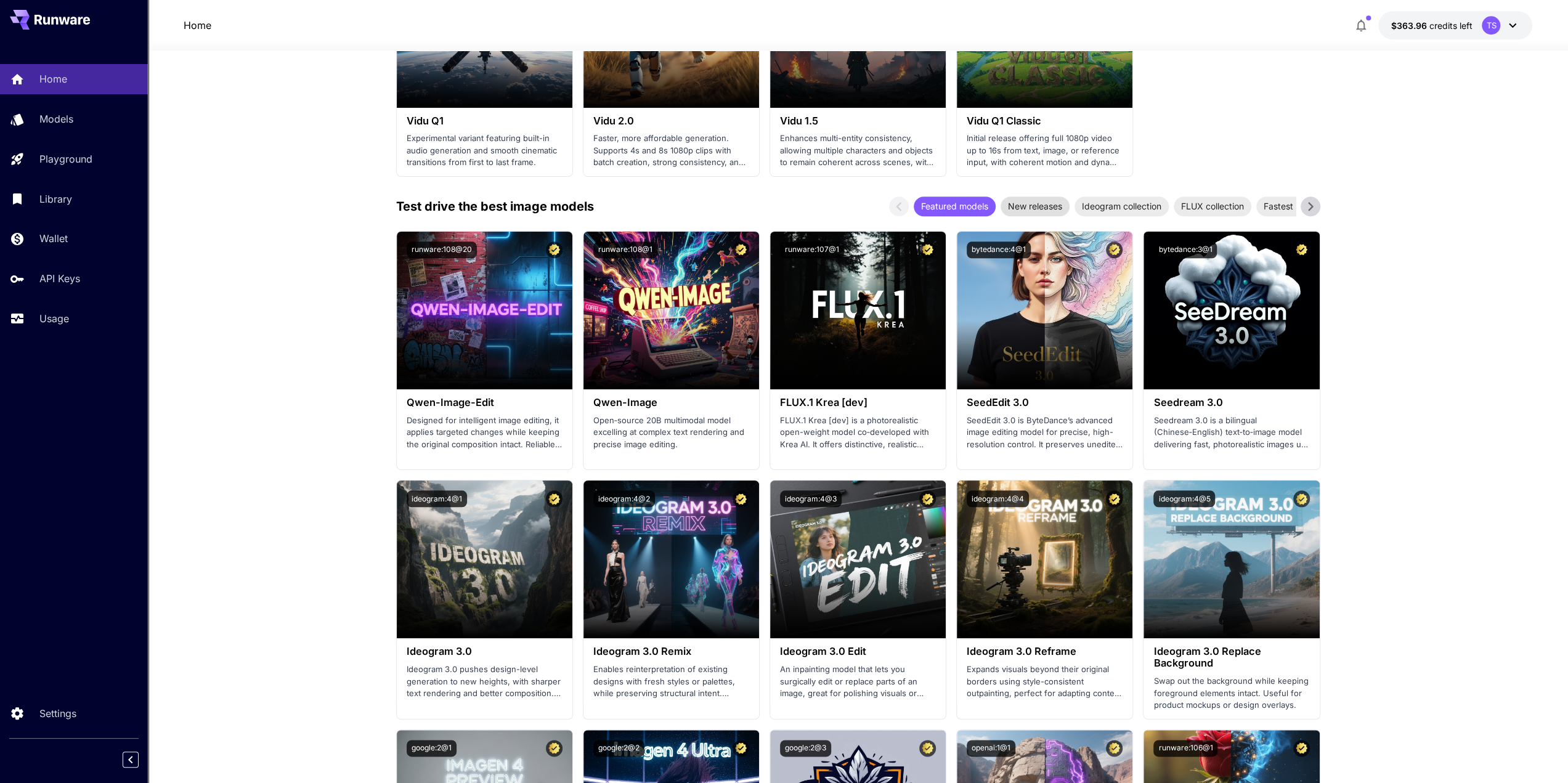
click at [1032, 203] on span "New releases" at bounding box center [1035, 206] width 69 height 13
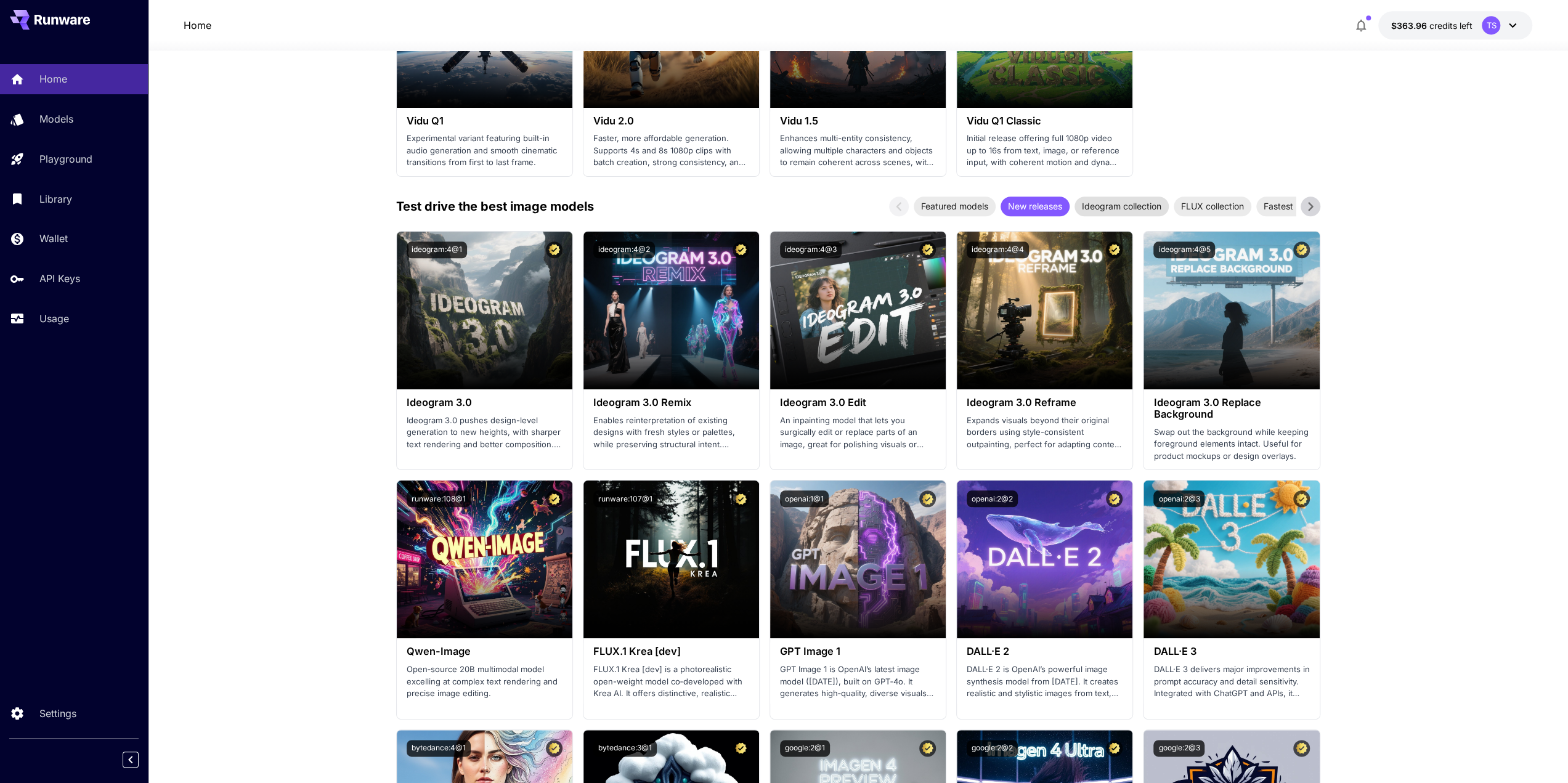
click at [1116, 208] on span "Ideogram collection" at bounding box center [1122, 206] width 94 height 13
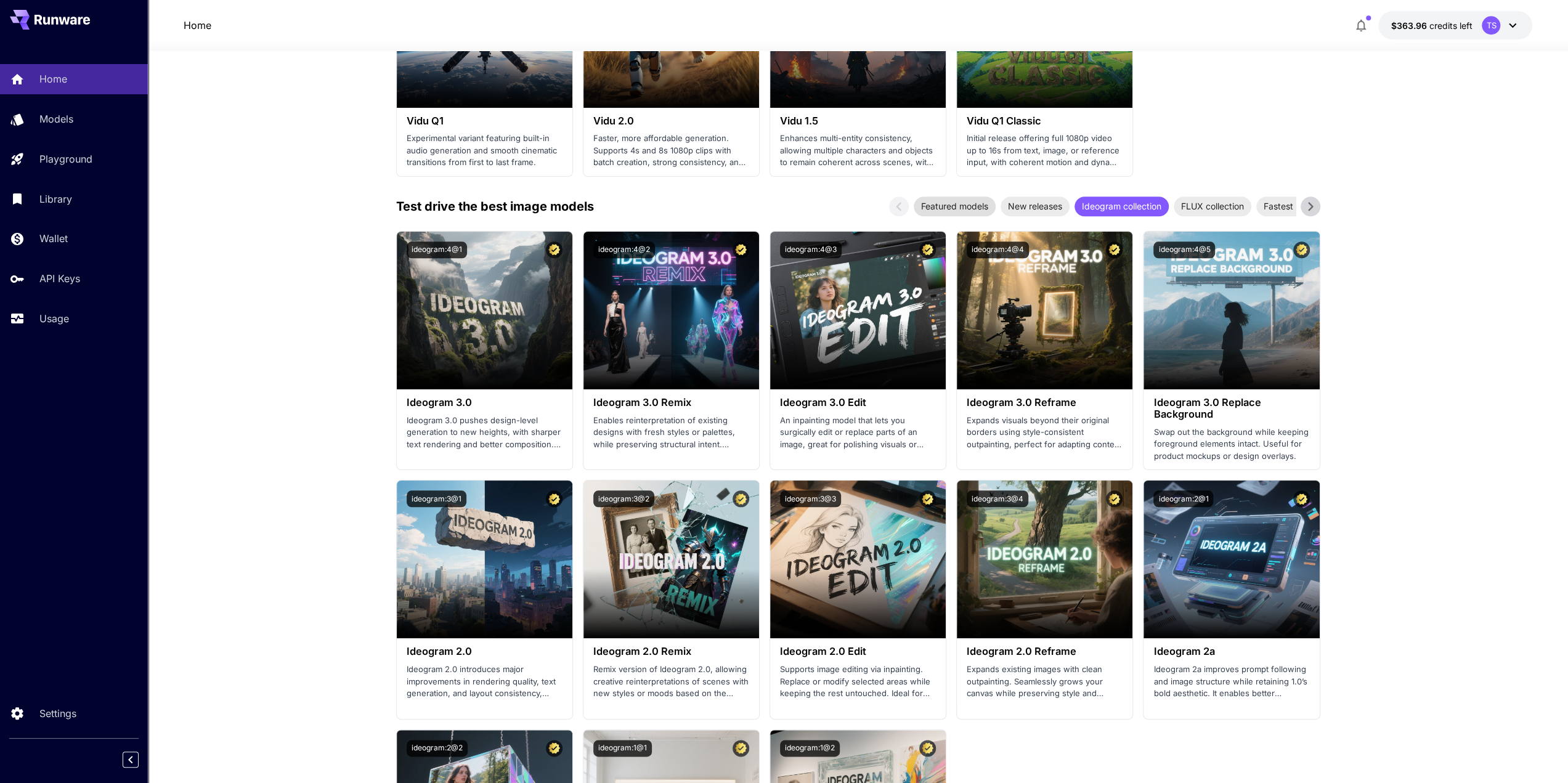
click at [965, 206] on span "Featured models" at bounding box center [955, 206] width 82 height 13
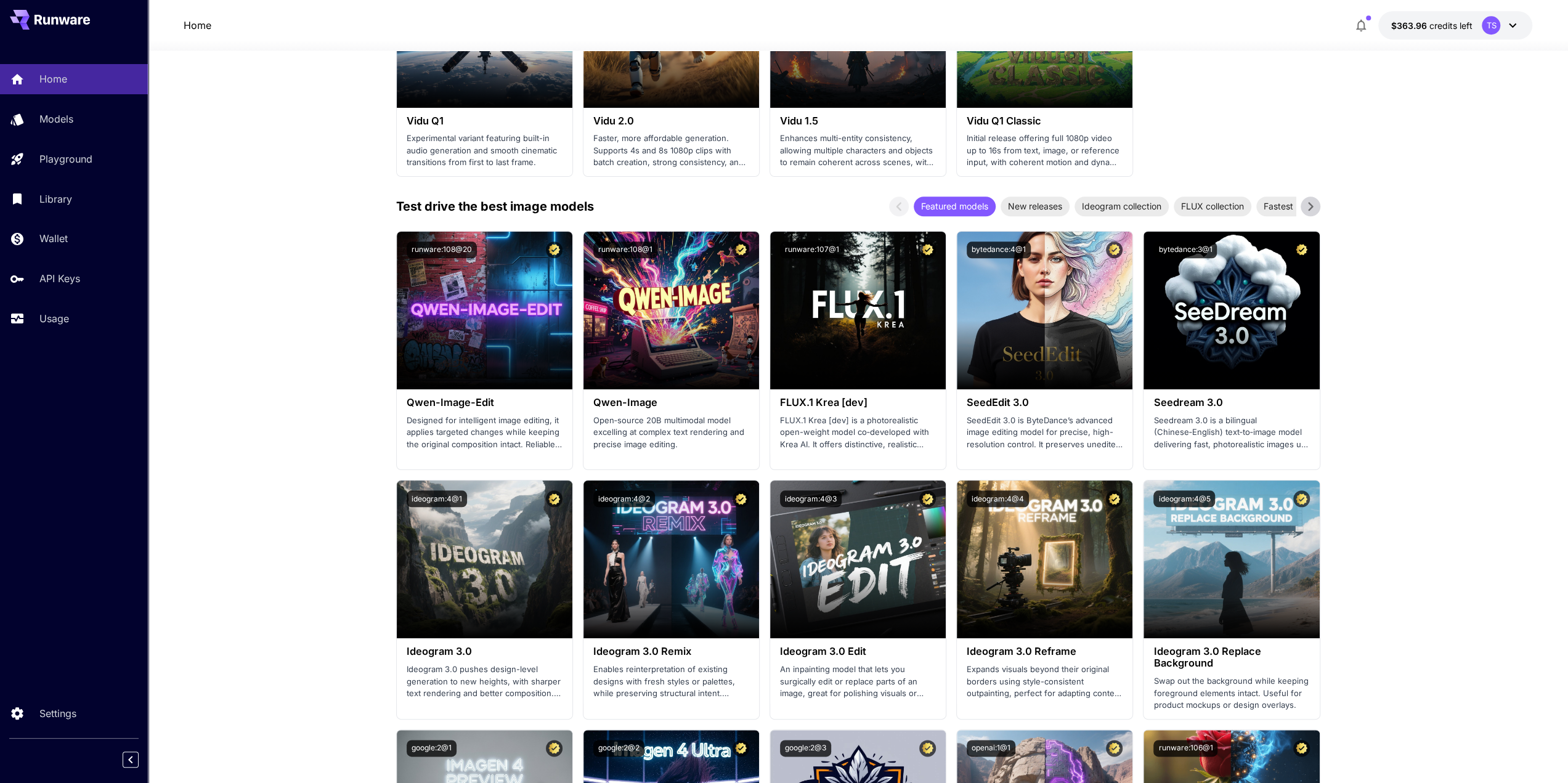
click at [354, 268] on section "Welcome to Runware! Check out your usage stats and API key performance at a gla…" at bounding box center [858, 634] width 1421 height 3471
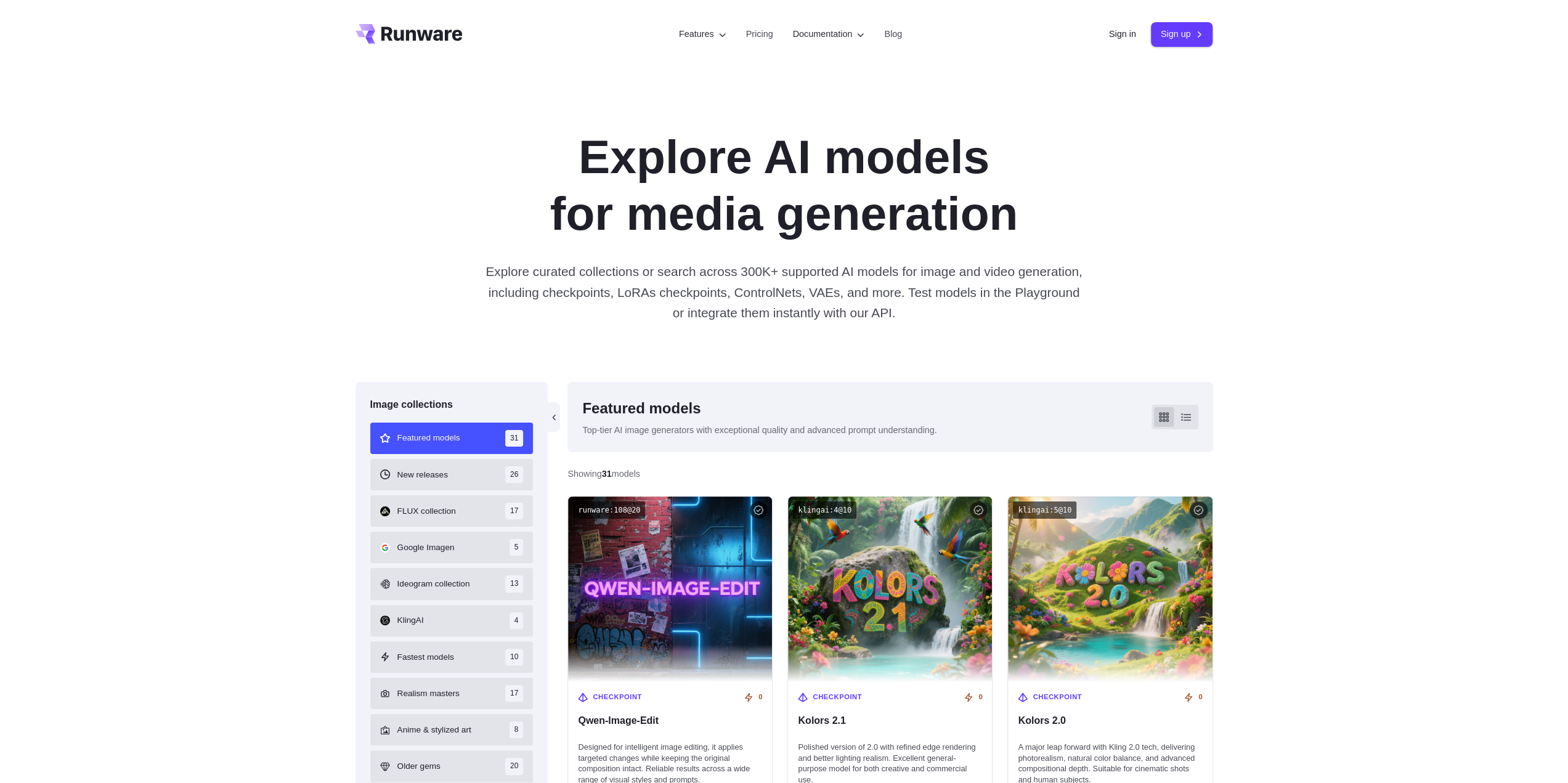
scroll to position [128, 0]
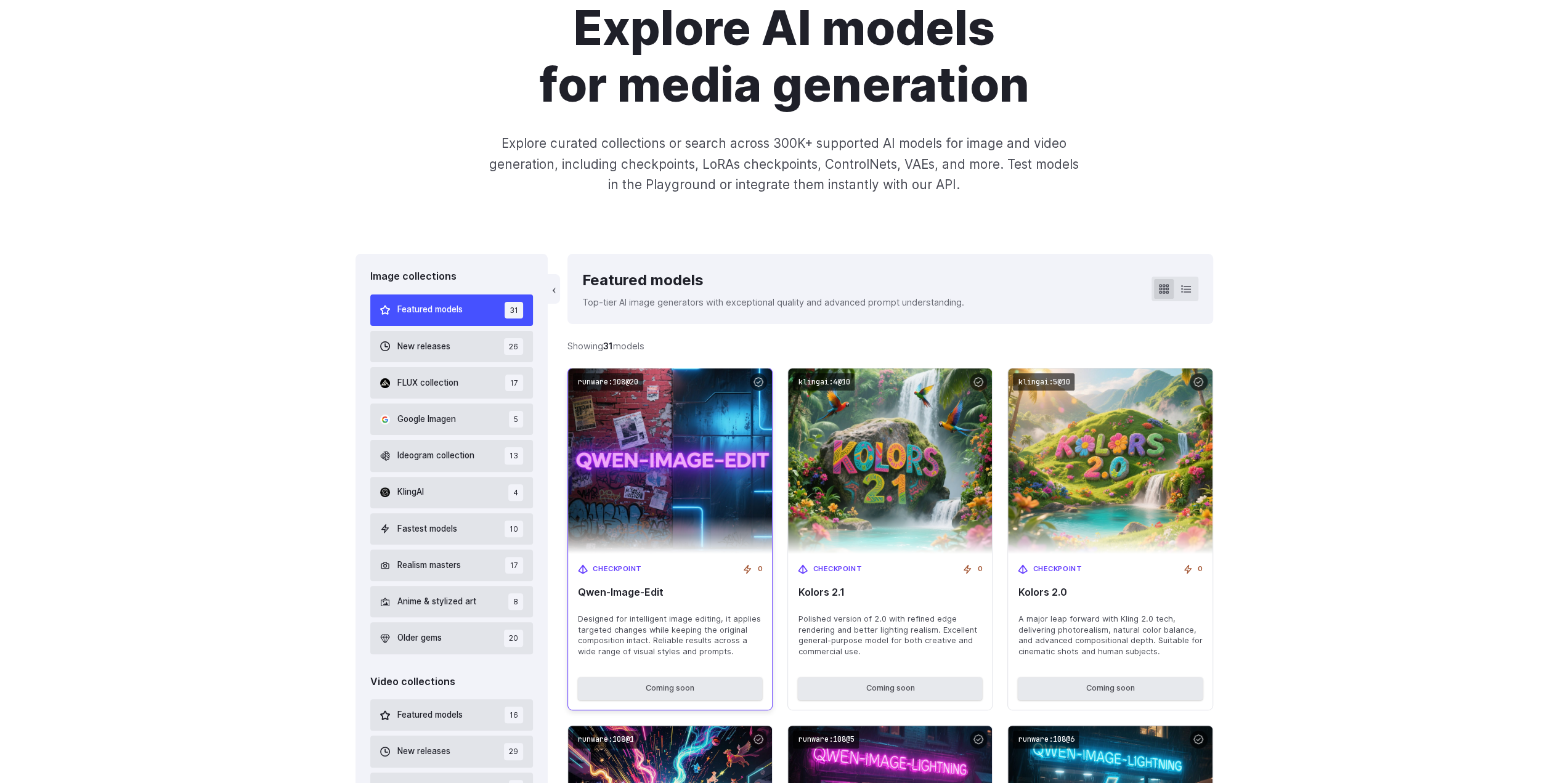
click at [632, 495] on img at bounding box center [670, 461] width 224 height 204
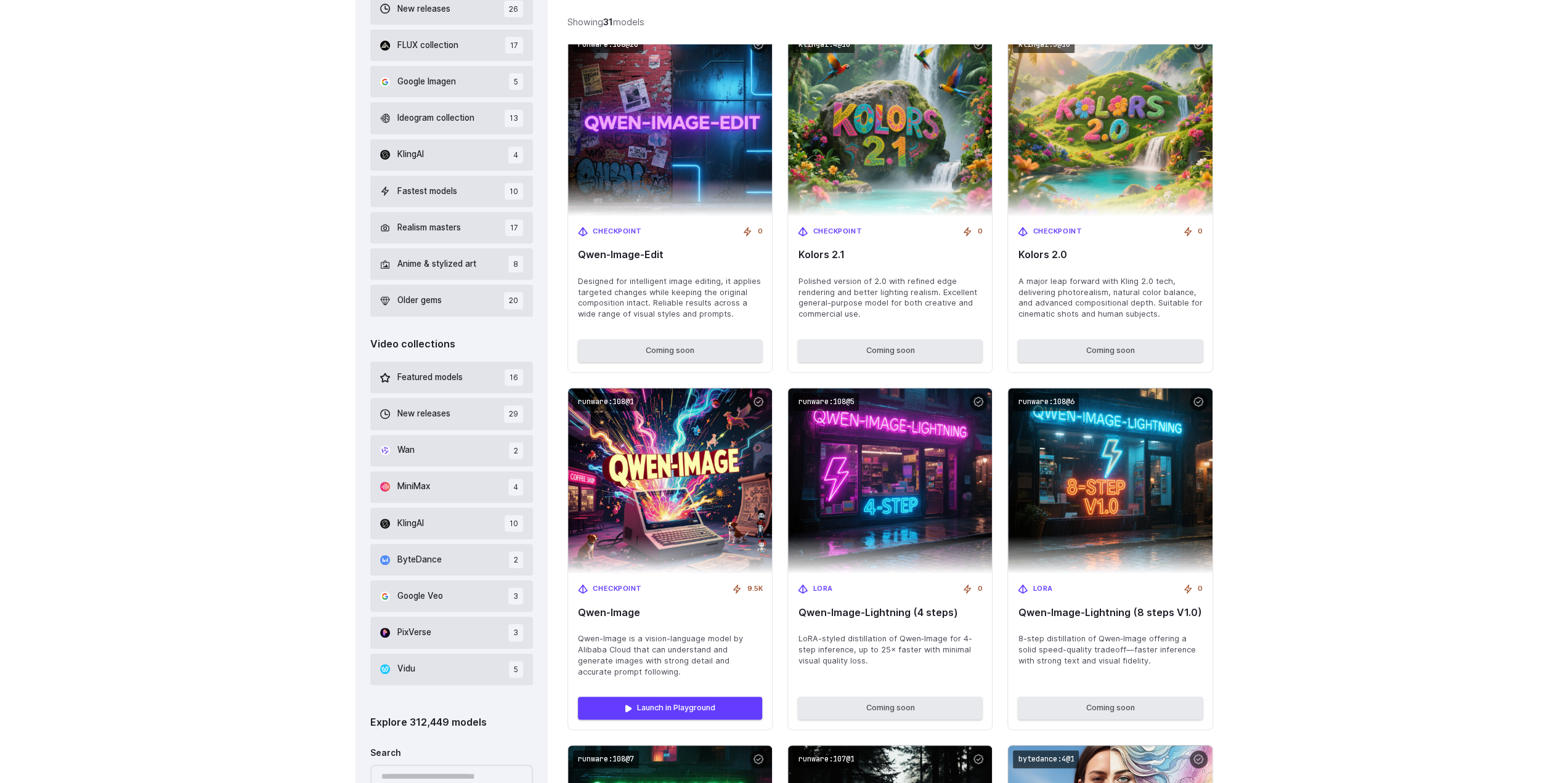
scroll to position [387, 0]
